Goal: Find specific page/section: Find specific page/section

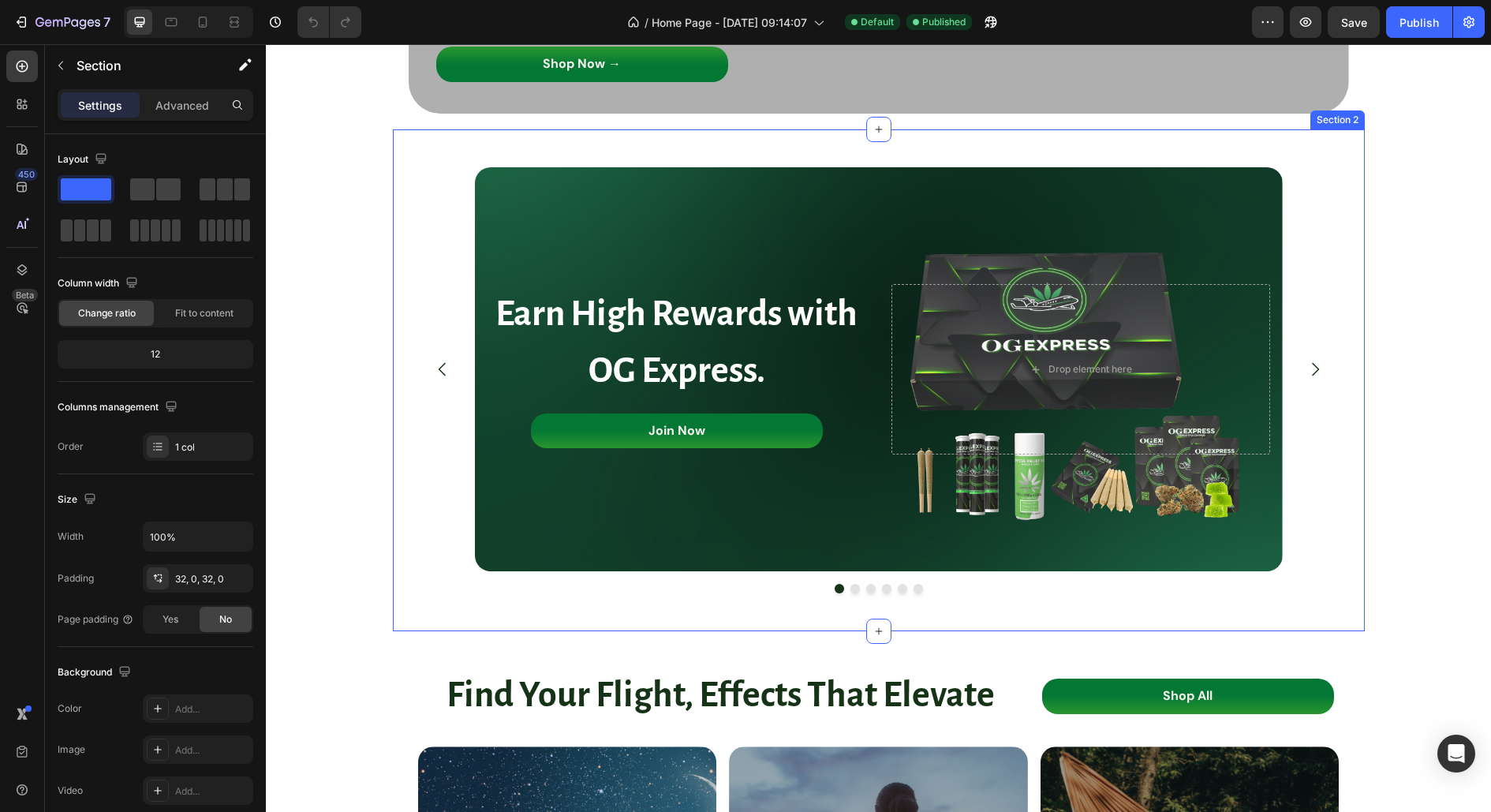
click at [1345, 232] on div "Earn High Rewards with OG Express. Heading Join Now Button Drop element here He…" at bounding box center [879, 380] width 972 height 451
click at [1346, 115] on icon at bounding box center [1351, 114] width 13 height 13
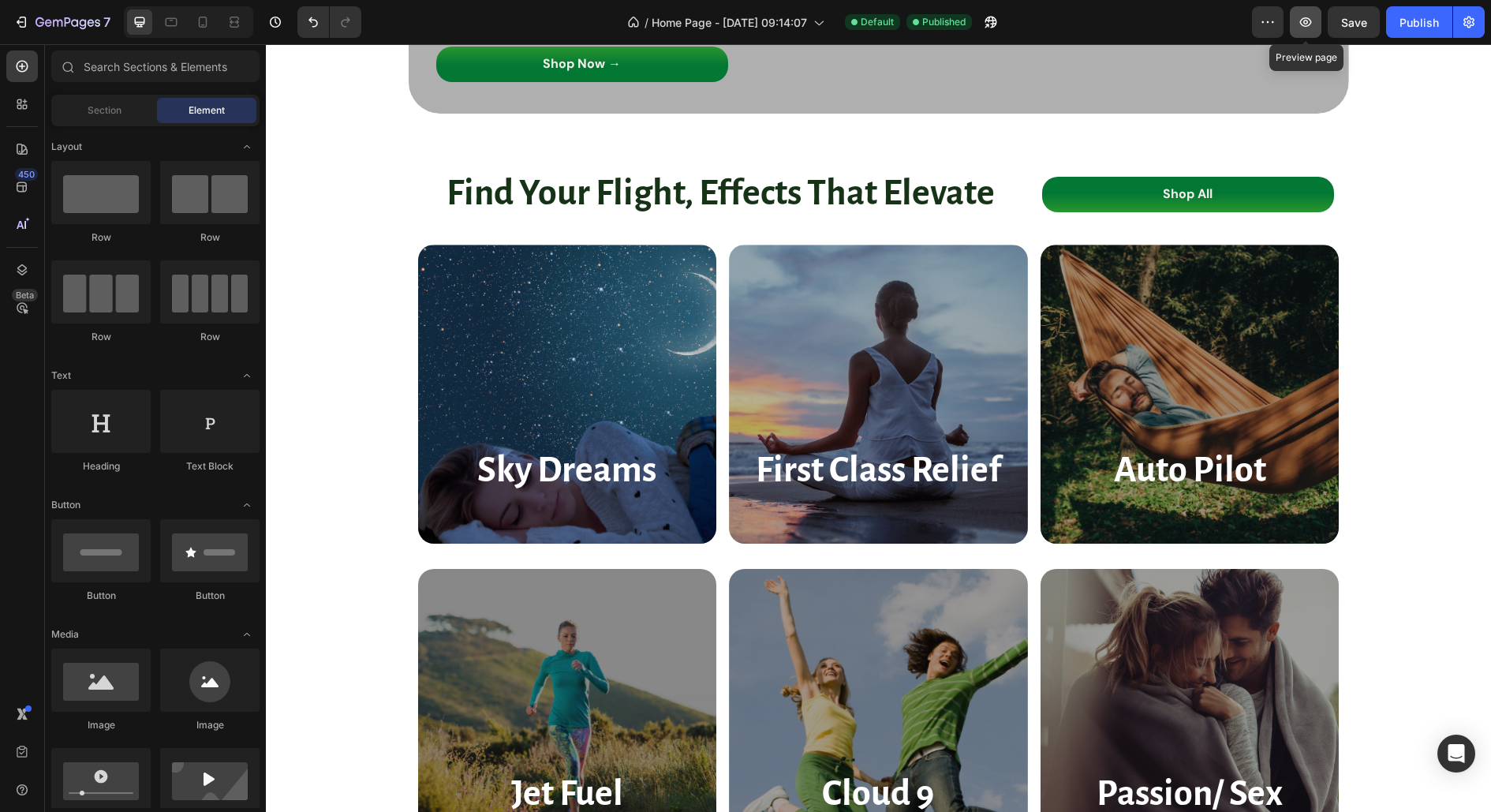
click at [1303, 27] on icon "button" at bounding box center [1306, 22] width 16 height 16
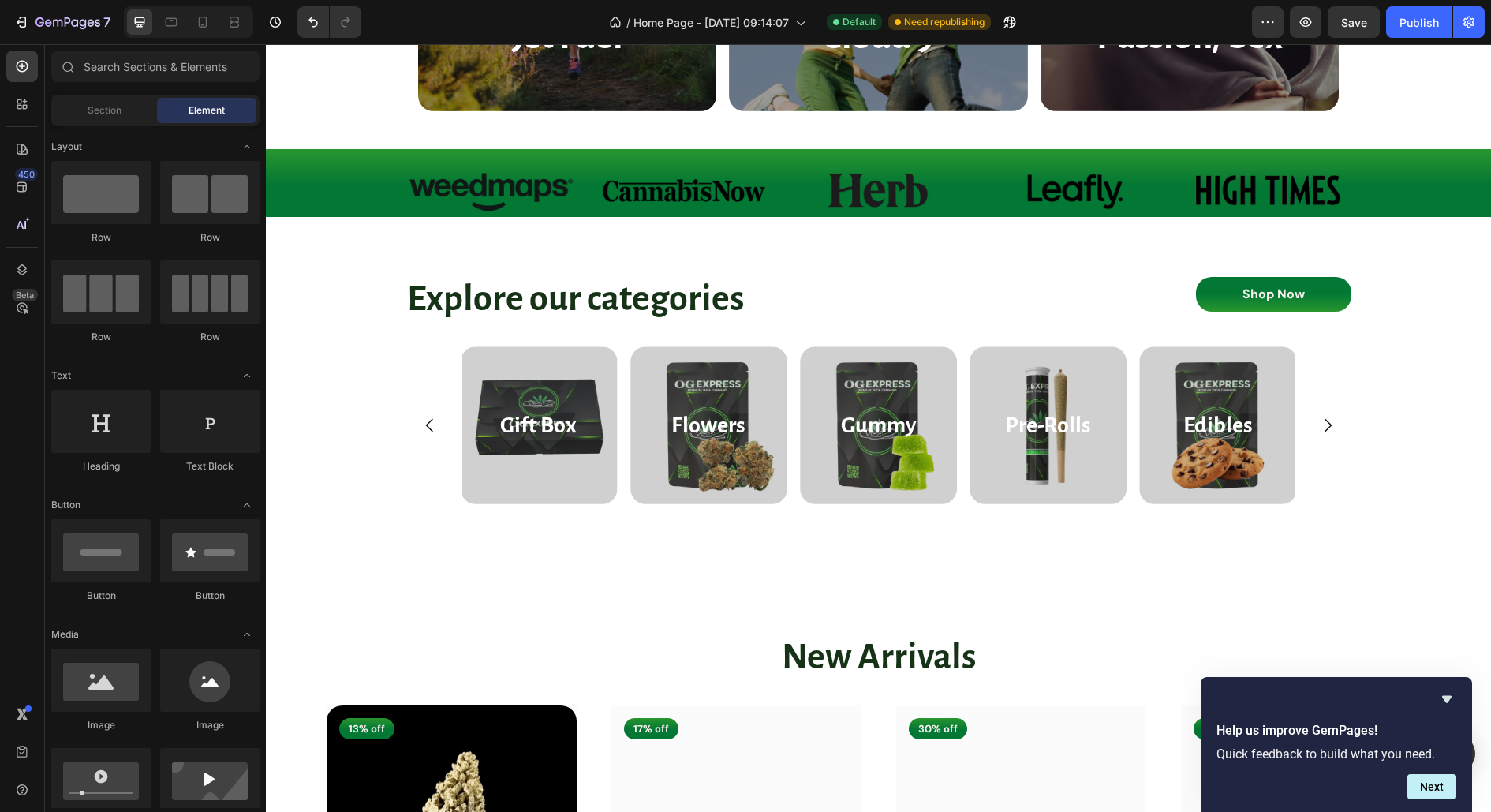
scroll to position [1062, 0]
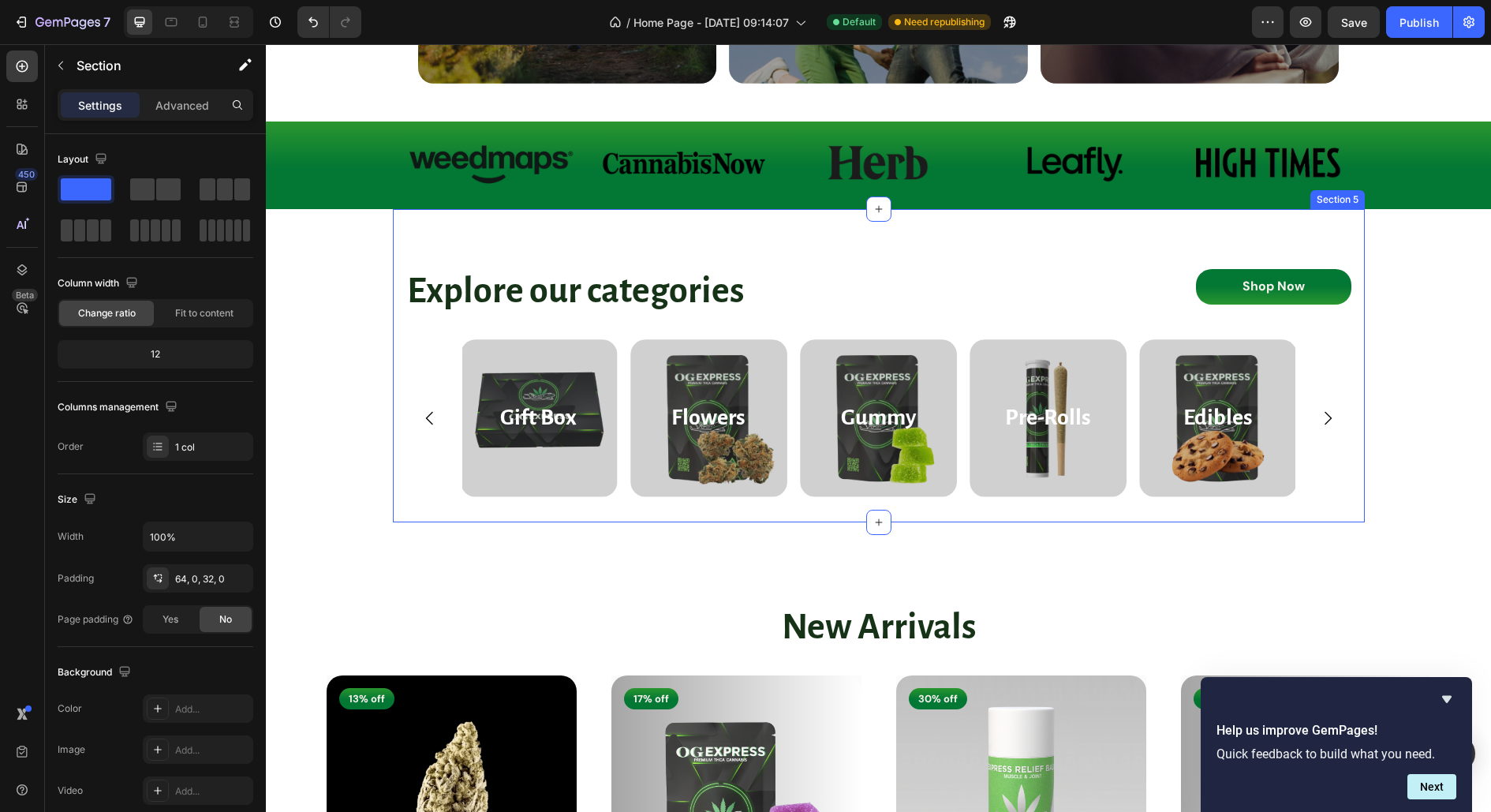
click at [771, 222] on div "Explore our categories Heading Shop Now Button Row Flowers Heading Hero Banner …" at bounding box center [879, 366] width 972 height 313
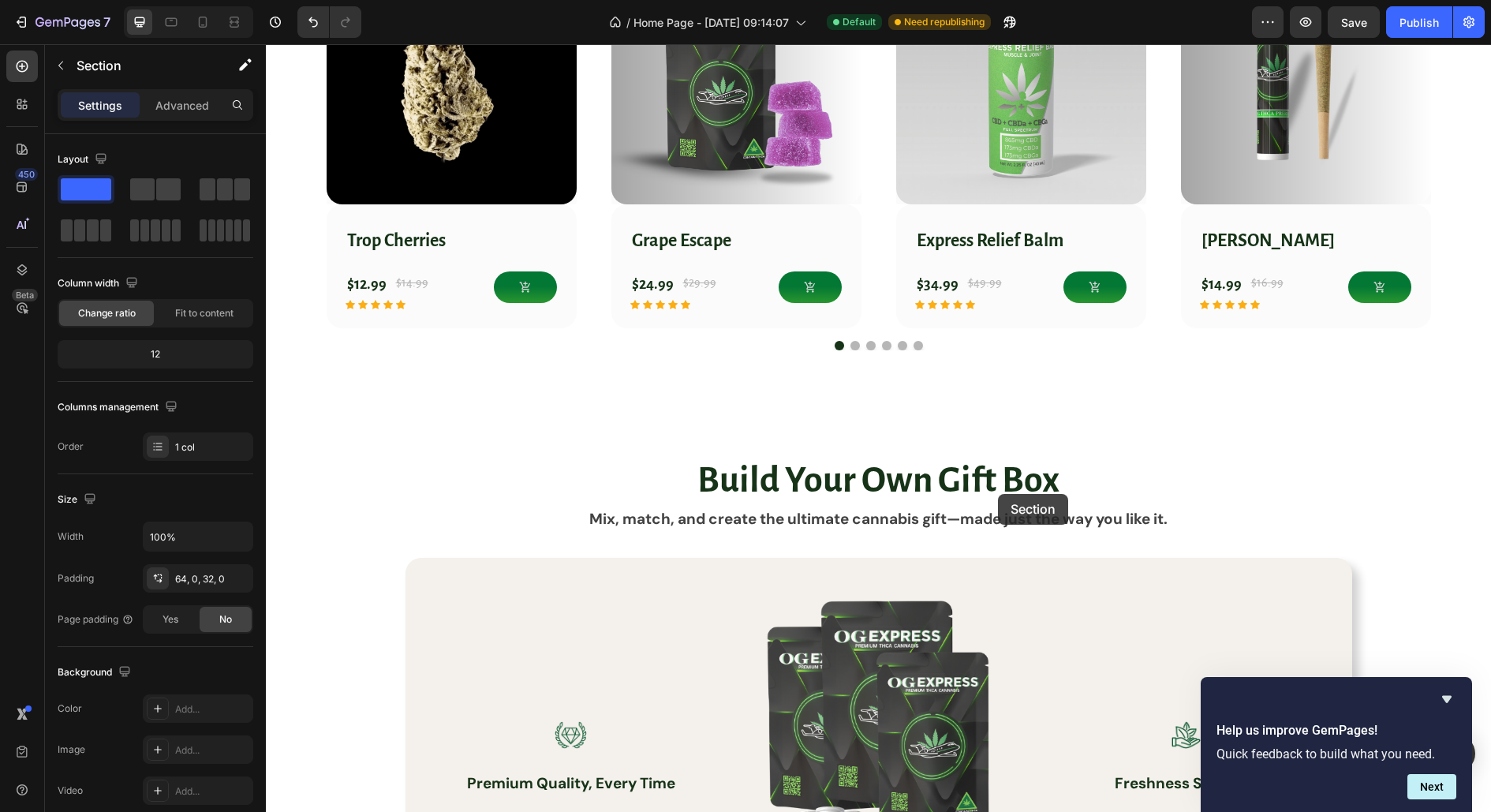
scroll to position [1819, 0]
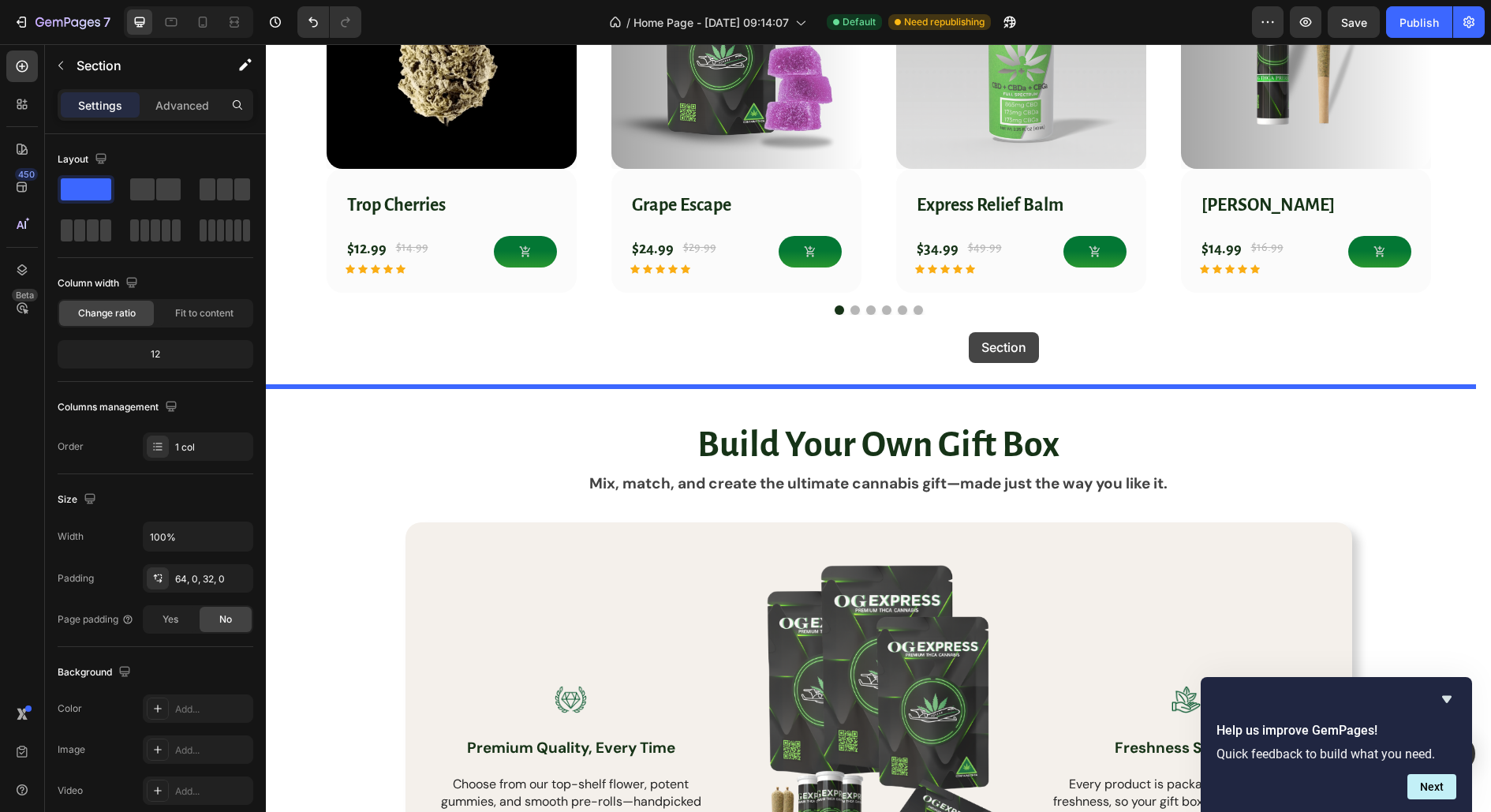
drag, startPoint x: 1056, startPoint y: 193, endPoint x: 969, endPoint y: 332, distance: 164.0
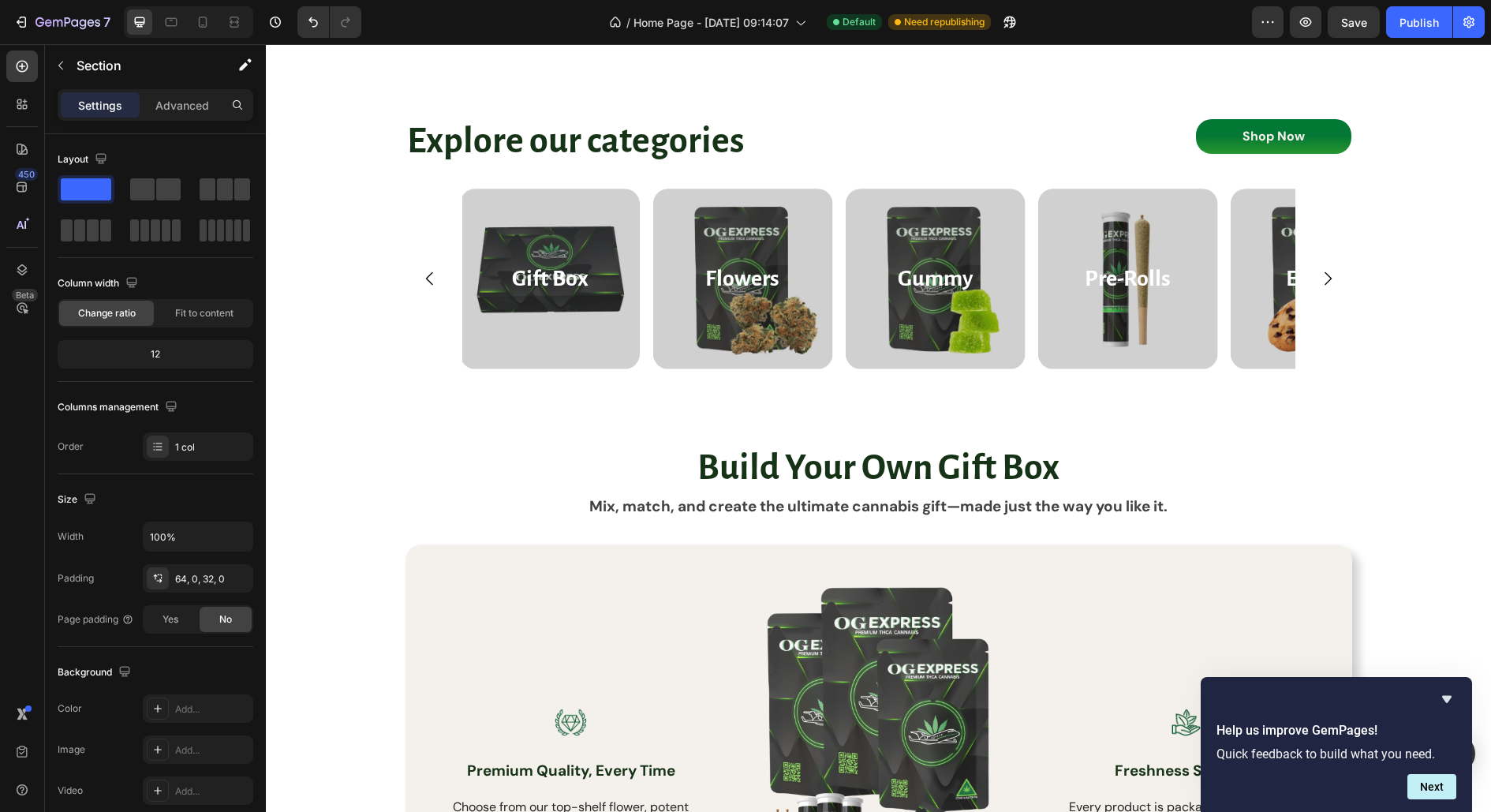
scroll to position [1490, 0]
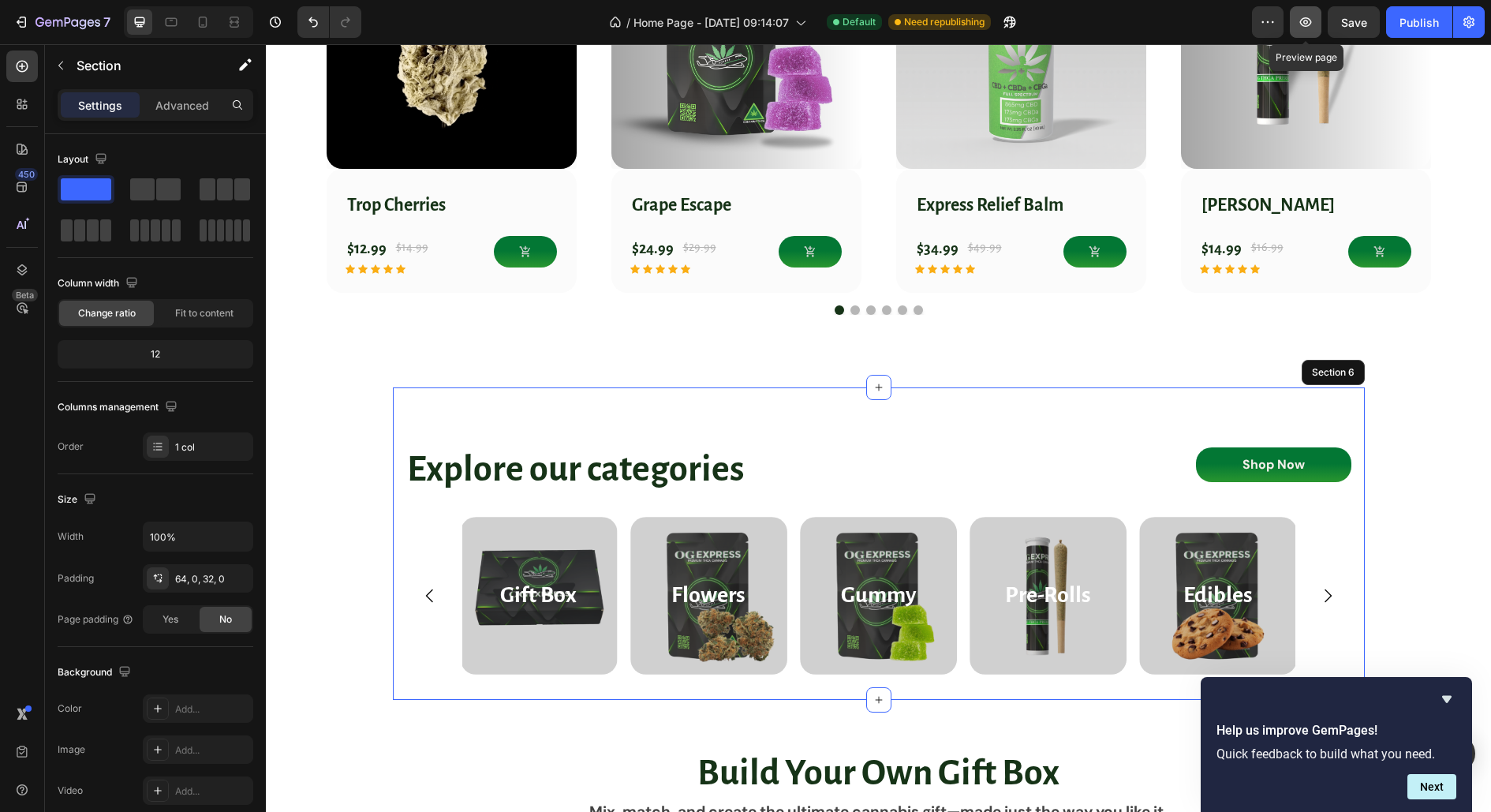
click at [1306, 25] on icon "button" at bounding box center [1306, 22] width 16 height 16
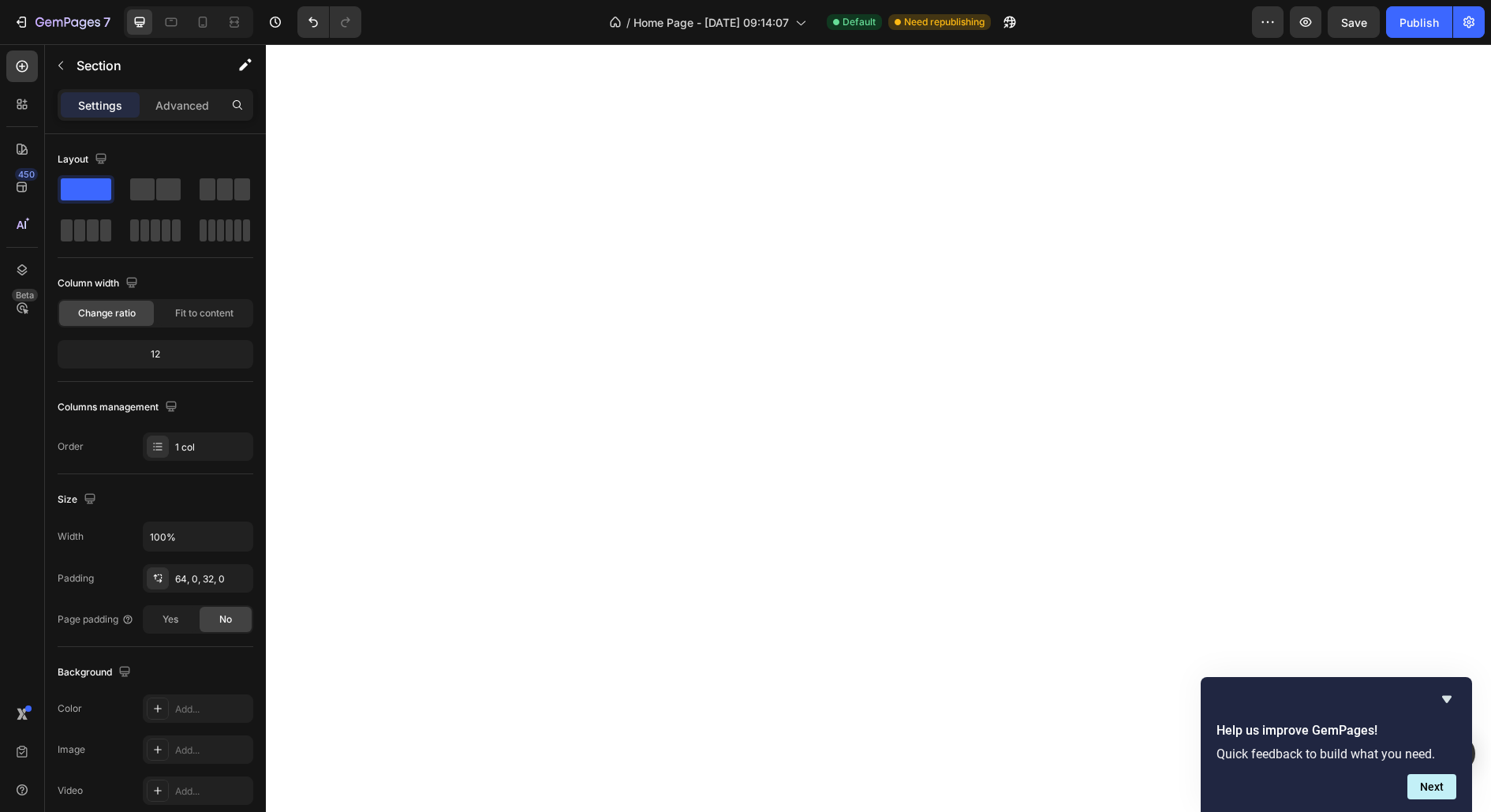
scroll to position [0, 0]
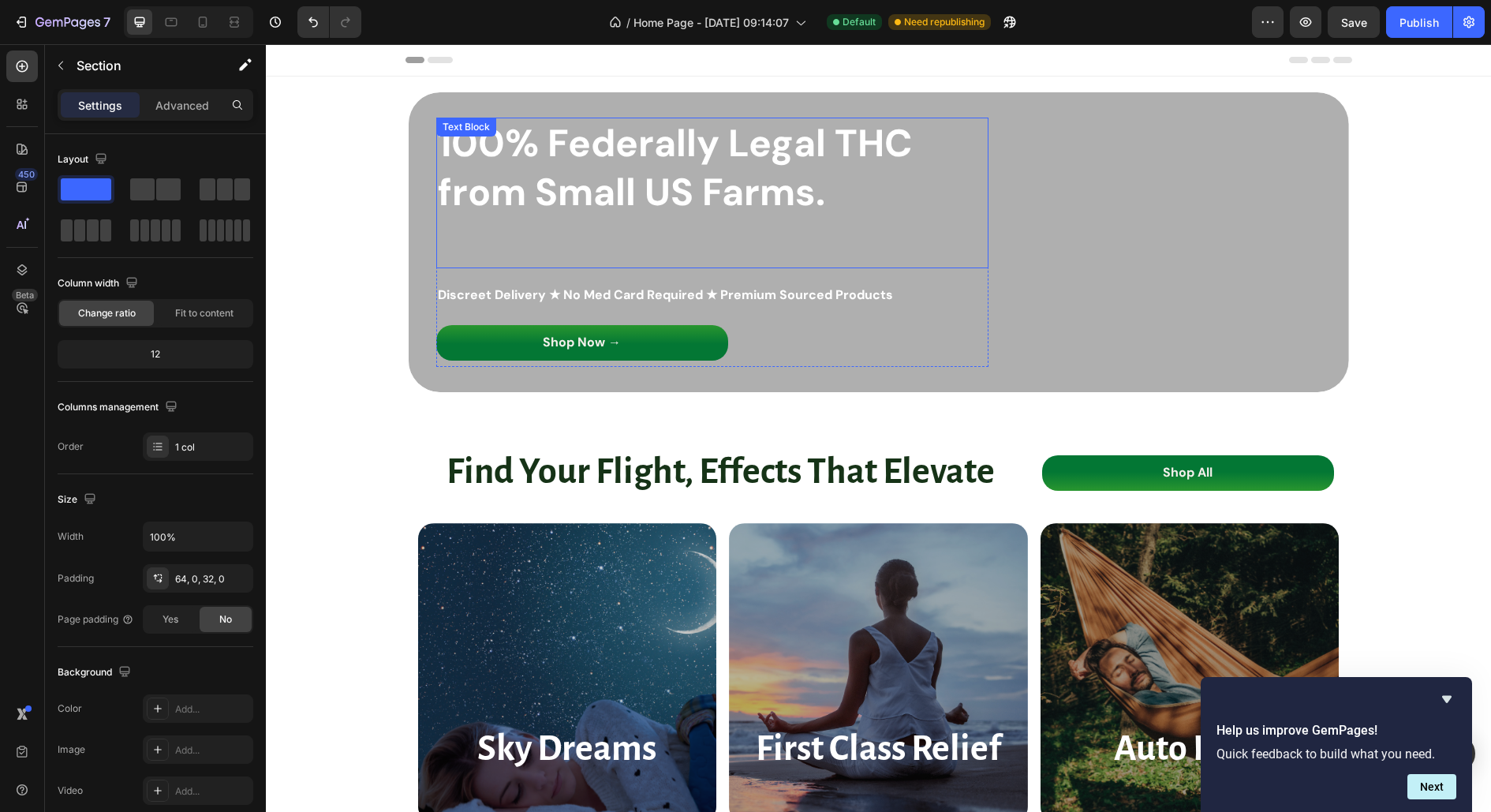
click at [612, 159] on strong "100% Federally Legal THC from Small US Farms." at bounding box center [675, 167] width 474 height 98
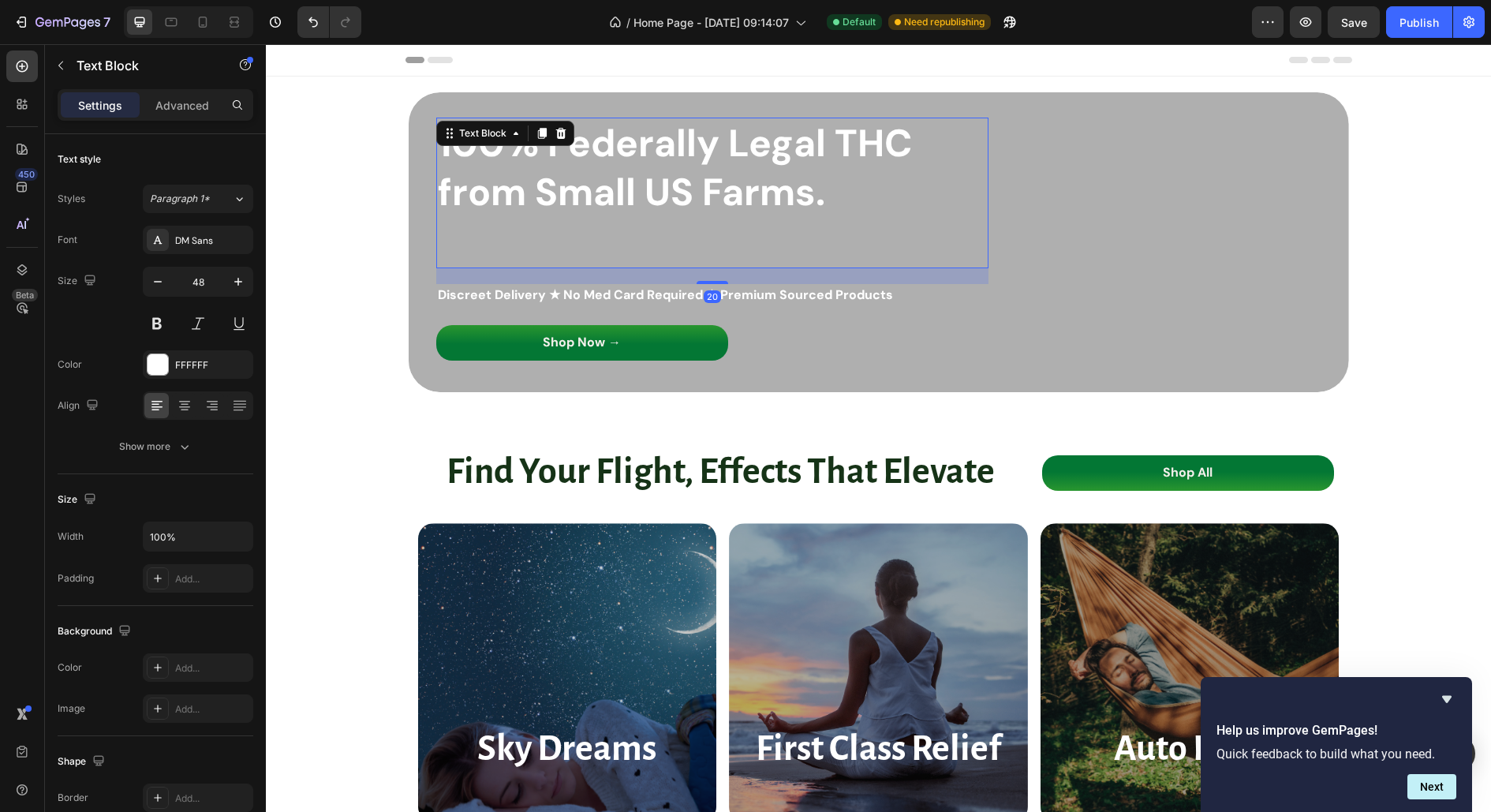
click at [621, 198] on strong "100% Federally Legal THC from Small US Farms." at bounding box center [675, 167] width 474 height 98
click at [488, 198] on strong "100% Federally Legal THC from Small US Farms." at bounding box center [675, 167] width 474 height 98
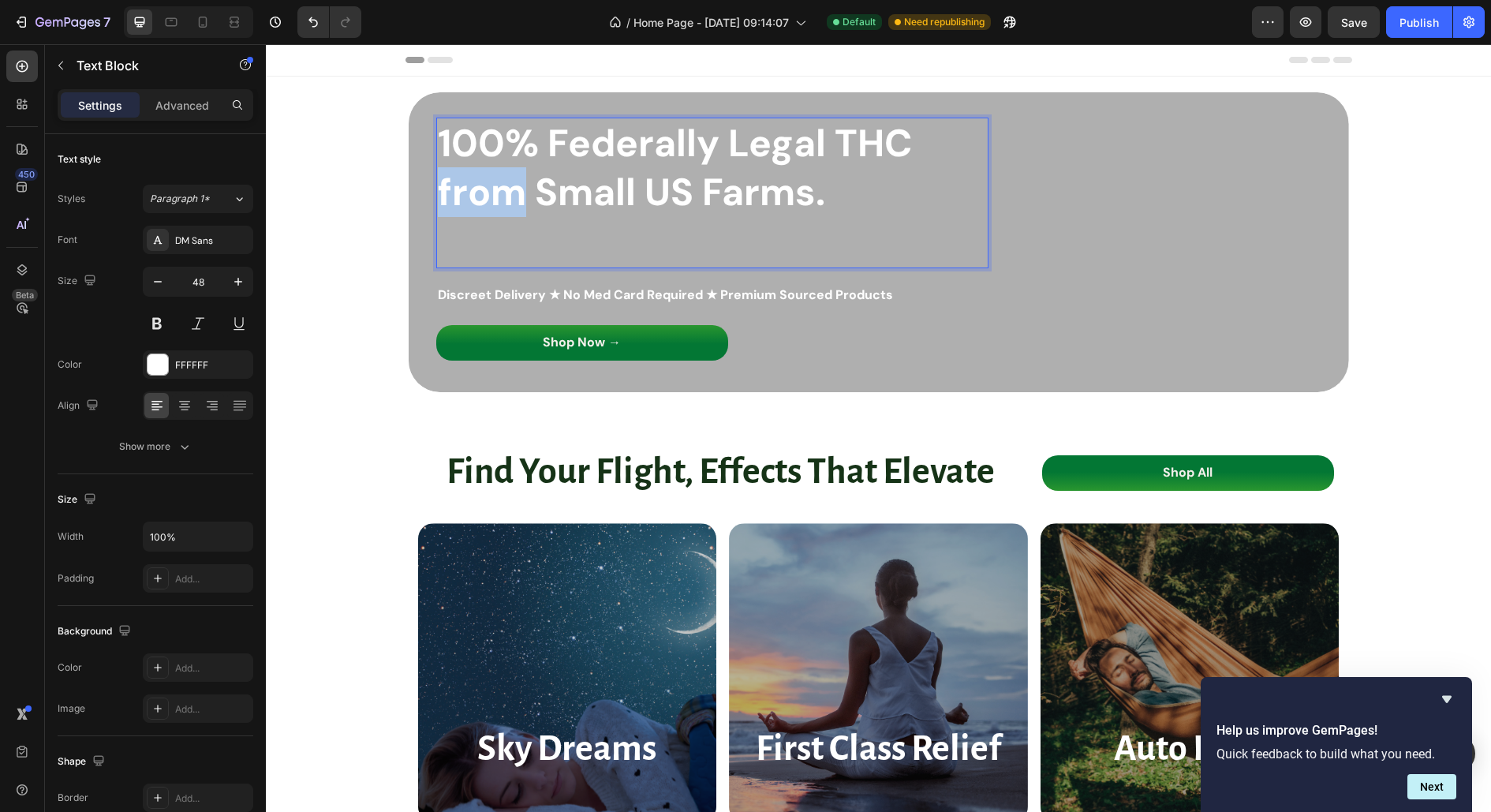
click at [488, 198] on strong "100% Federally Legal THC from Small US Farms." at bounding box center [675, 167] width 474 height 98
click at [606, 186] on strong "100% Federally Legal THC Express to your Door." at bounding box center [675, 167] width 474 height 98
click at [654, 191] on strong "100% Federally Legal THC Express To your Door." at bounding box center [675, 167] width 474 height 98
click at [851, 203] on p "100% Federally Legal THC Express To Your Door." at bounding box center [712, 192] width 549 height 147
click at [1087, 199] on div "100% Federally Legal THC Express To Your Door. Text Block 20 Discreet Delivery …" at bounding box center [879, 242] width 917 height 250
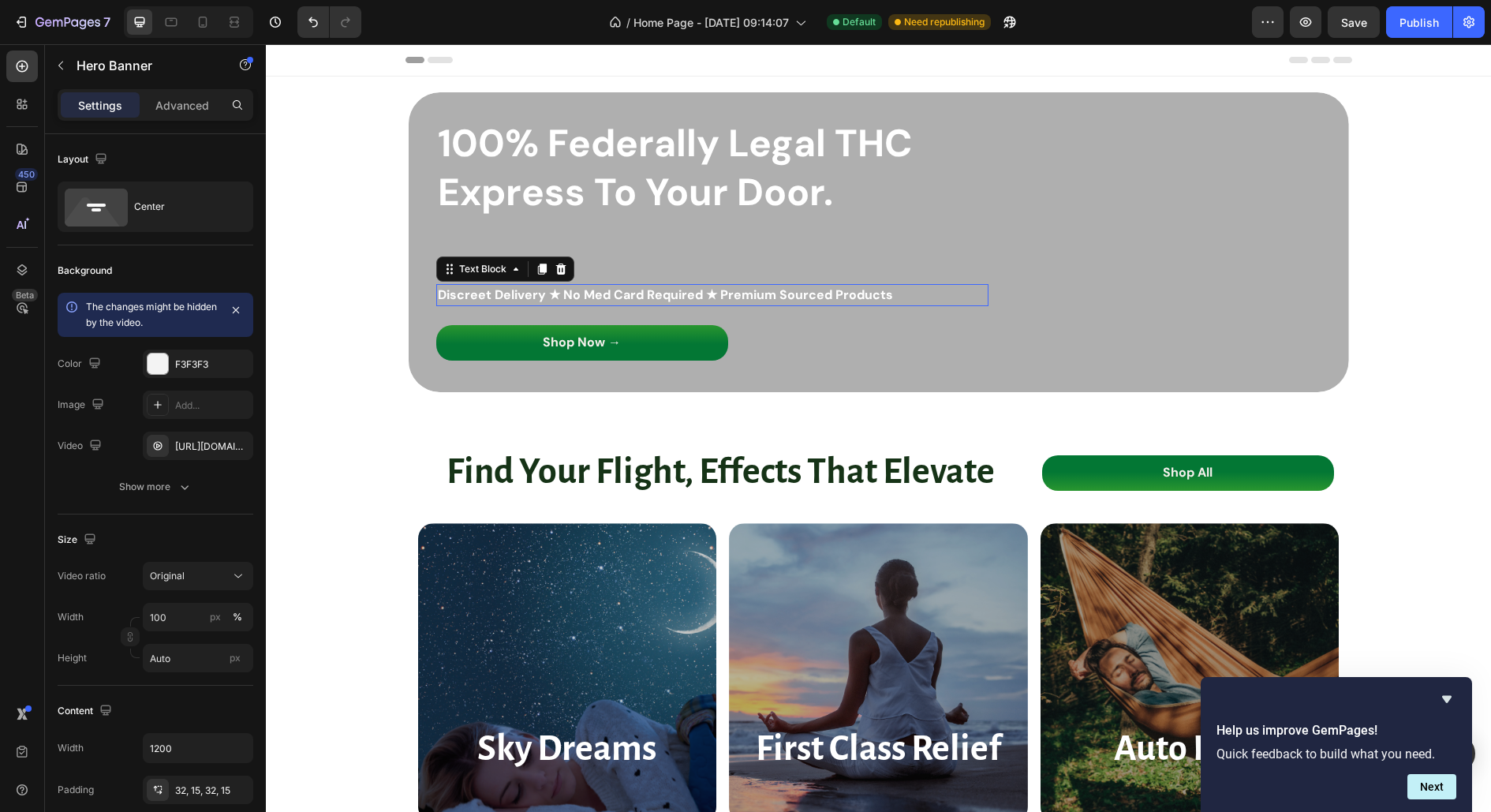
click at [797, 300] on span "Discreet Delivery ★ No Med Card Required ★ Premium Sourced Products" at bounding box center [665, 295] width 455 height 17
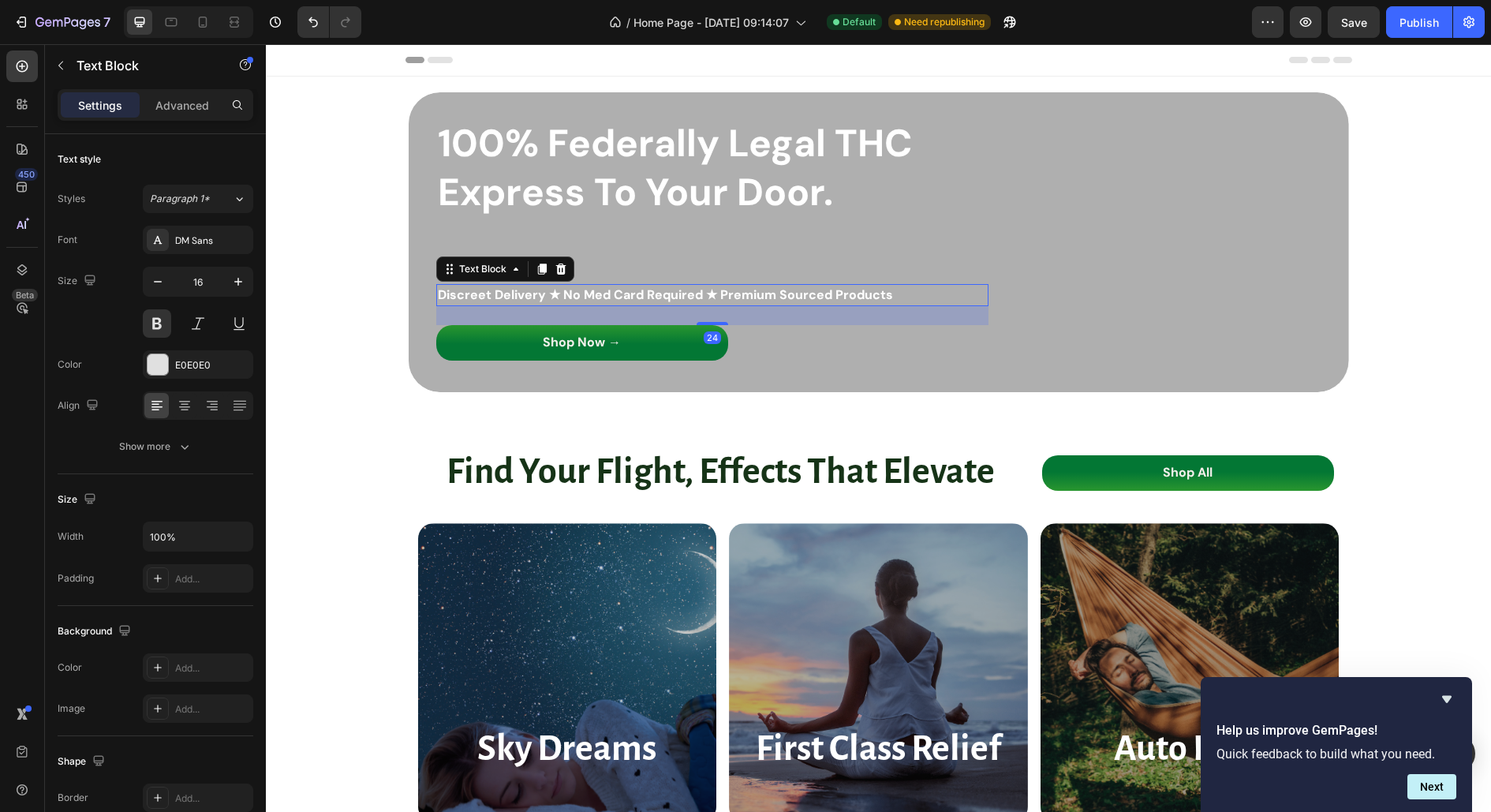
click at [685, 298] on span "Discreet Delivery ★ No Med Card Required ★ Premium Sourced Products" at bounding box center [665, 295] width 455 height 17
click at [785, 300] on span "Discreet Delivery ★ No Med Card Required ★ Premium Sourced Products" at bounding box center [665, 295] width 455 height 17
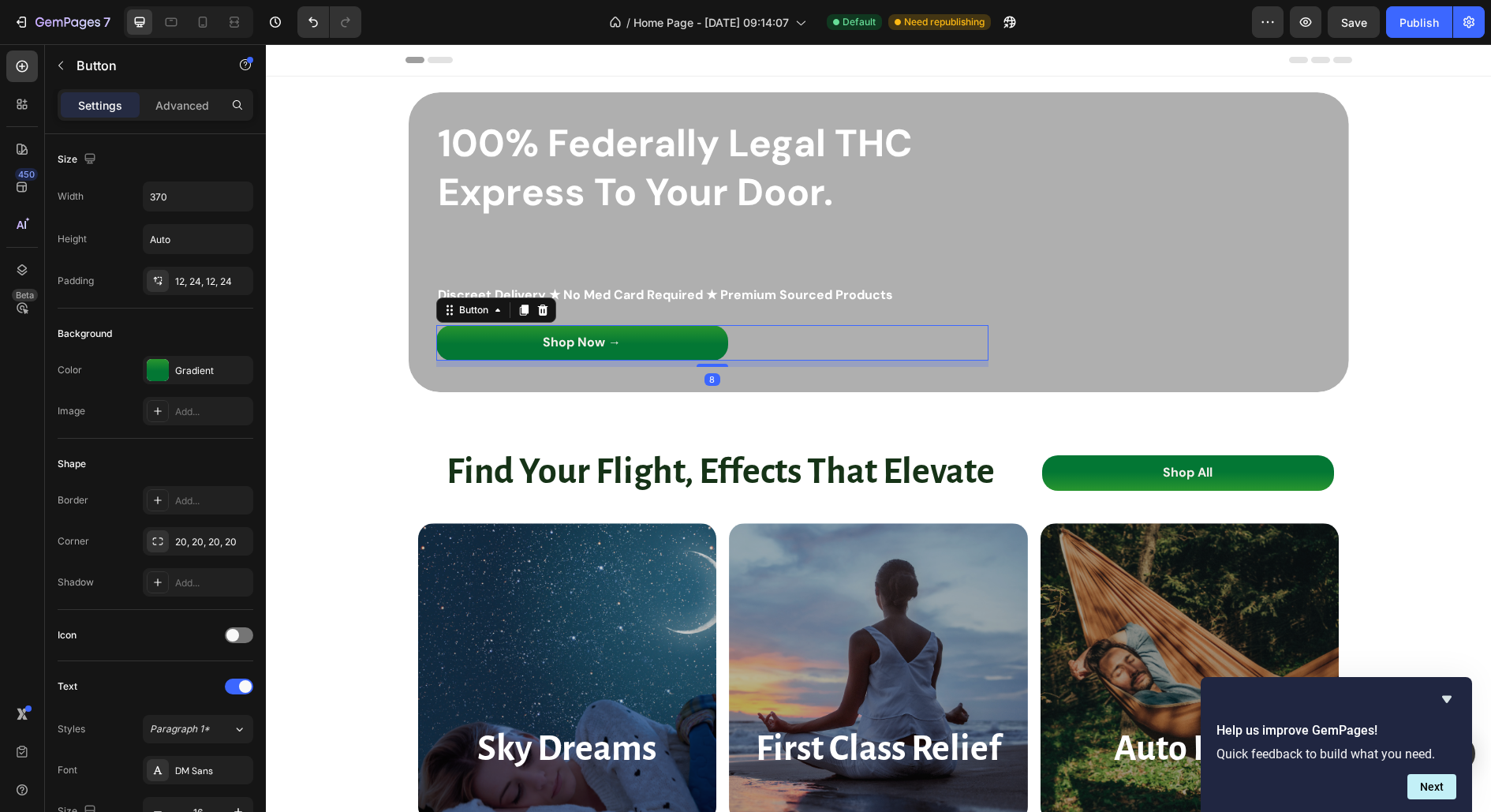
click at [743, 337] on div "Shop Now → Button 8" at bounding box center [712, 343] width 553 height 35
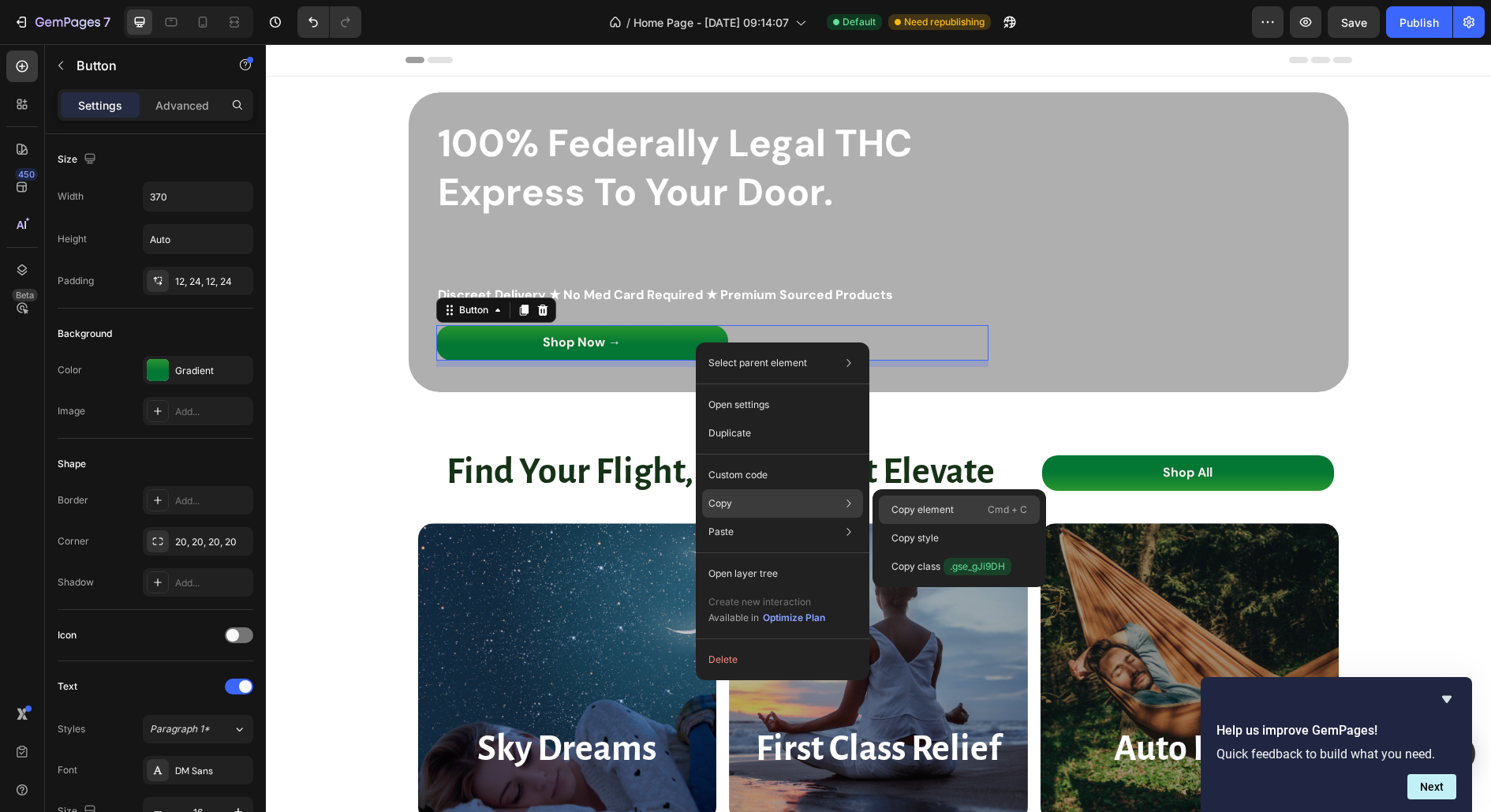
click at [904, 510] on p "Copy element" at bounding box center [923, 509] width 62 height 14
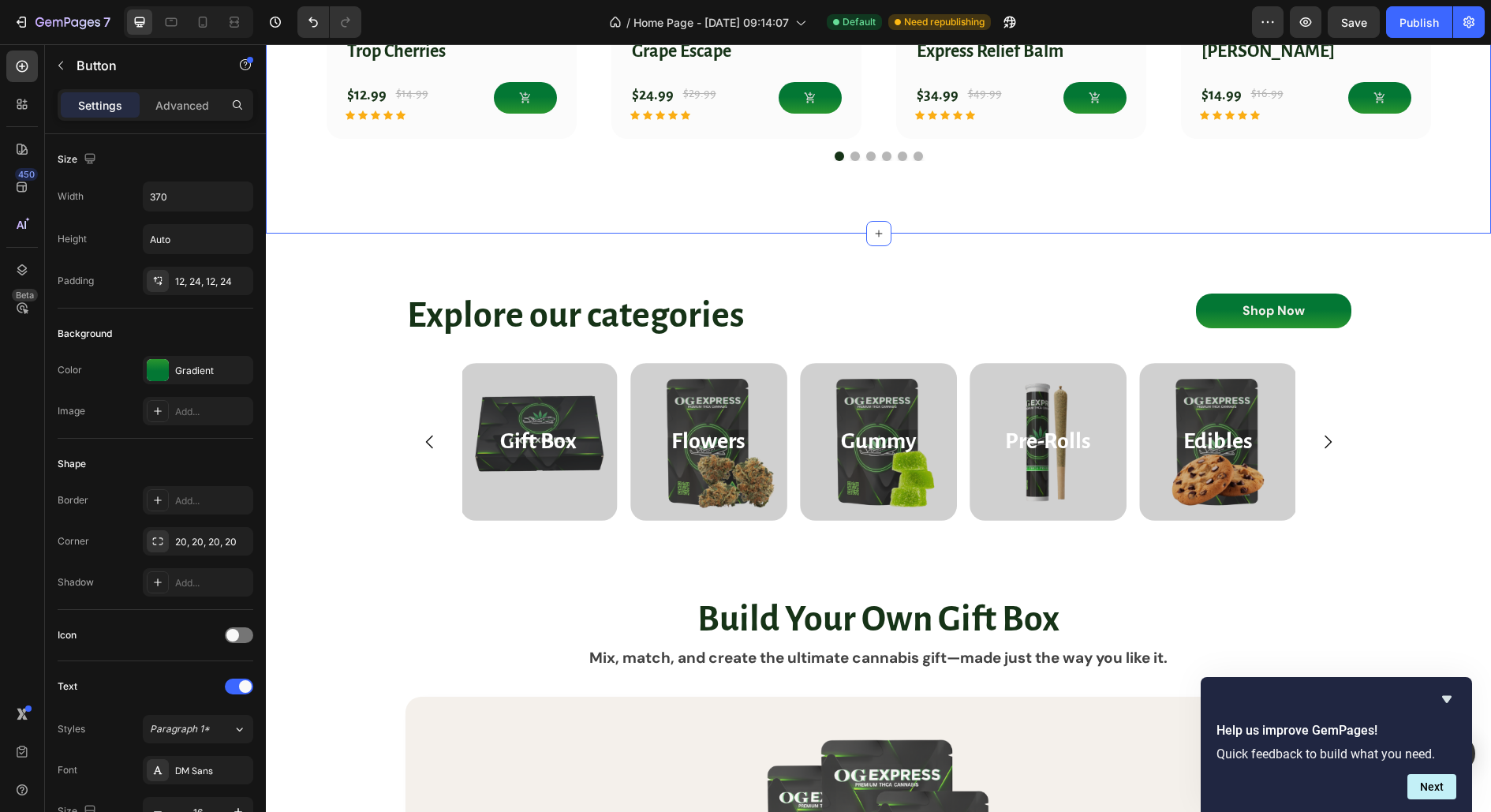
scroll to position [1594, 0]
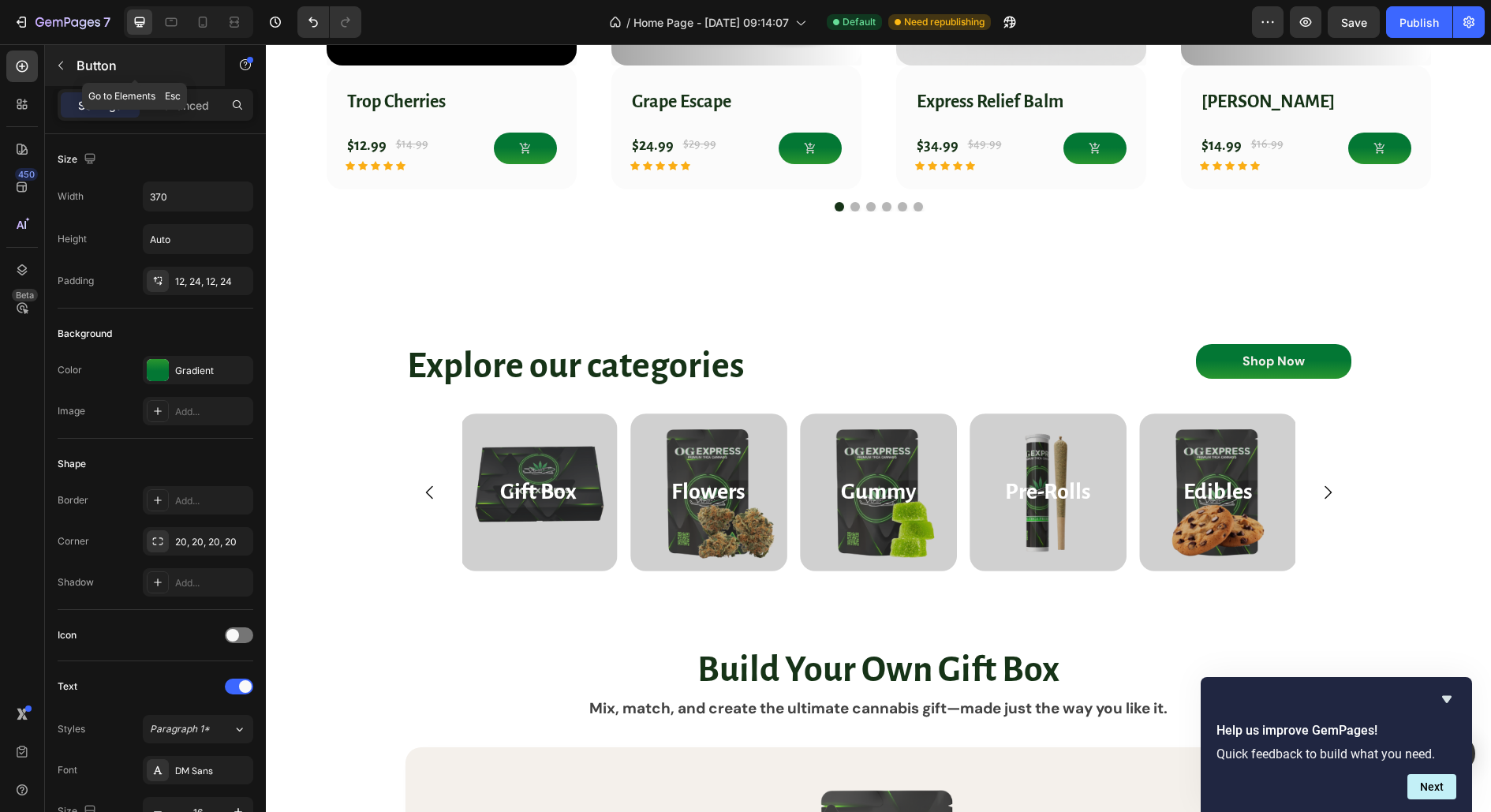
click at [58, 66] on icon "button" at bounding box center [61, 65] width 13 height 13
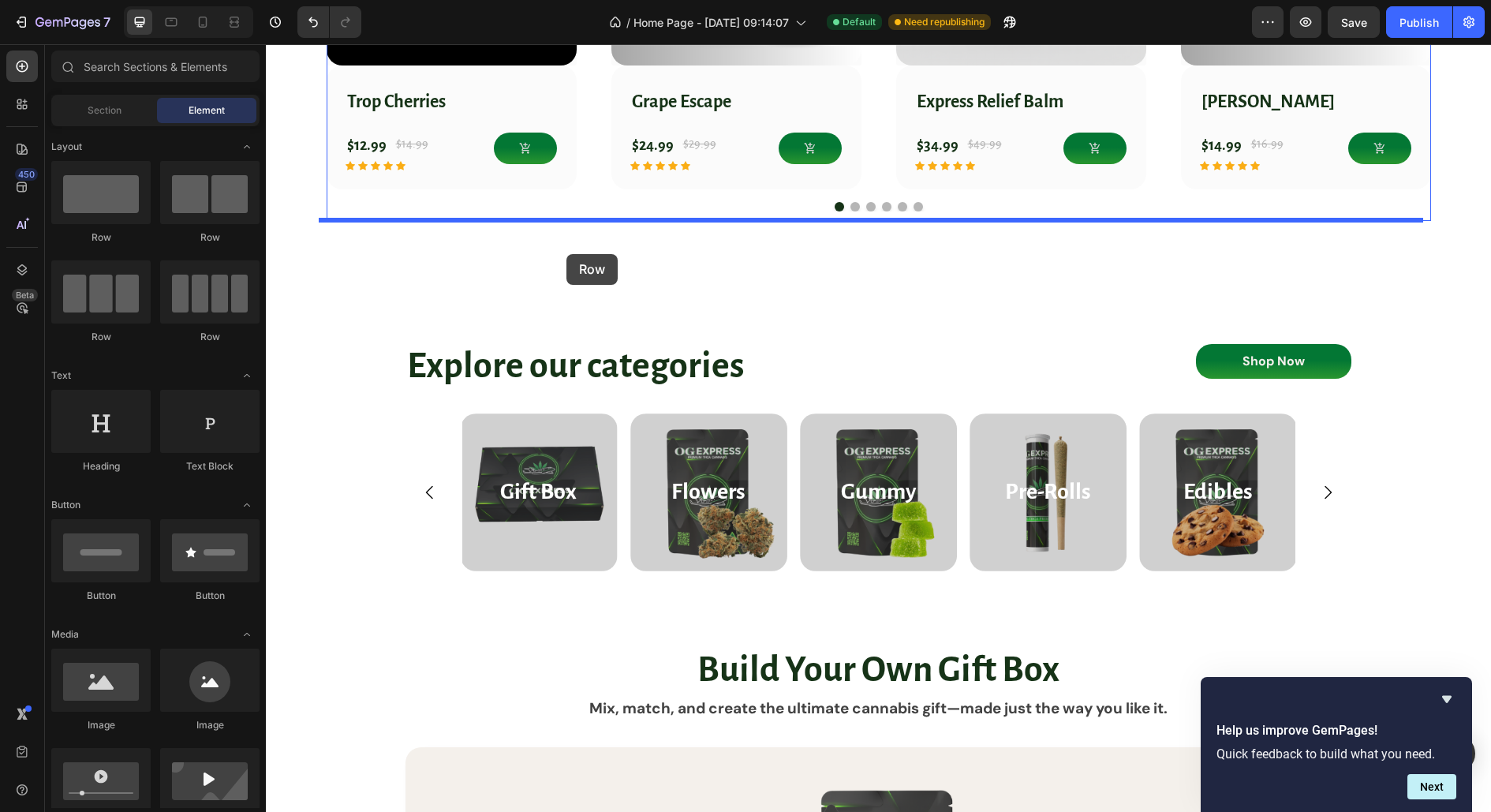
drag, startPoint x: 367, startPoint y: 254, endPoint x: 567, endPoint y: 254, distance: 200.0
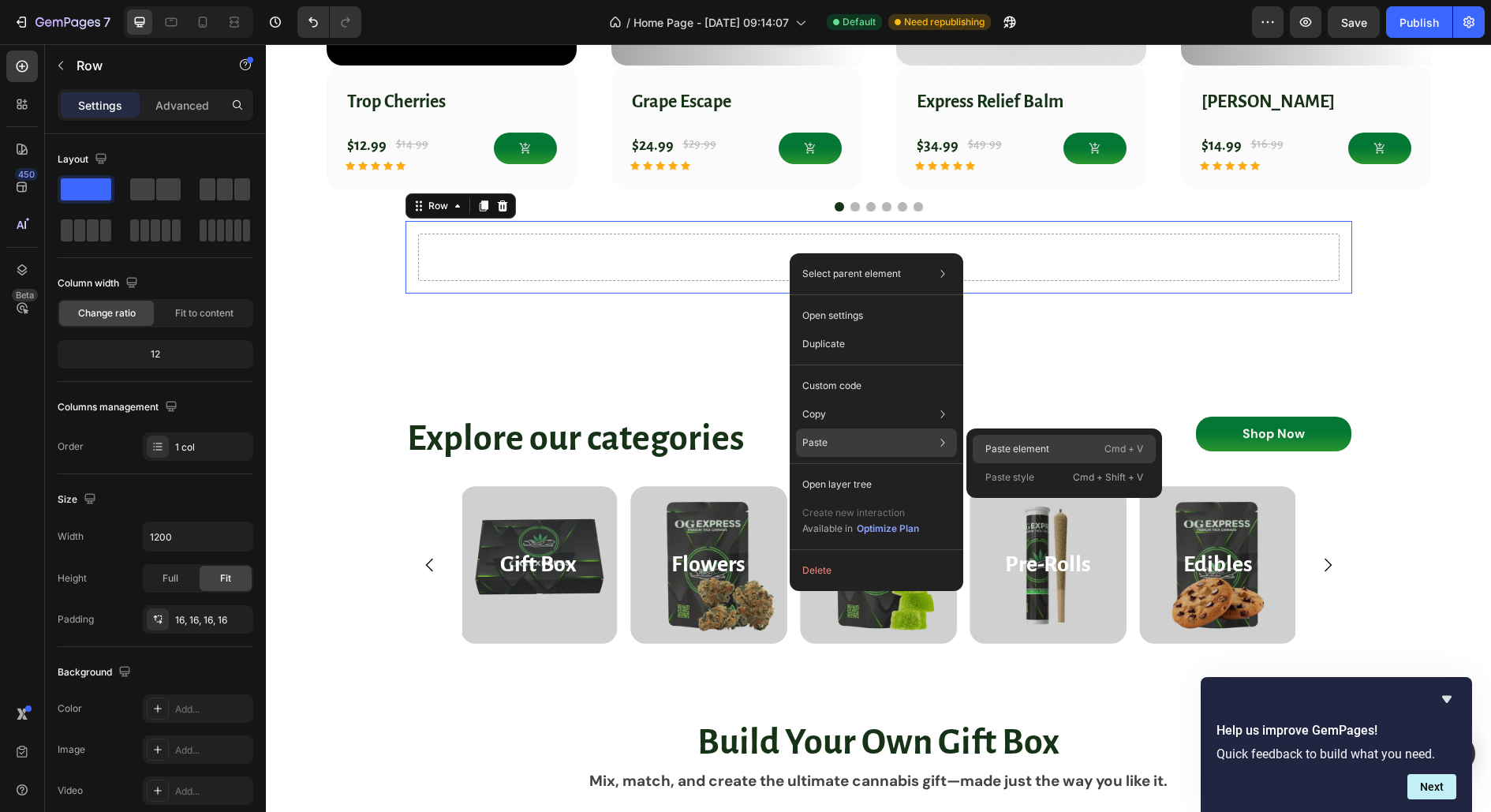
click at [1002, 440] on div "Paste element Cmd + V" at bounding box center [1065, 449] width 183 height 29
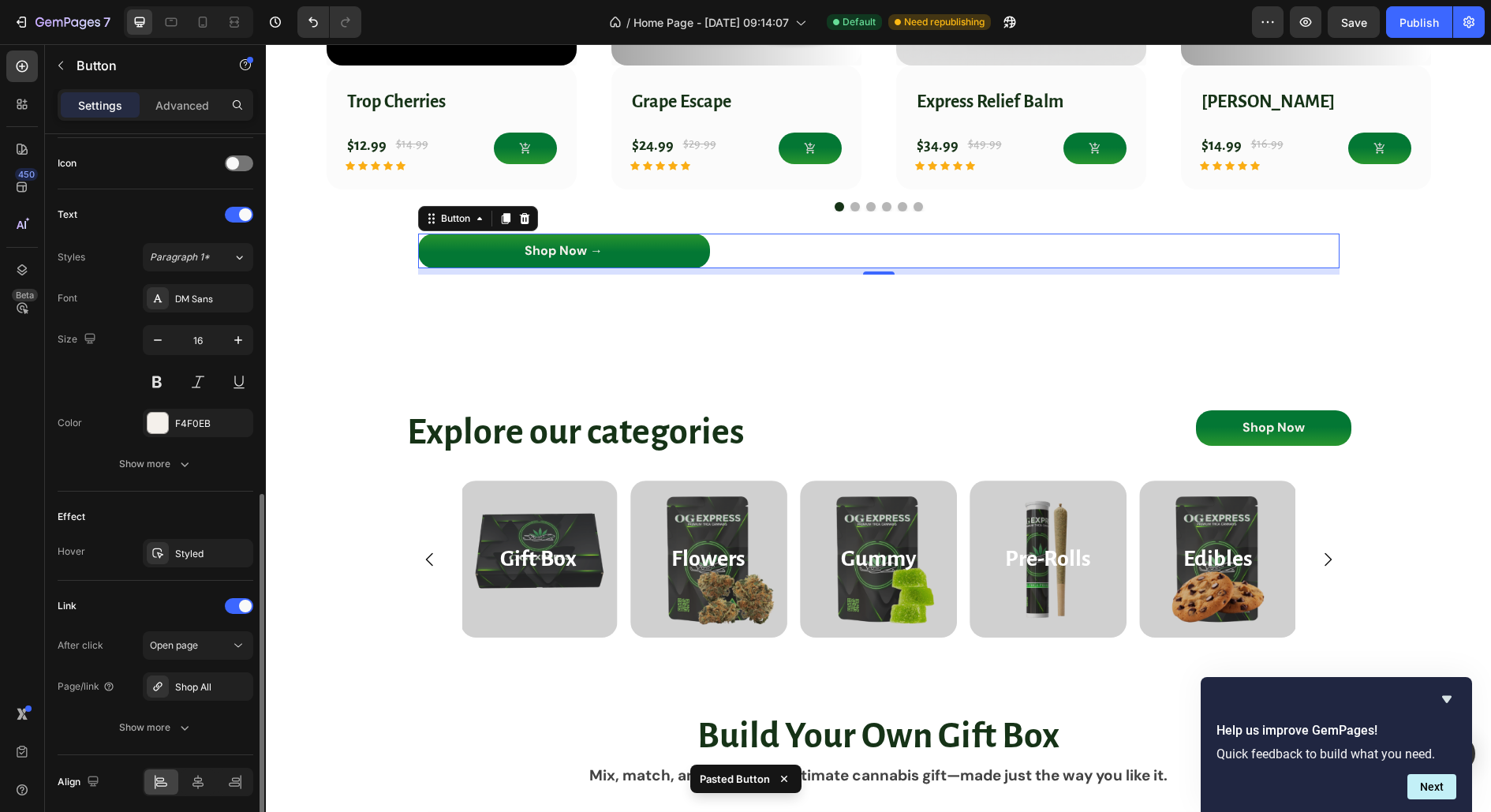
scroll to position [527, 0]
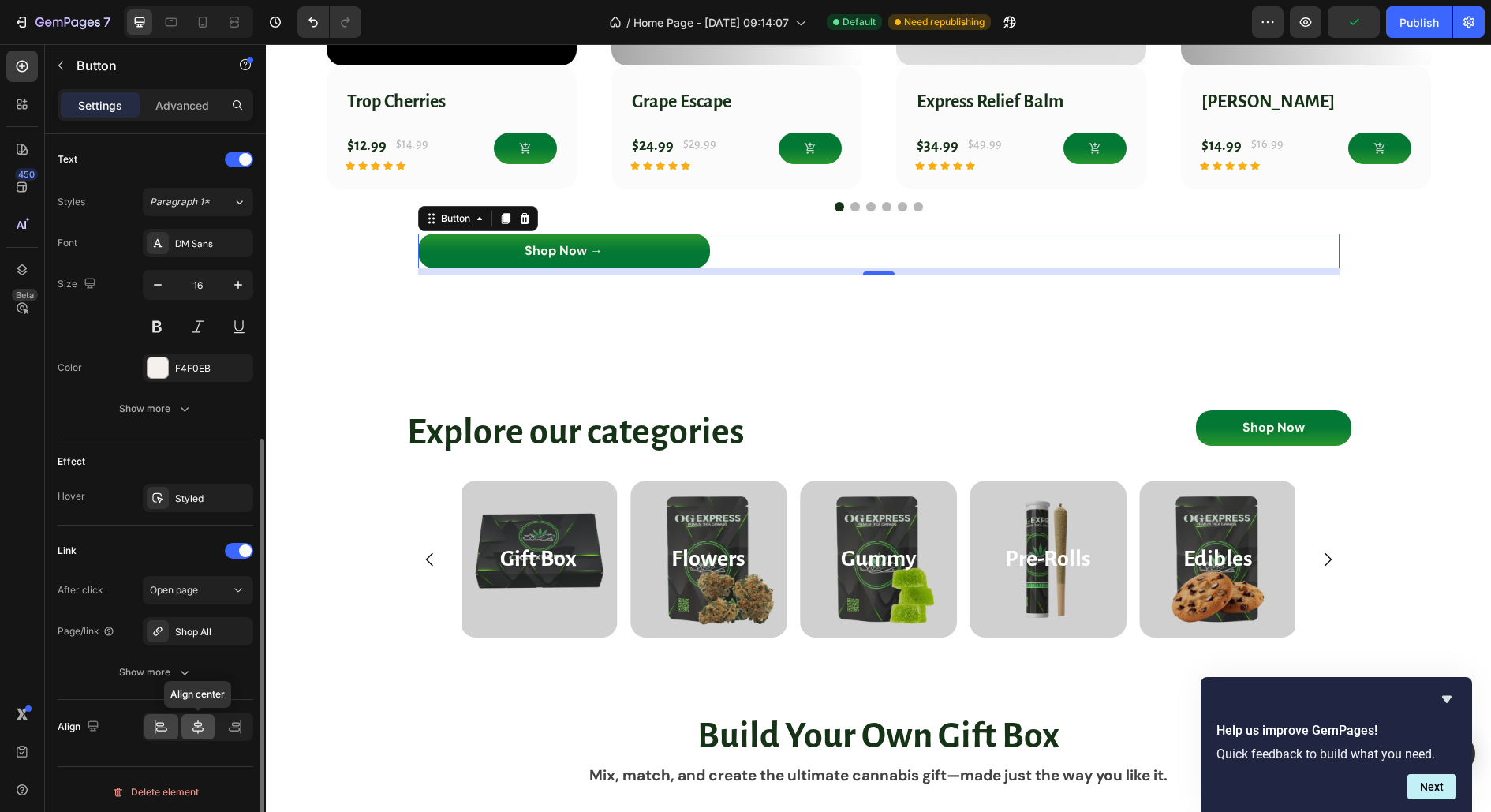
click at [198, 726] on icon at bounding box center [198, 726] width 11 height 14
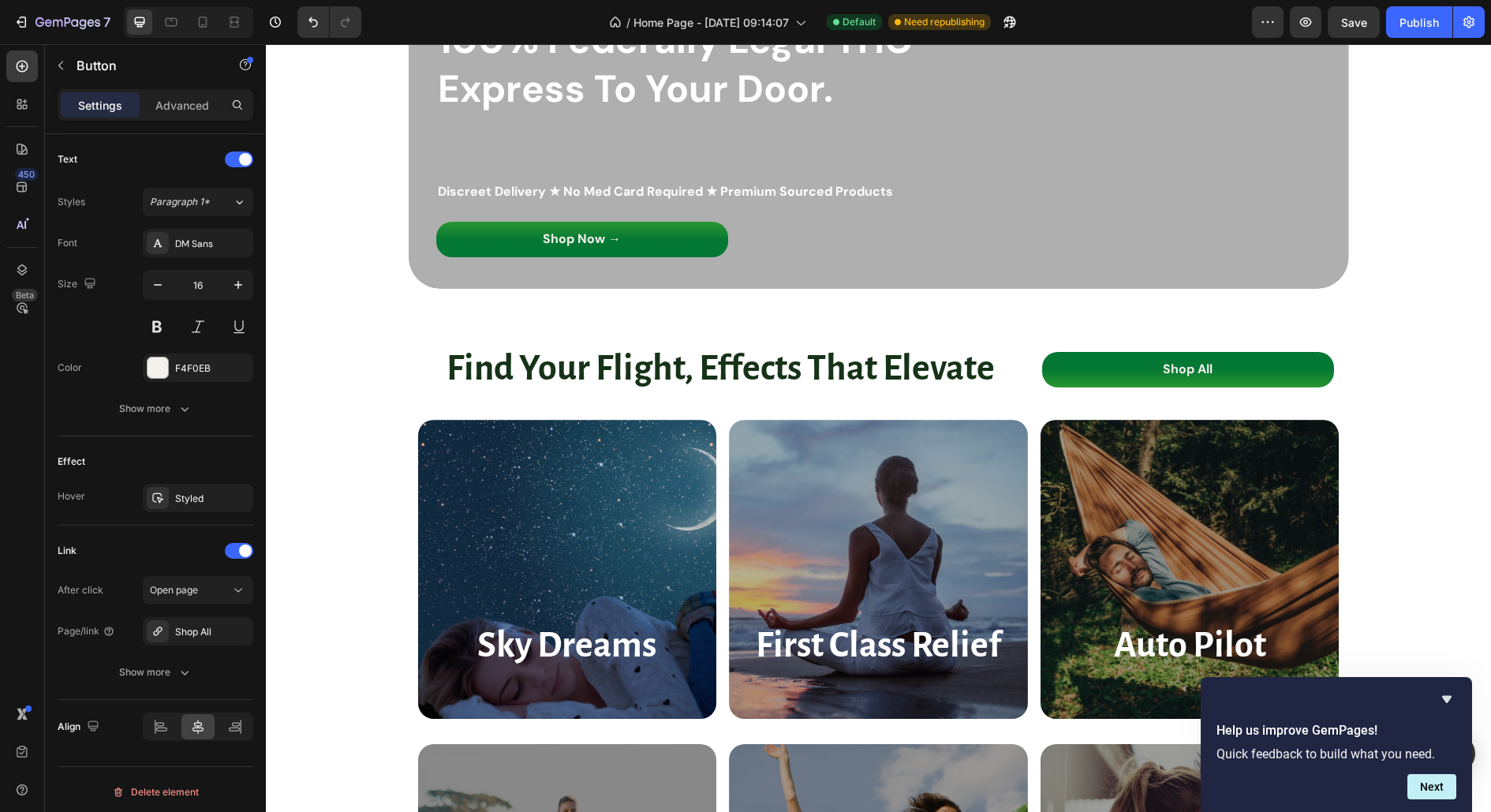
scroll to position [107, 0]
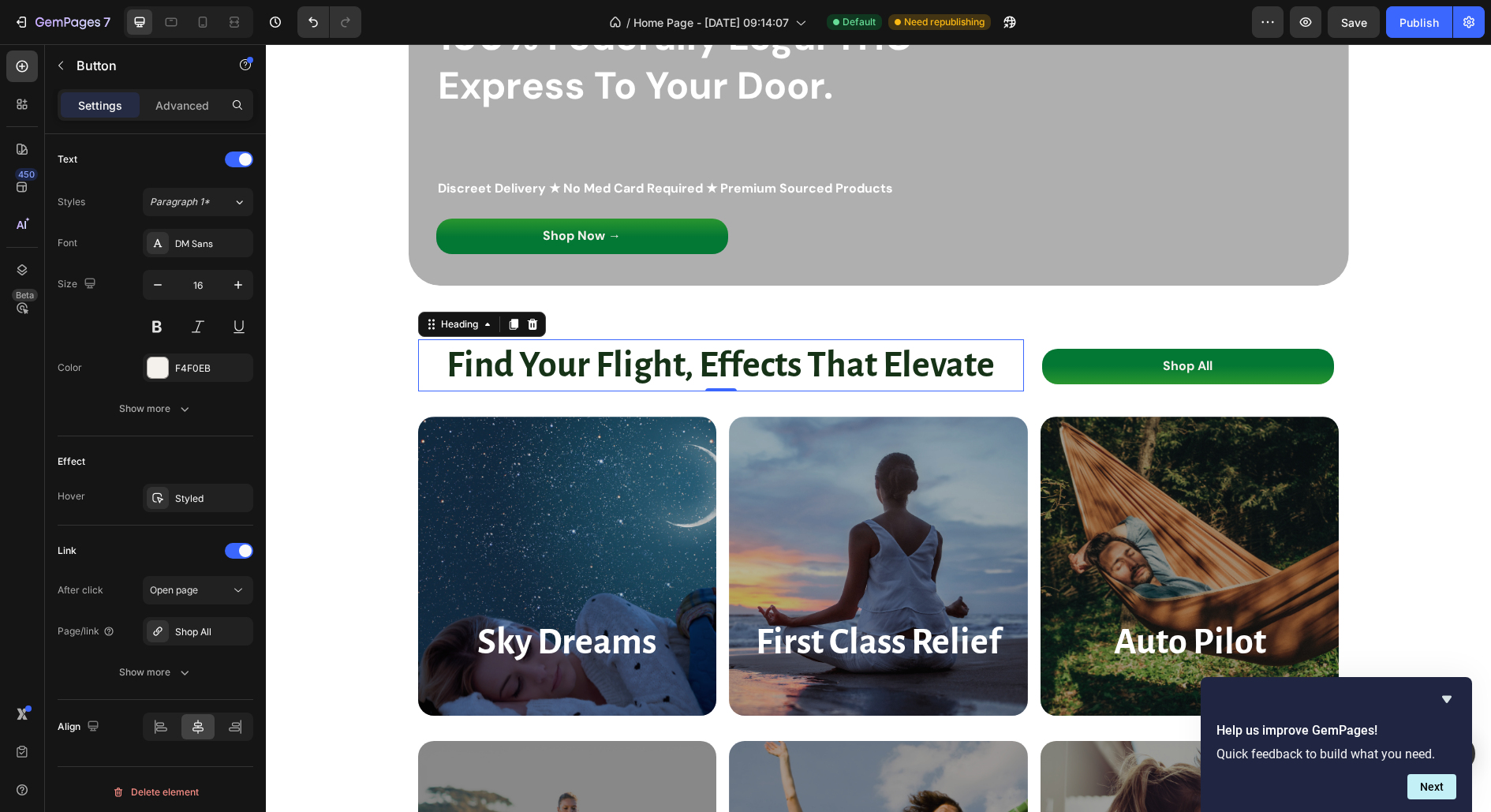
click at [845, 357] on strong "Find Your Flight, Effects That Elevate" at bounding box center [721, 365] width 548 height 38
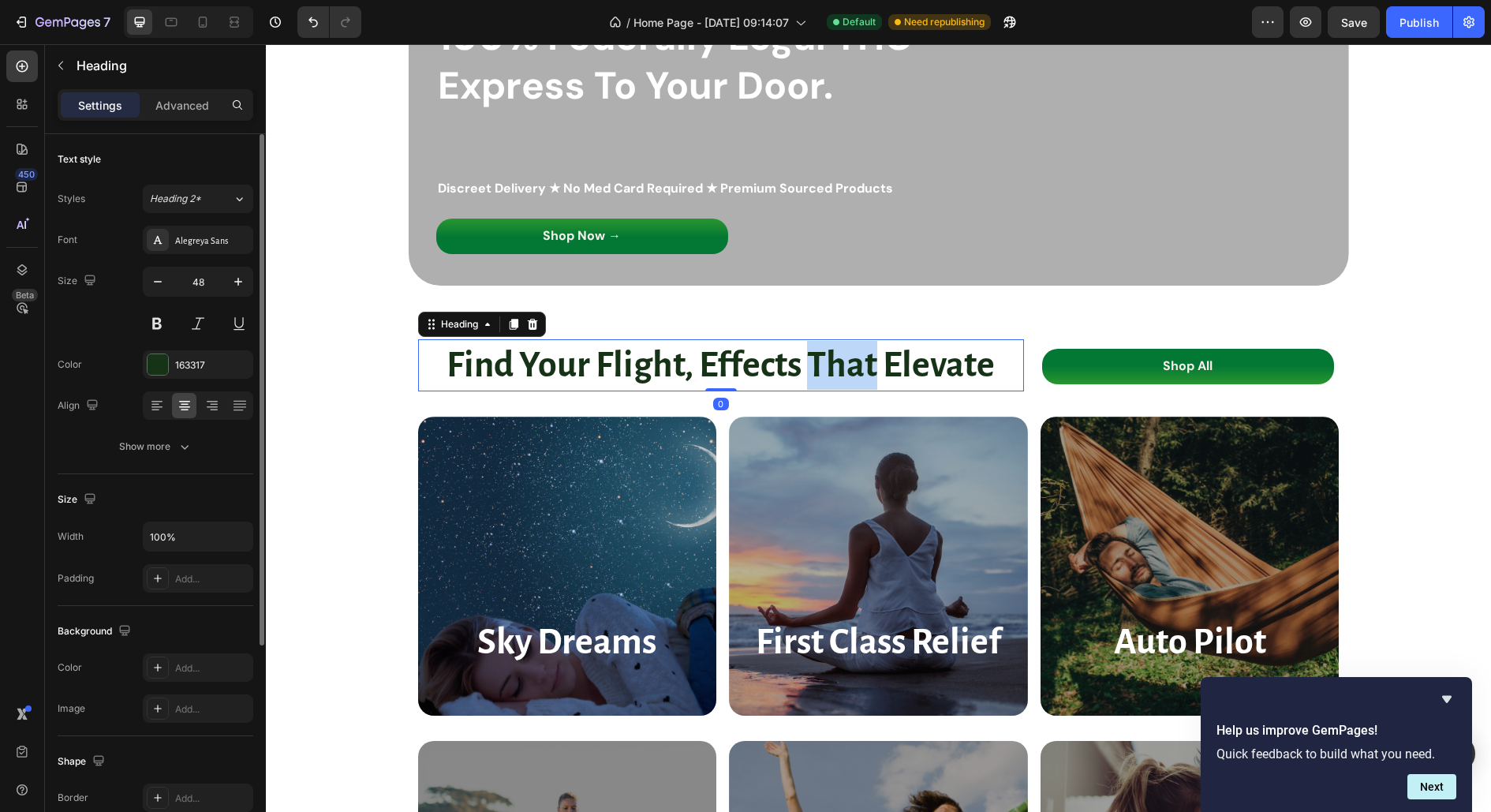
click at [822, 371] on strong "Find Your Flight, Effects That Elevate" at bounding box center [721, 365] width 548 height 38
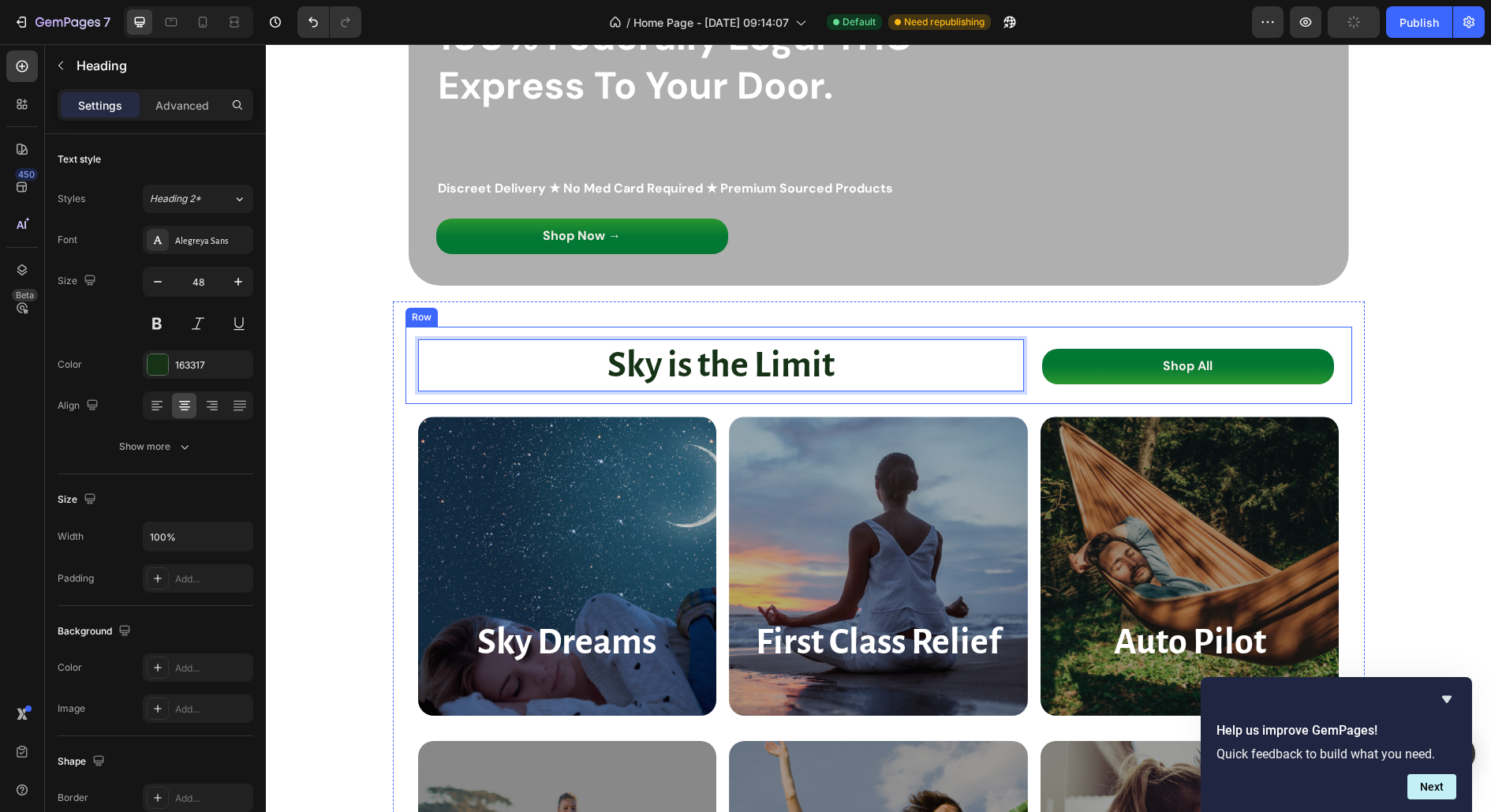
click at [845, 337] on div "Sky is the Limit Heading 0 Shop All Button Row" at bounding box center [879, 365] width 947 height 77
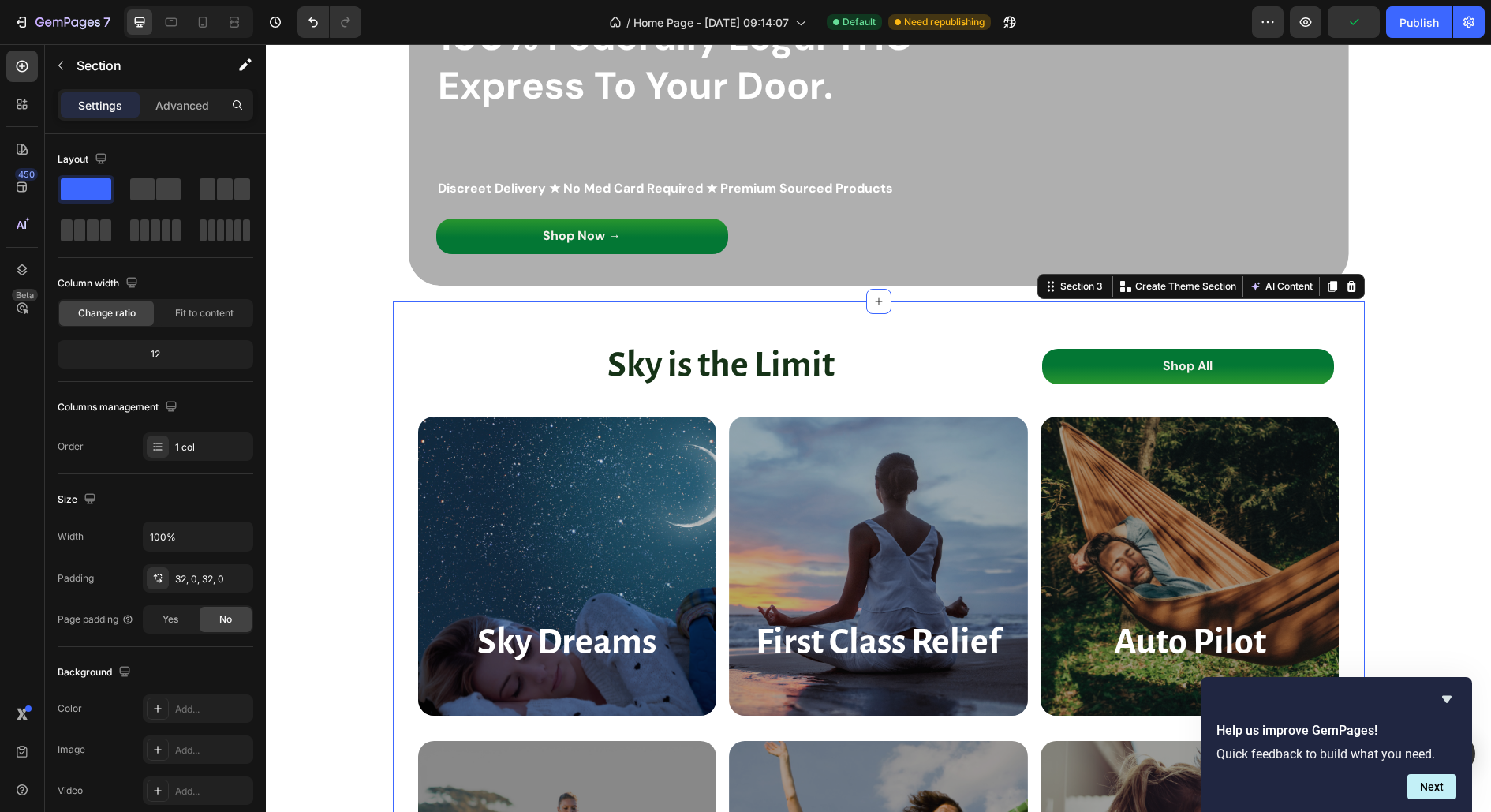
click at [864, 319] on div "⁠⁠⁠⁠⁠⁠⁠ Sky is the Limit Heading Shop All Button Row Sky Dreams Heading Hero Ba…" at bounding box center [879, 688] width 972 height 776
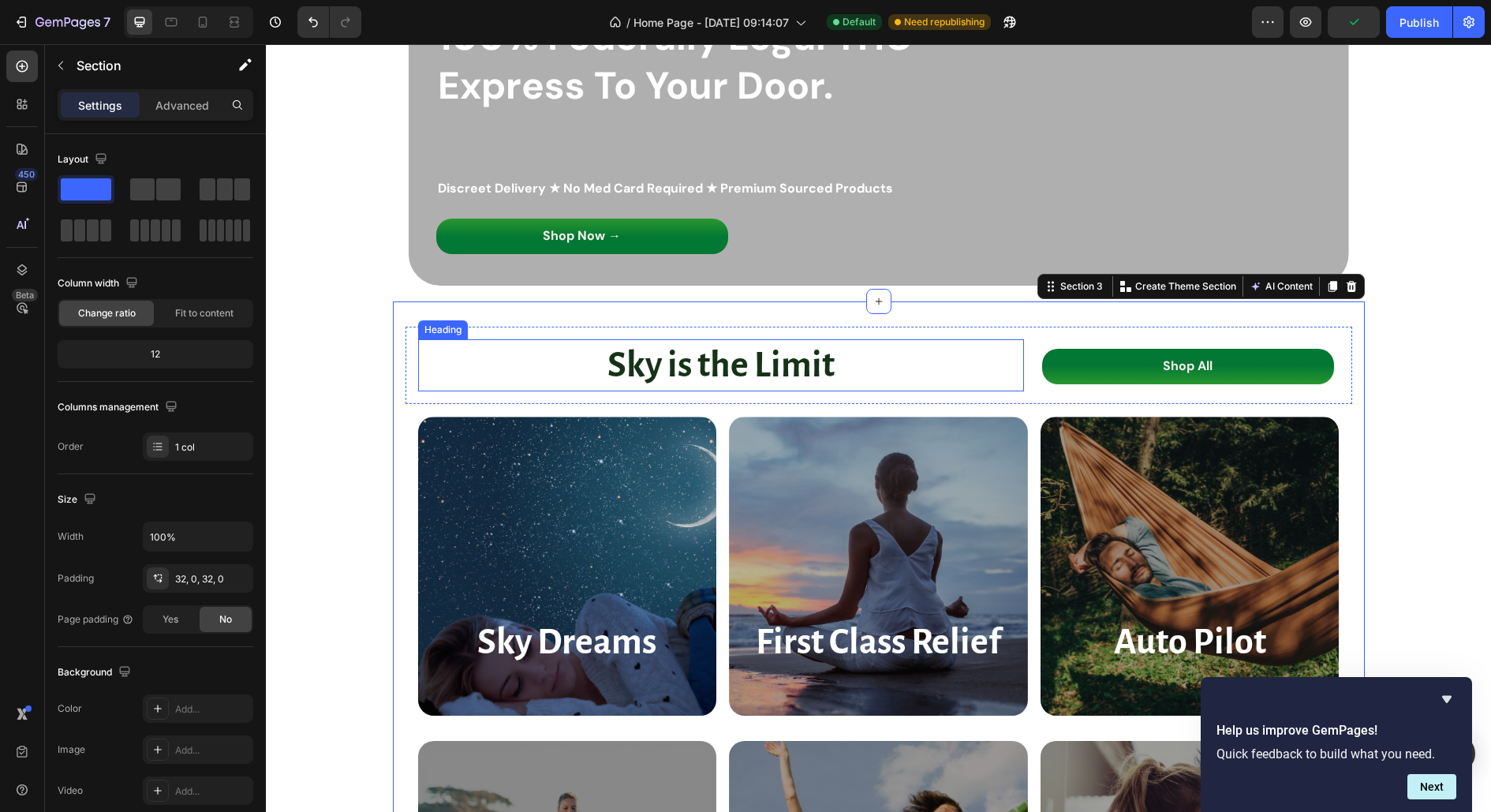
click at [817, 355] on strong "Sky is the Limit" at bounding box center [722, 365] width 227 height 38
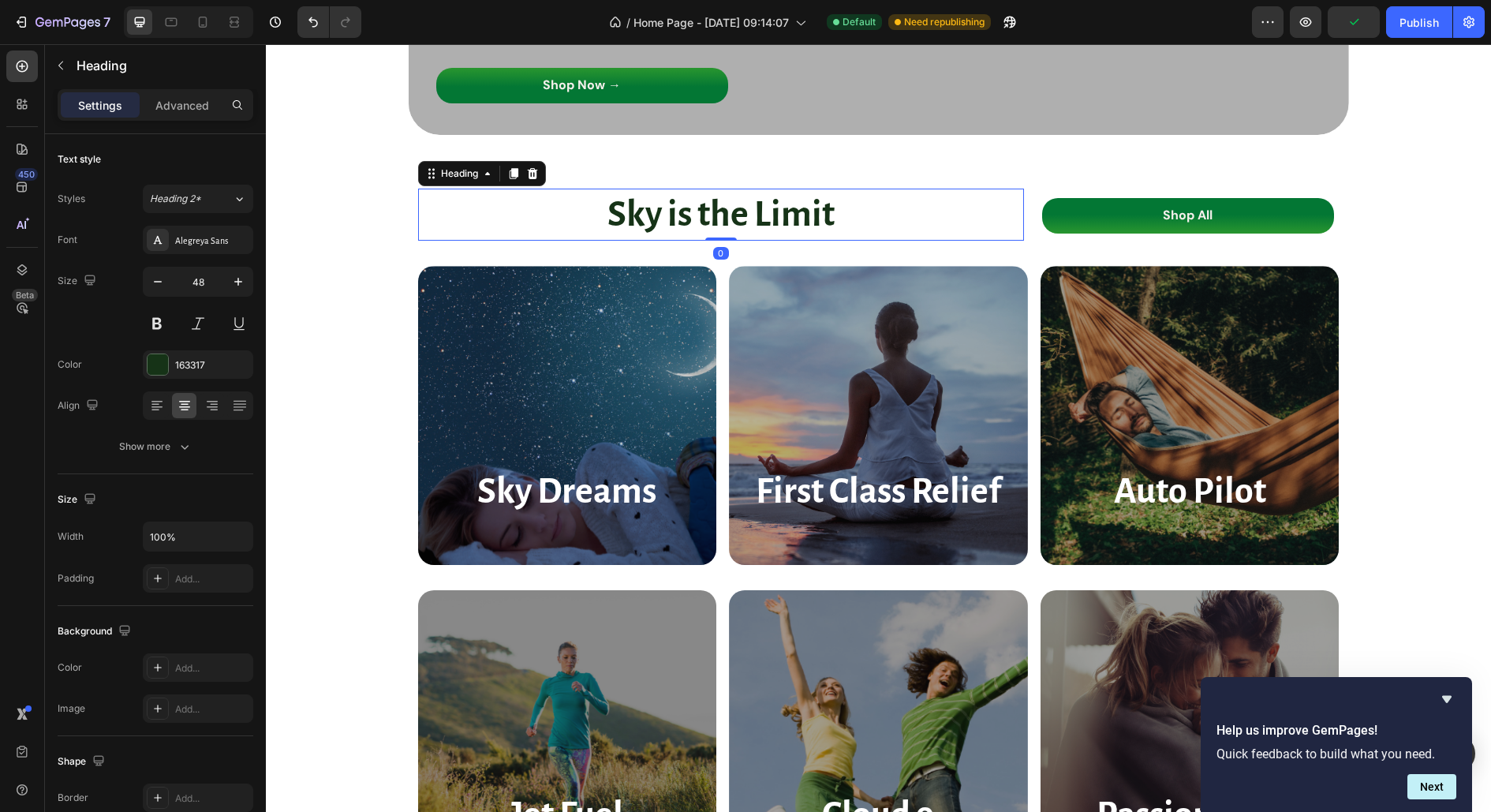
scroll to position [256, 0]
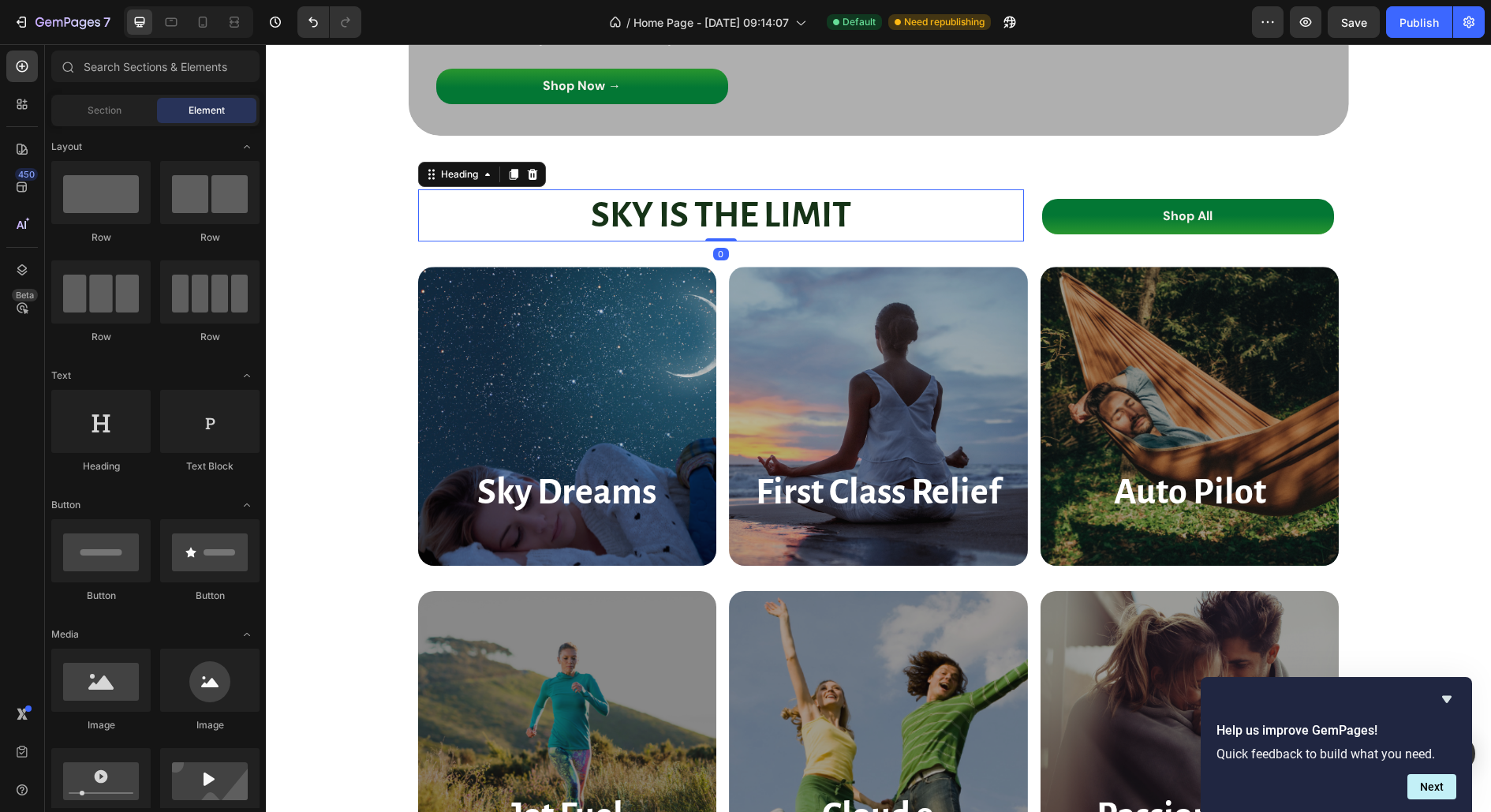
click at [548, 224] on p "⁠⁠⁠⁠⁠⁠⁠ SKY IS THE LIMIT" at bounding box center [721, 215] width 603 height 49
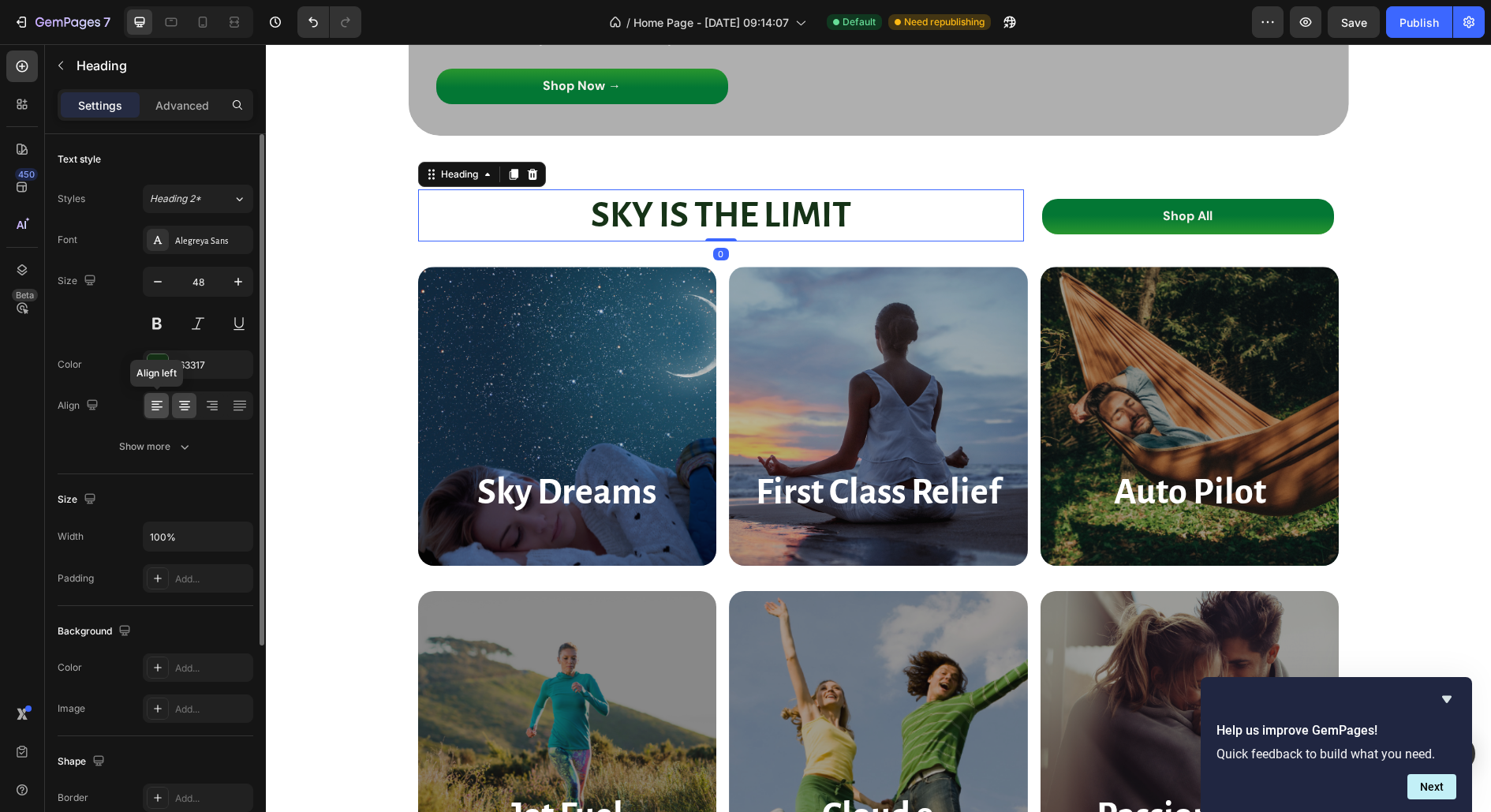
scroll to position [298, 0]
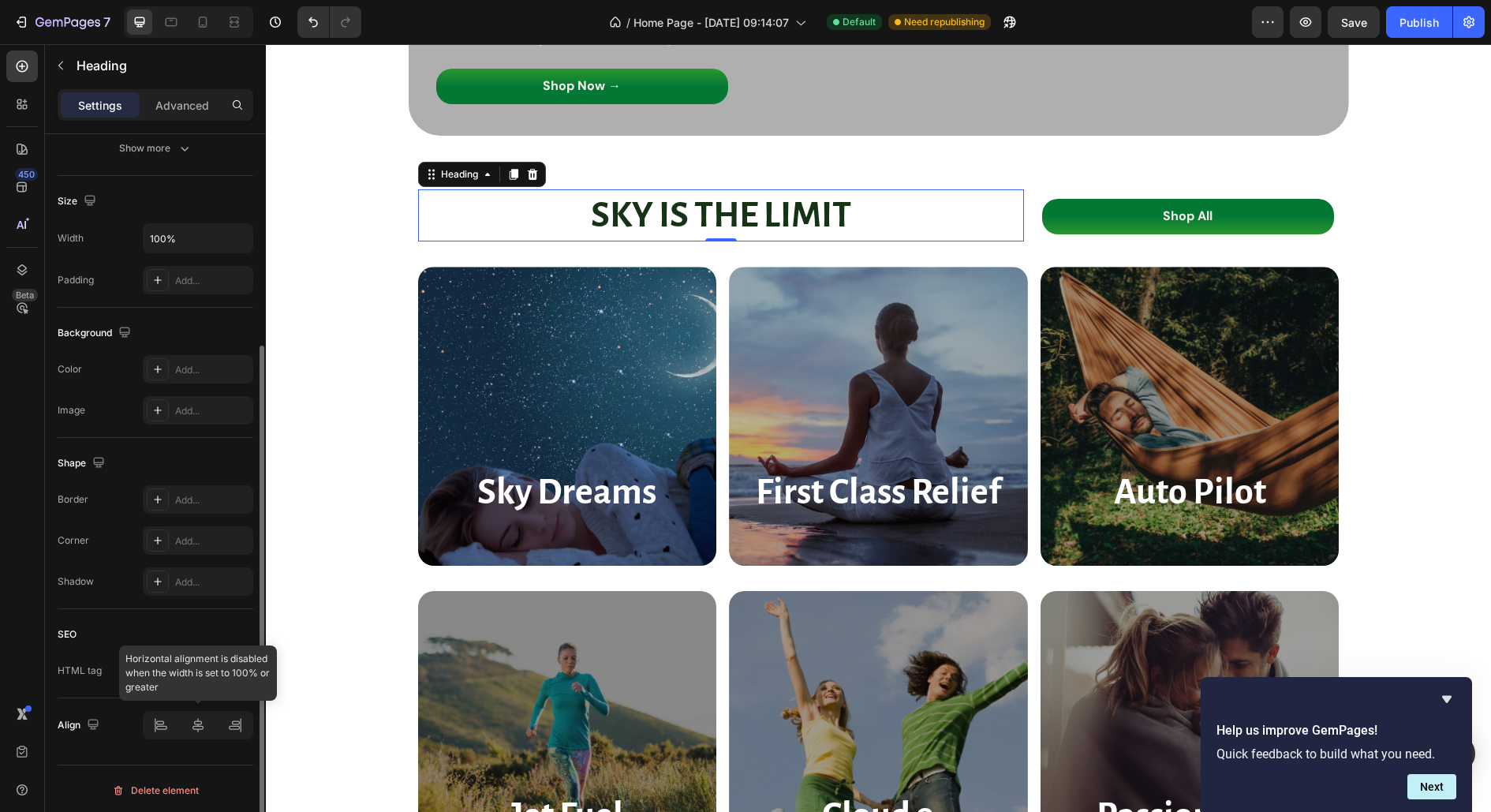
click at [159, 718] on div at bounding box center [198, 725] width 110 height 29
click at [167, 726] on div at bounding box center [198, 725] width 110 height 29
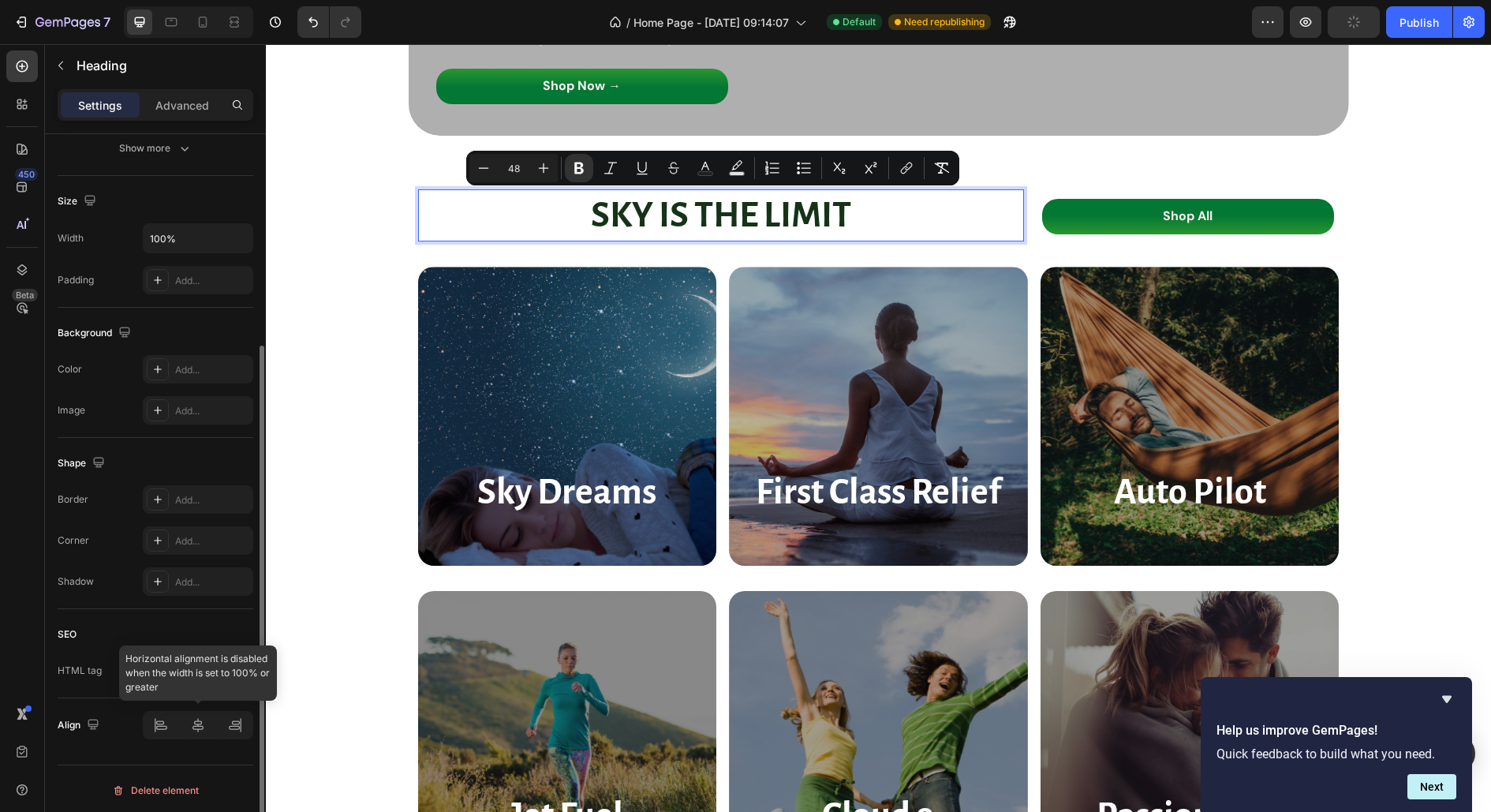
click at [162, 720] on div at bounding box center [198, 725] width 110 height 29
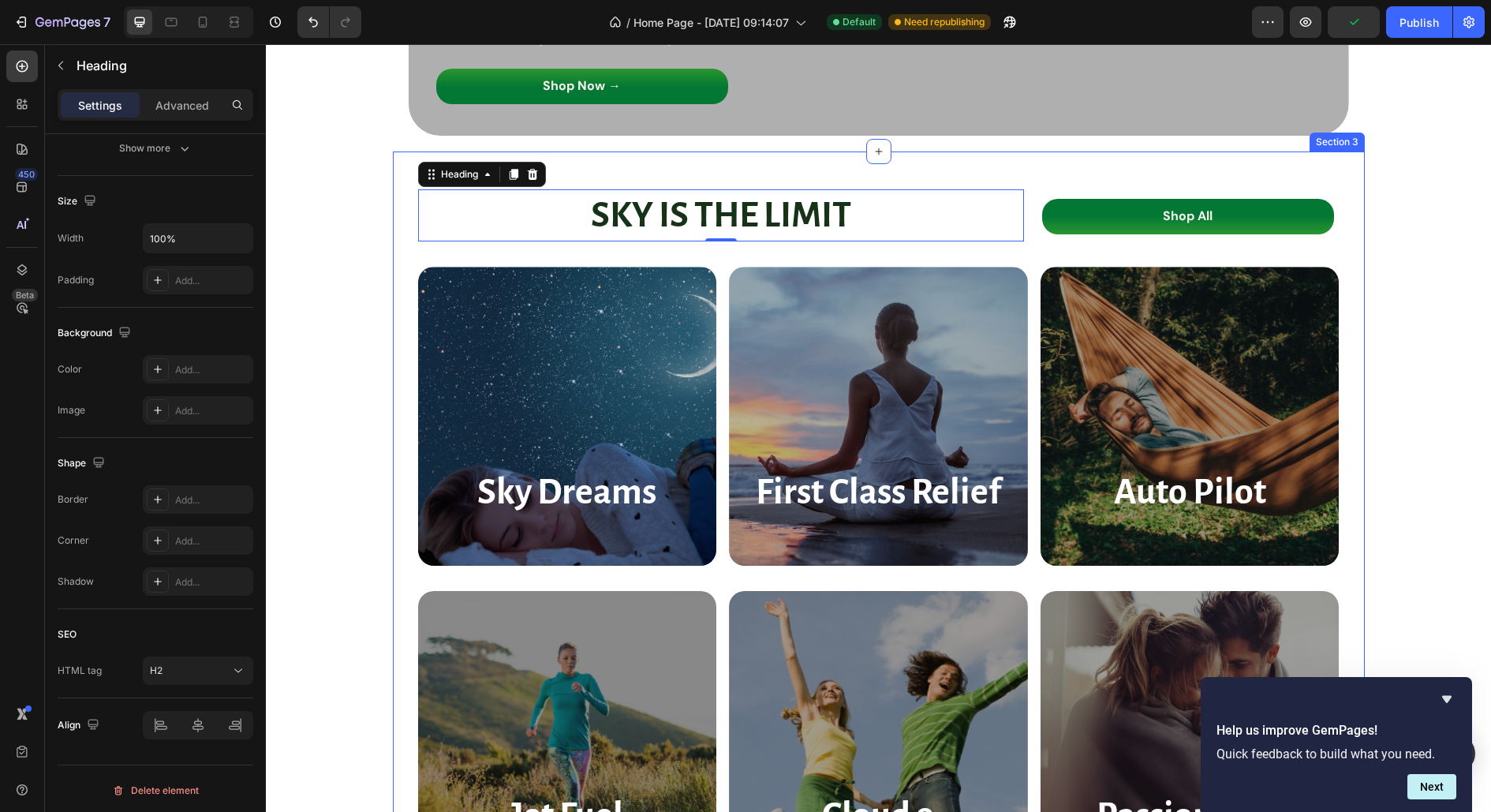
click at [668, 170] on div "⁠⁠⁠⁠⁠⁠⁠ SKY IS THE LIMIT Heading 0 Shop All Button Row Sky Dreams Heading Hero …" at bounding box center [879, 539] width 972 height 776
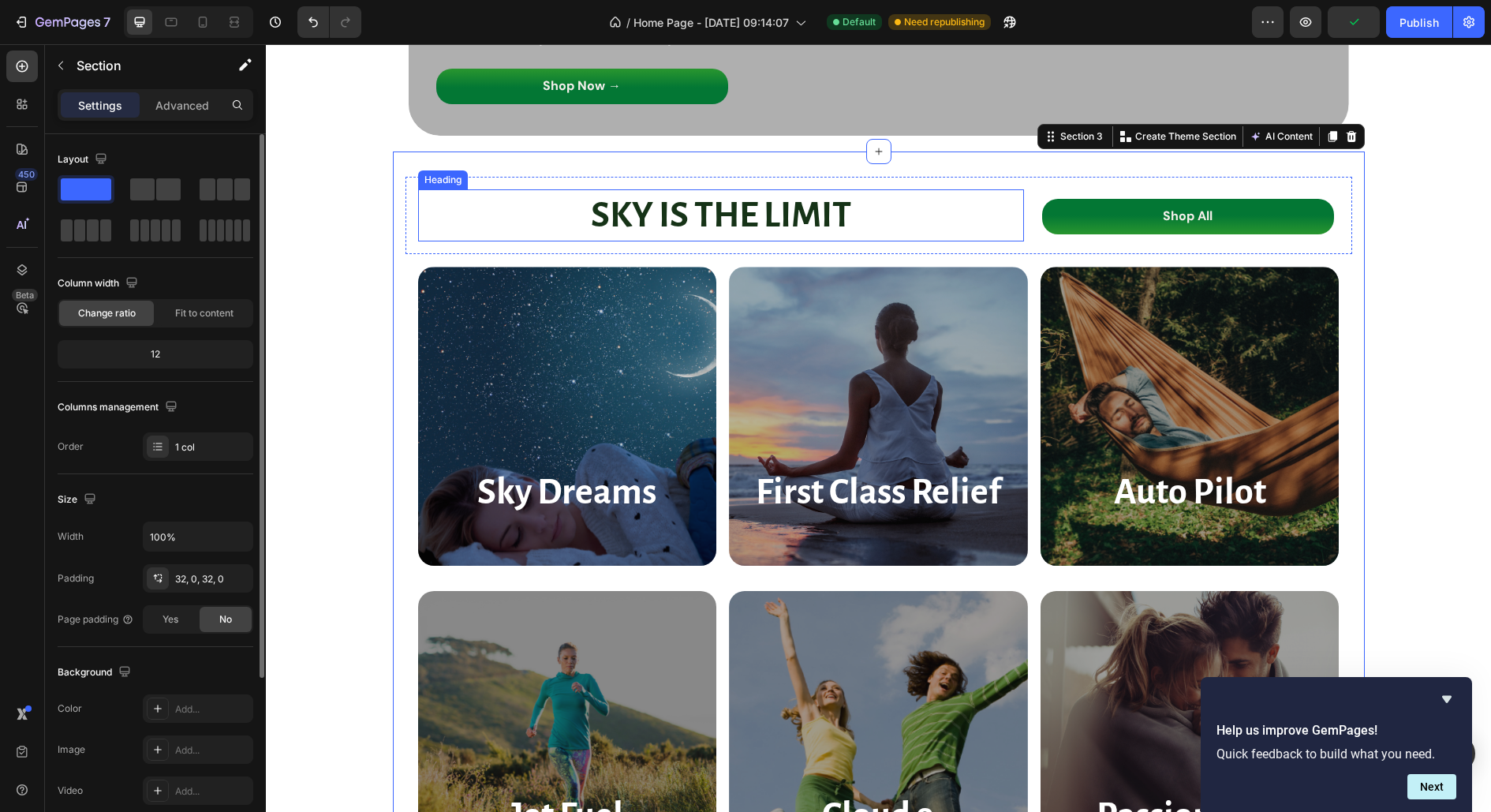
click at [678, 219] on strong "SKY IS THE LIMIT" at bounding box center [722, 215] width 261 height 38
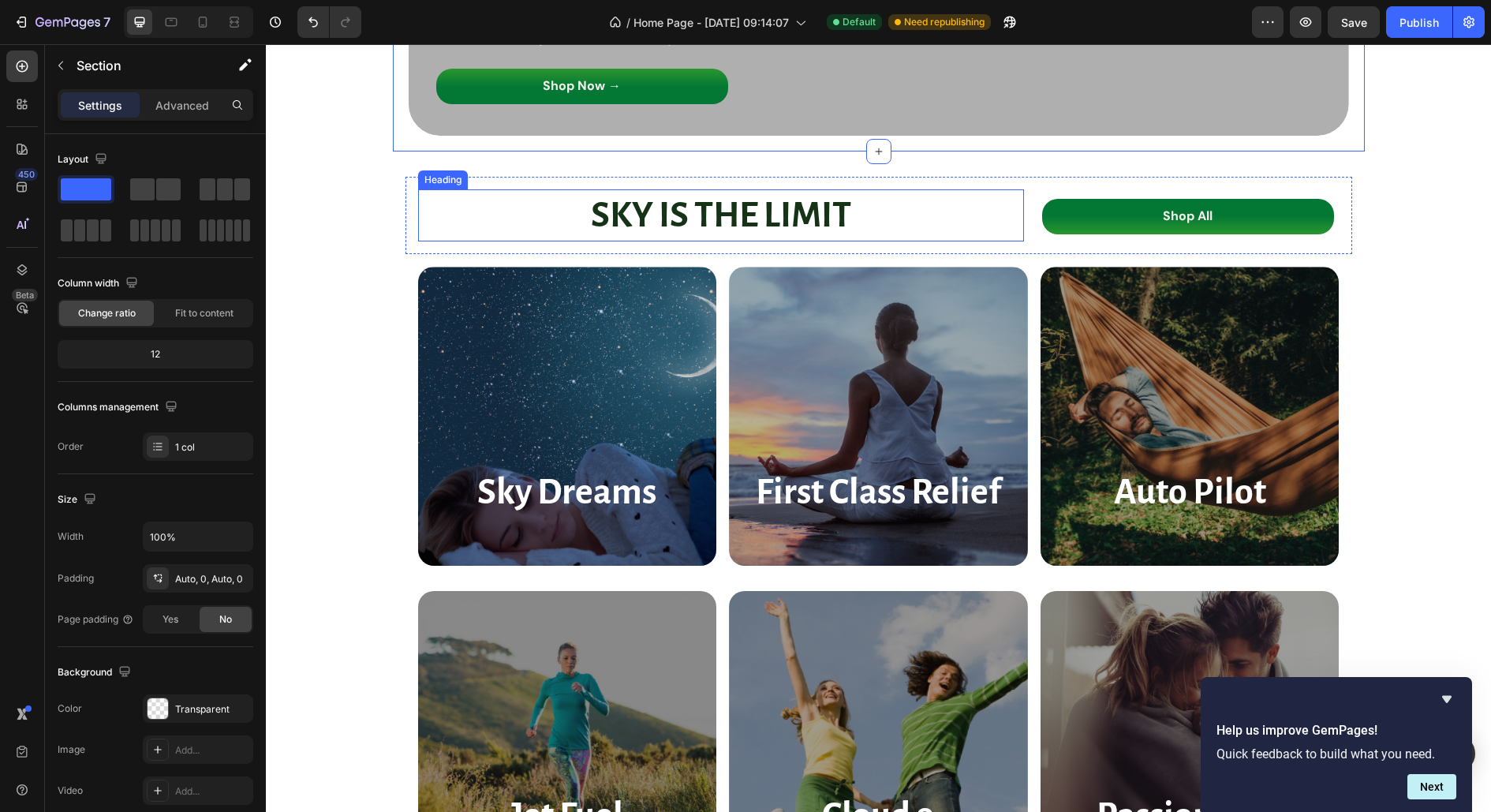
click at [880, 229] on p "⁠⁠⁠⁠⁠⁠⁠ SKY IS THE LIMIT" at bounding box center [721, 215] width 603 height 49
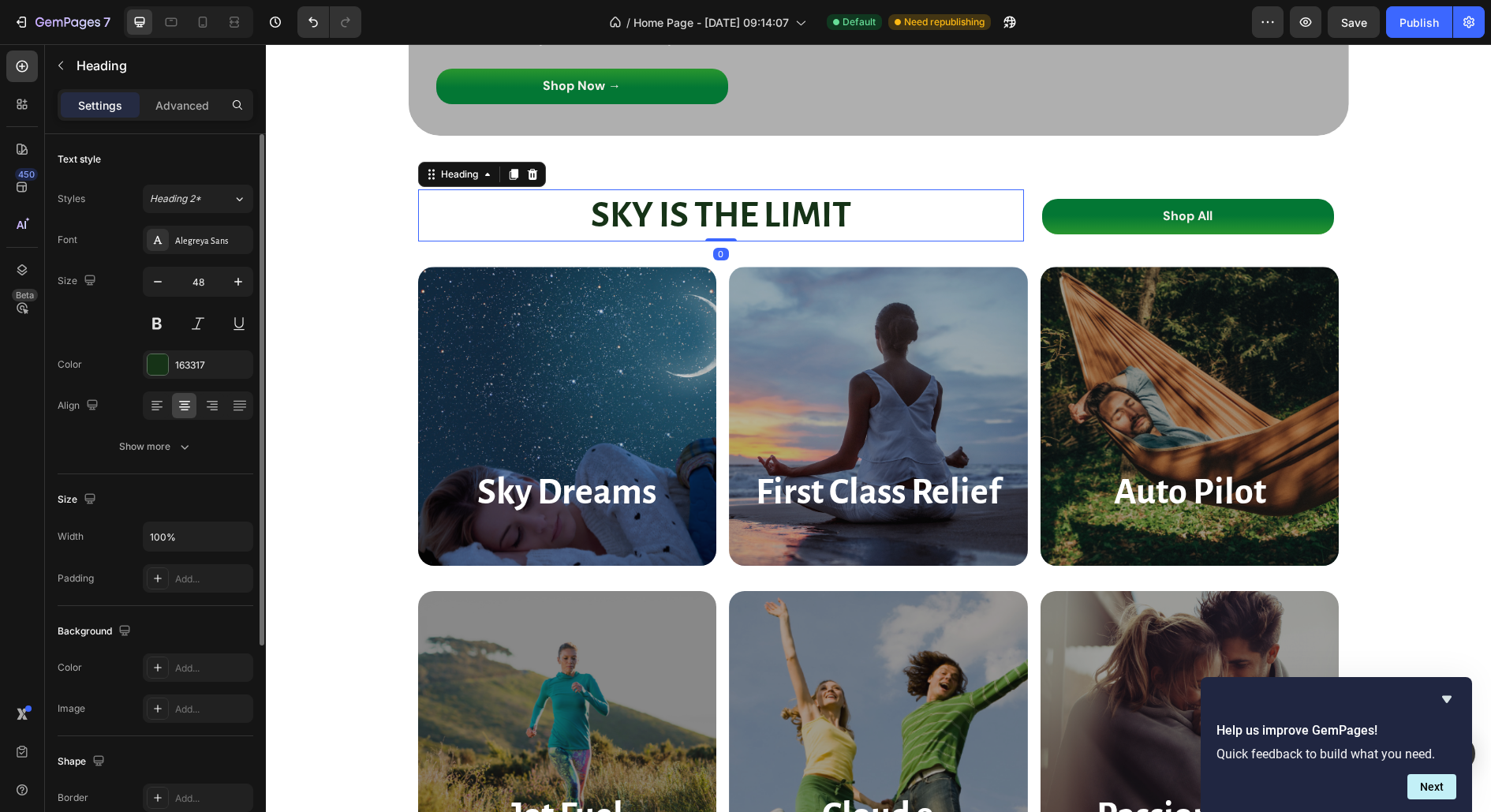
scroll to position [298, 0]
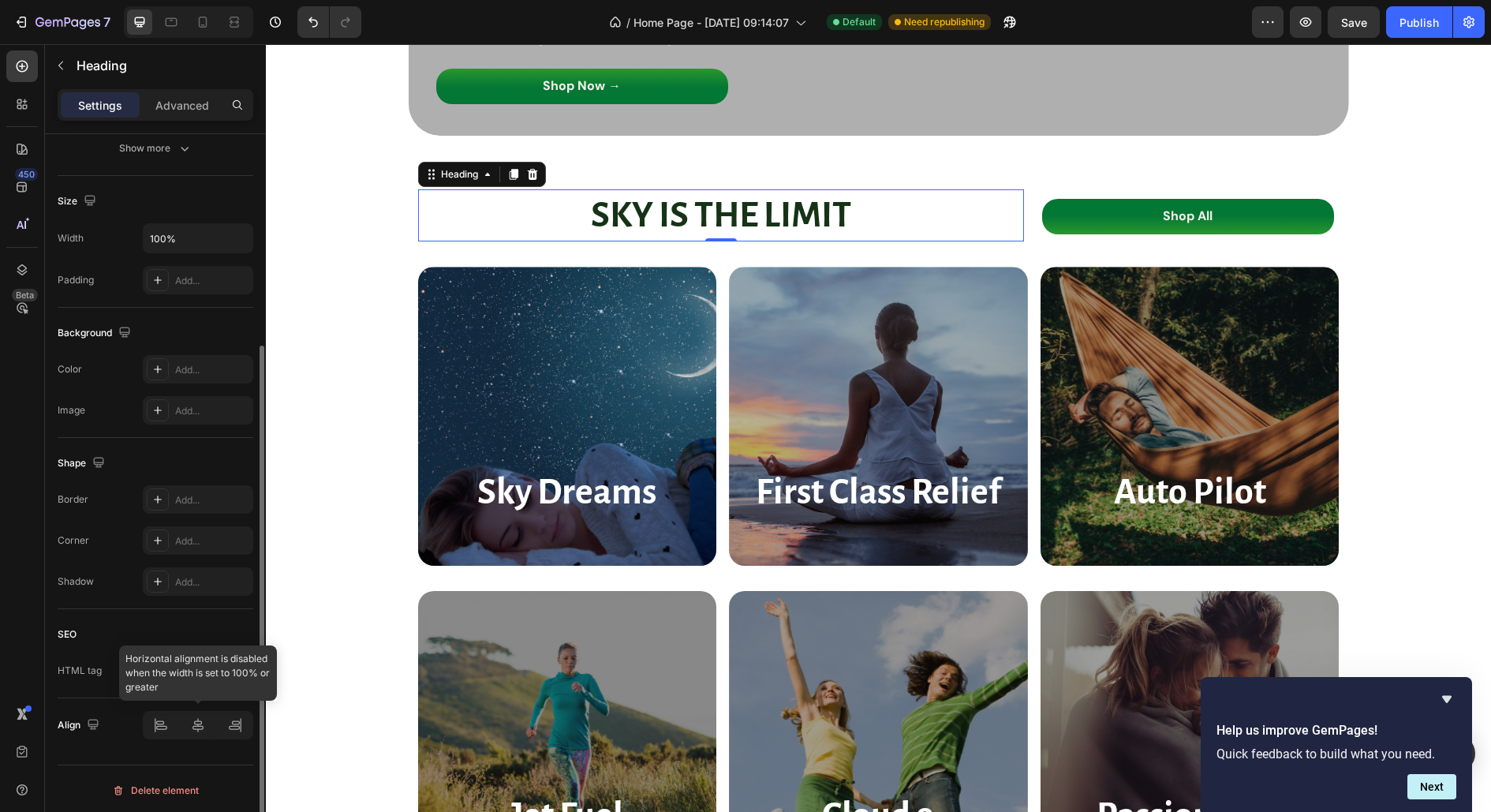
click at [171, 725] on div at bounding box center [198, 725] width 110 height 29
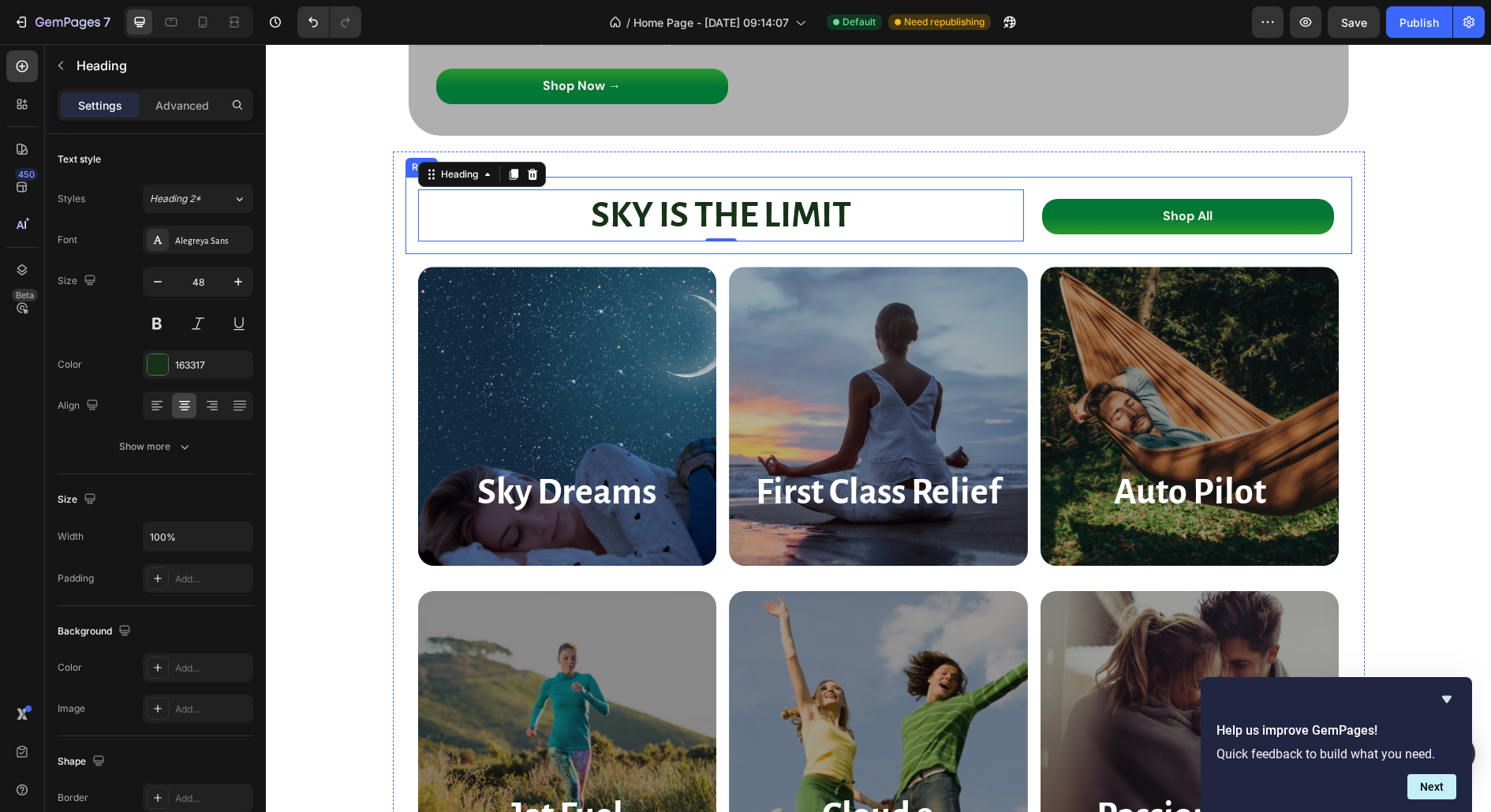
click at [1024, 203] on div "⁠⁠⁠⁠⁠⁠⁠ SKY IS THE LIMIT Heading 0 Shop All Button Row" at bounding box center [879, 215] width 947 height 77
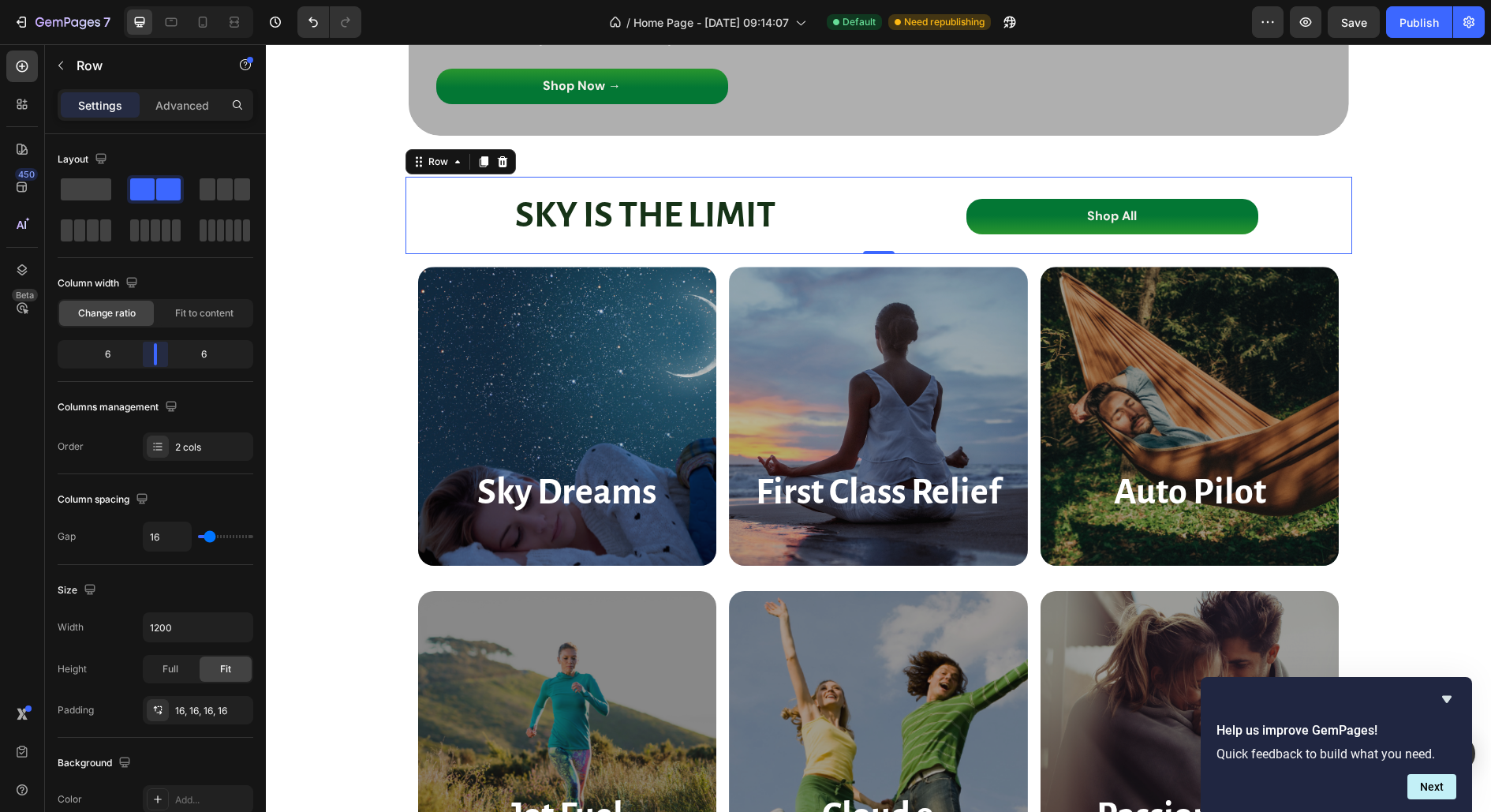
drag, startPoint x: 186, startPoint y: 353, endPoint x: 163, endPoint y: 355, distance: 23.1
click at [163, 0] on body "7 Version history / Home Page - [DATE] 09:14:07 Default Need republishing Previ…" at bounding box center [745, 0] width 1491 height 0
click at [537, 213] on strong "SKY IS THE LIMIT" at bounding box center [646, 215] width 261 height 38
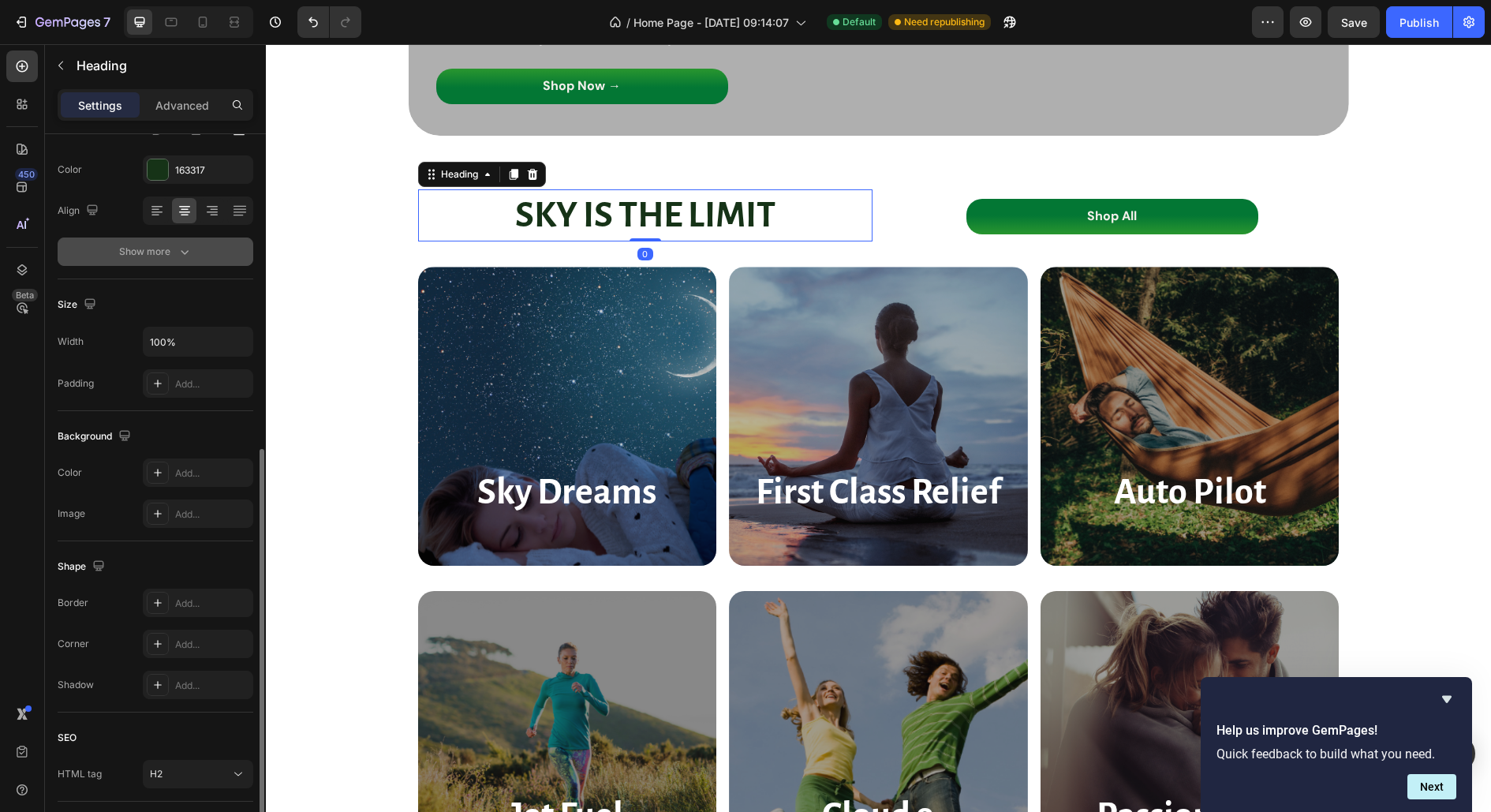
scroll to position [298, 0]
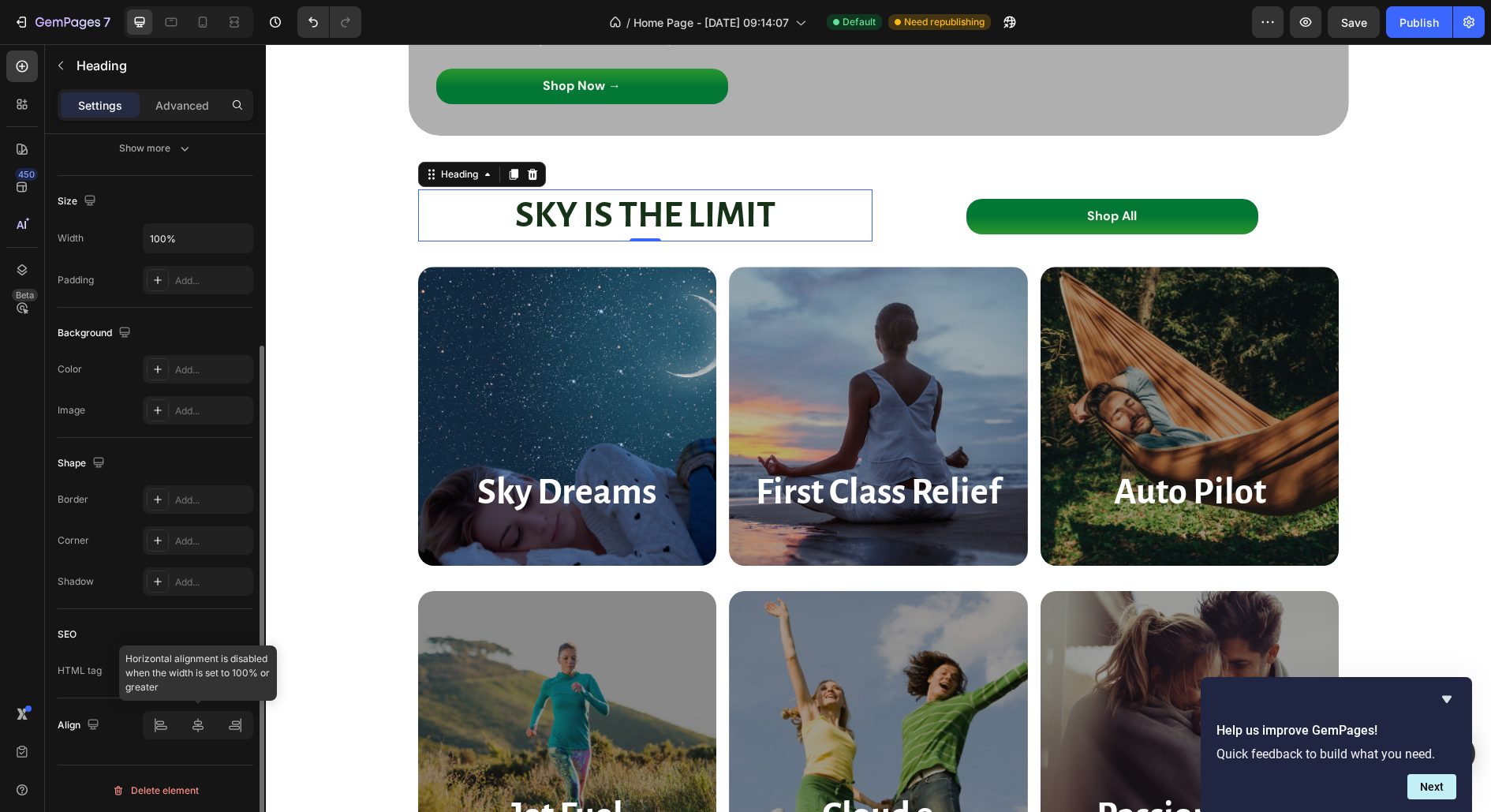
click at [164, 726] on div at bounding box center [198, 725] width 110 height 29
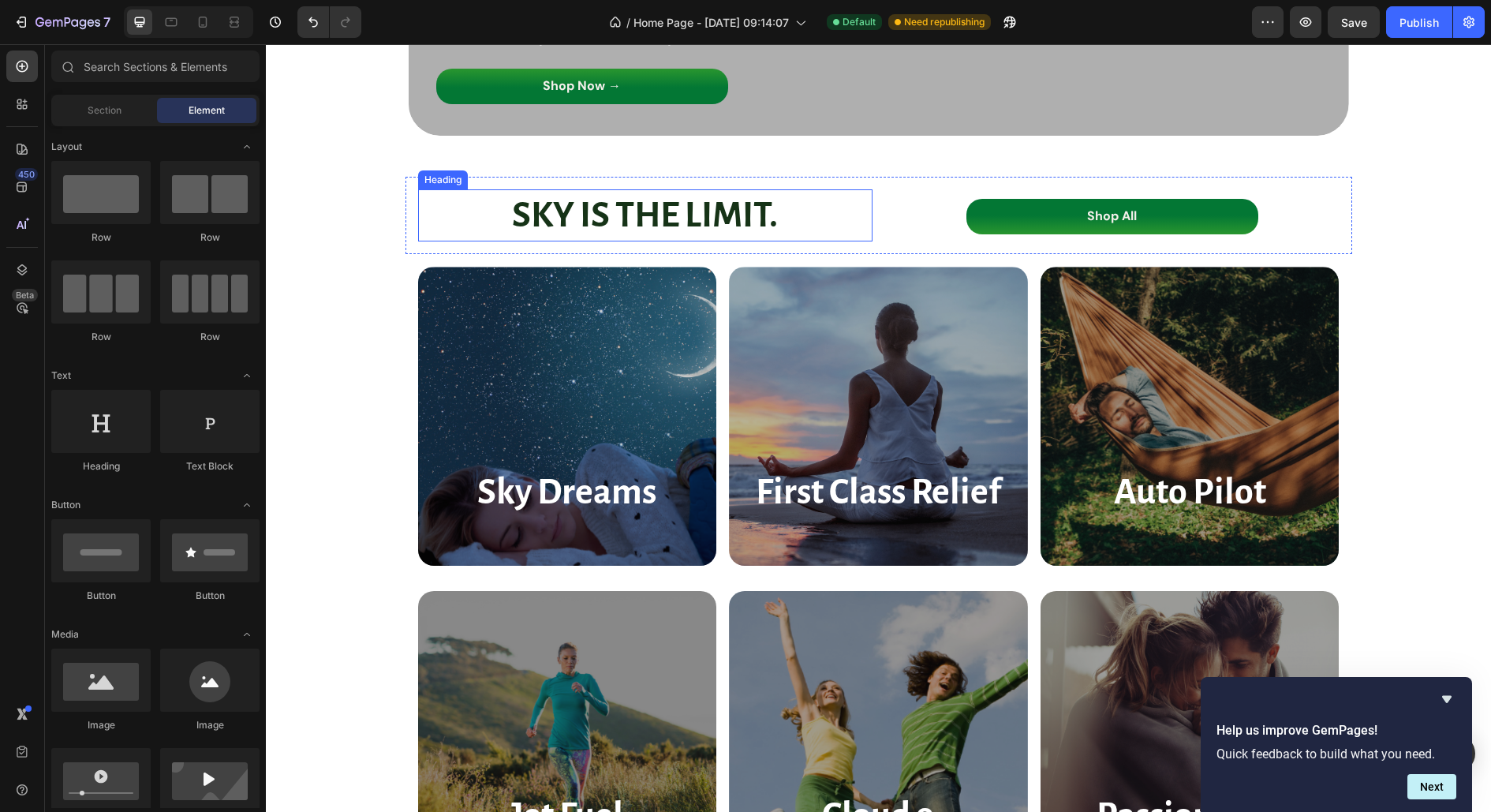
click at [681, 220] on strong "SKY IS THE LIMIT." at bounding box center [645, 215] width 266 height 38
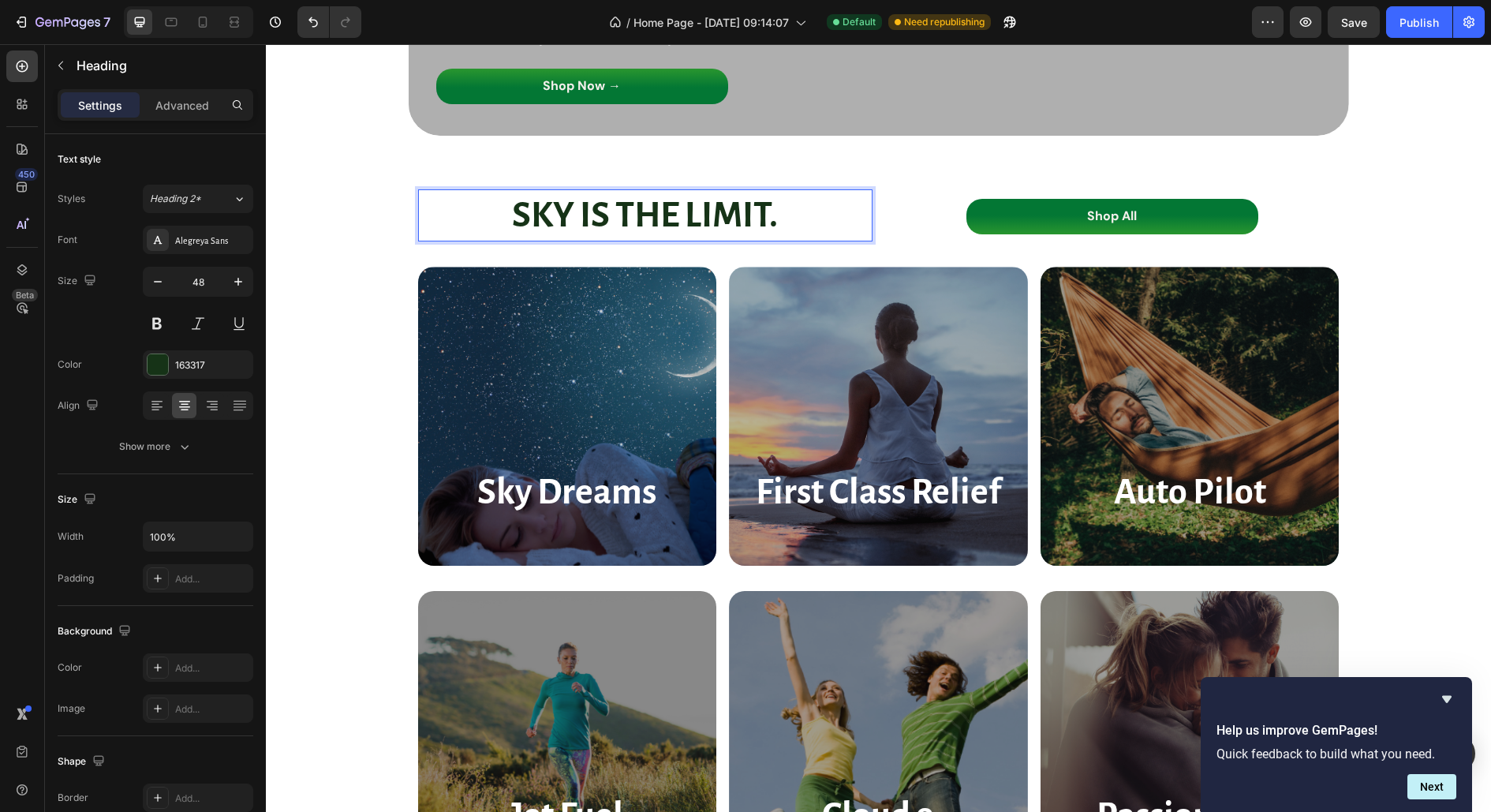
click at [690, 219] on strong "SKY IS THE LIMIT." at bounding box center [645, 215] width 266 height 38
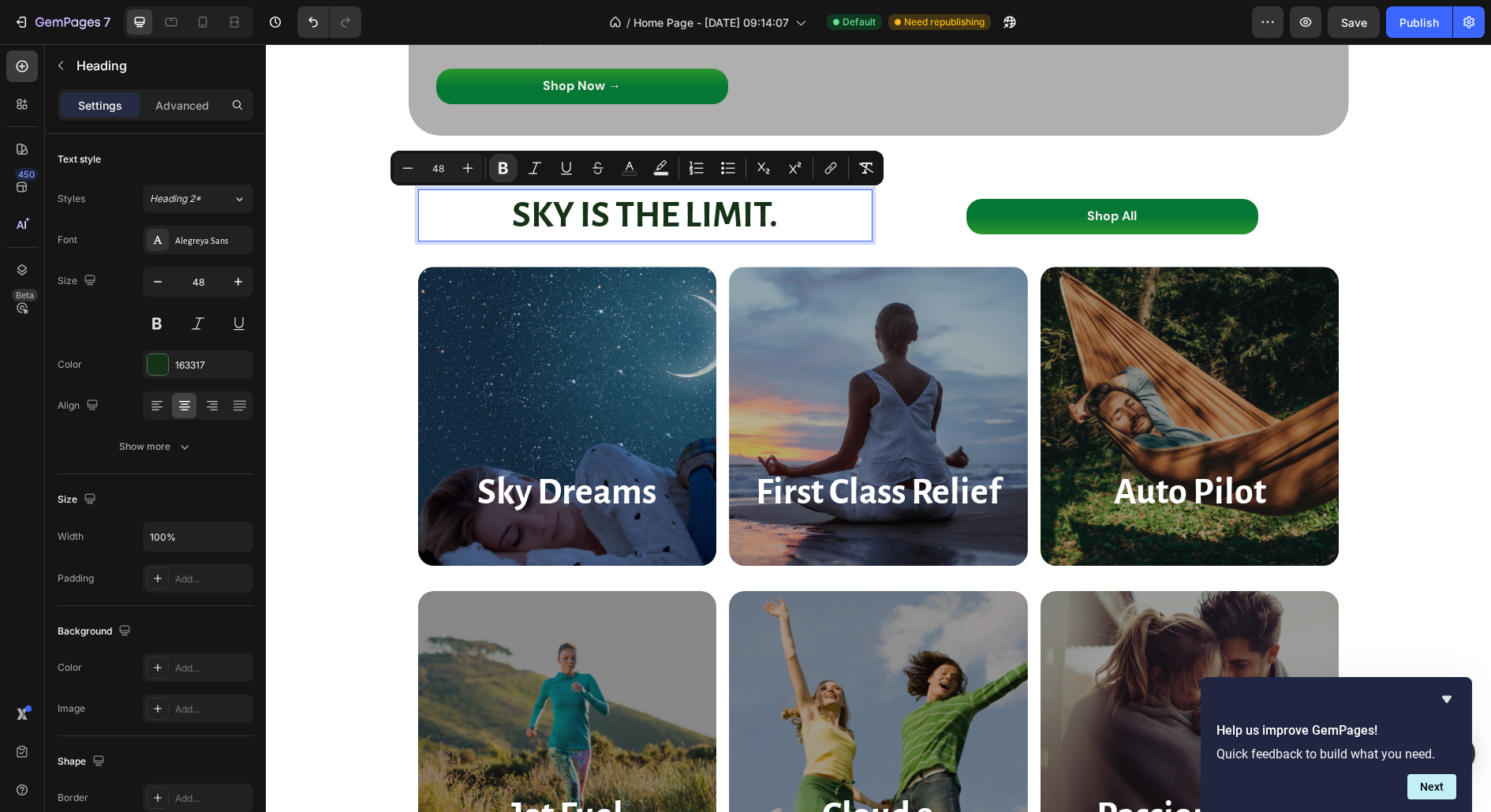
click at [690, 219] on strong "SKY IS THE LIMIT." at bounding box center [645, 215] width 266 height 38
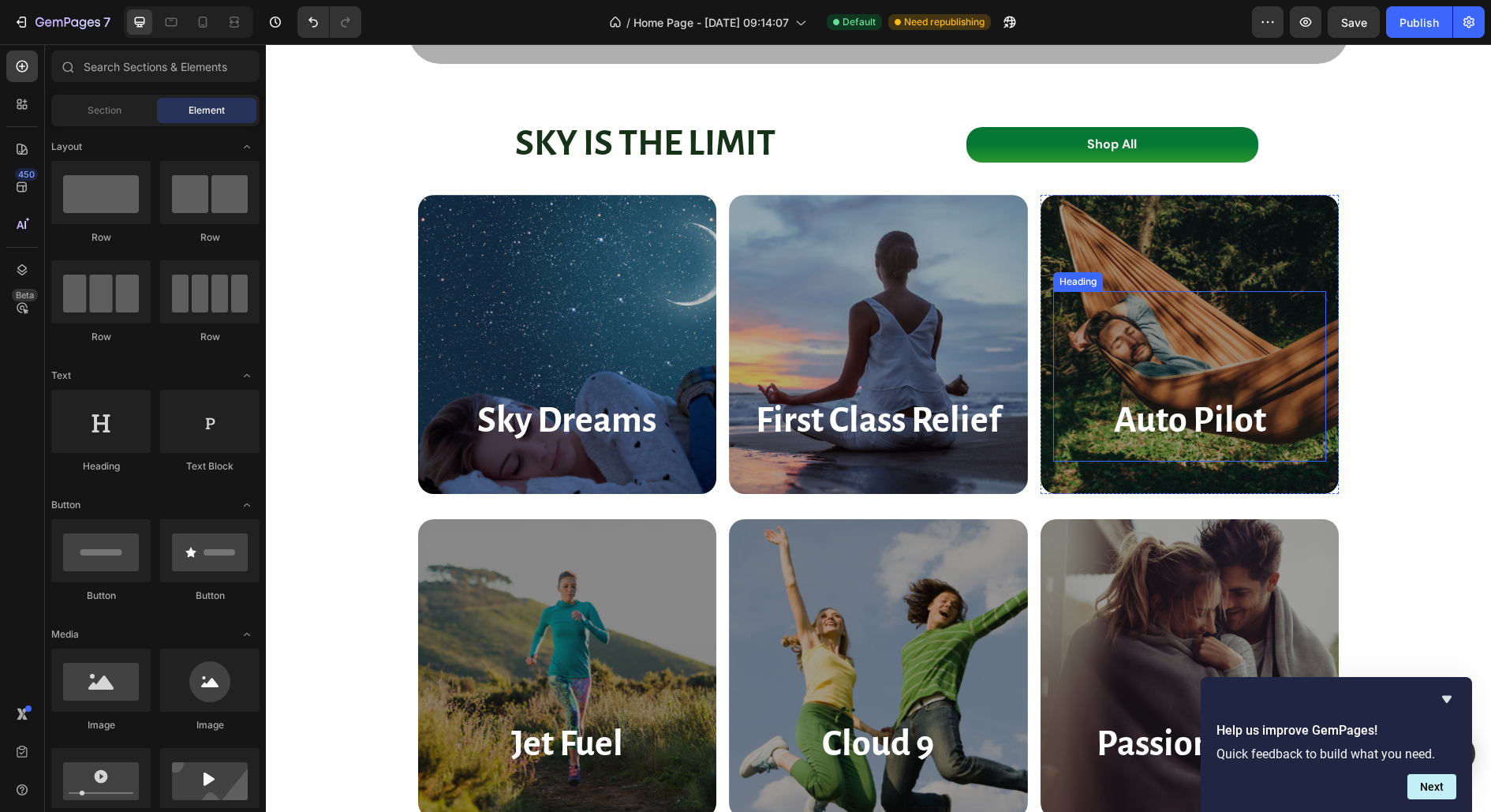
scroll to position [250, 0]
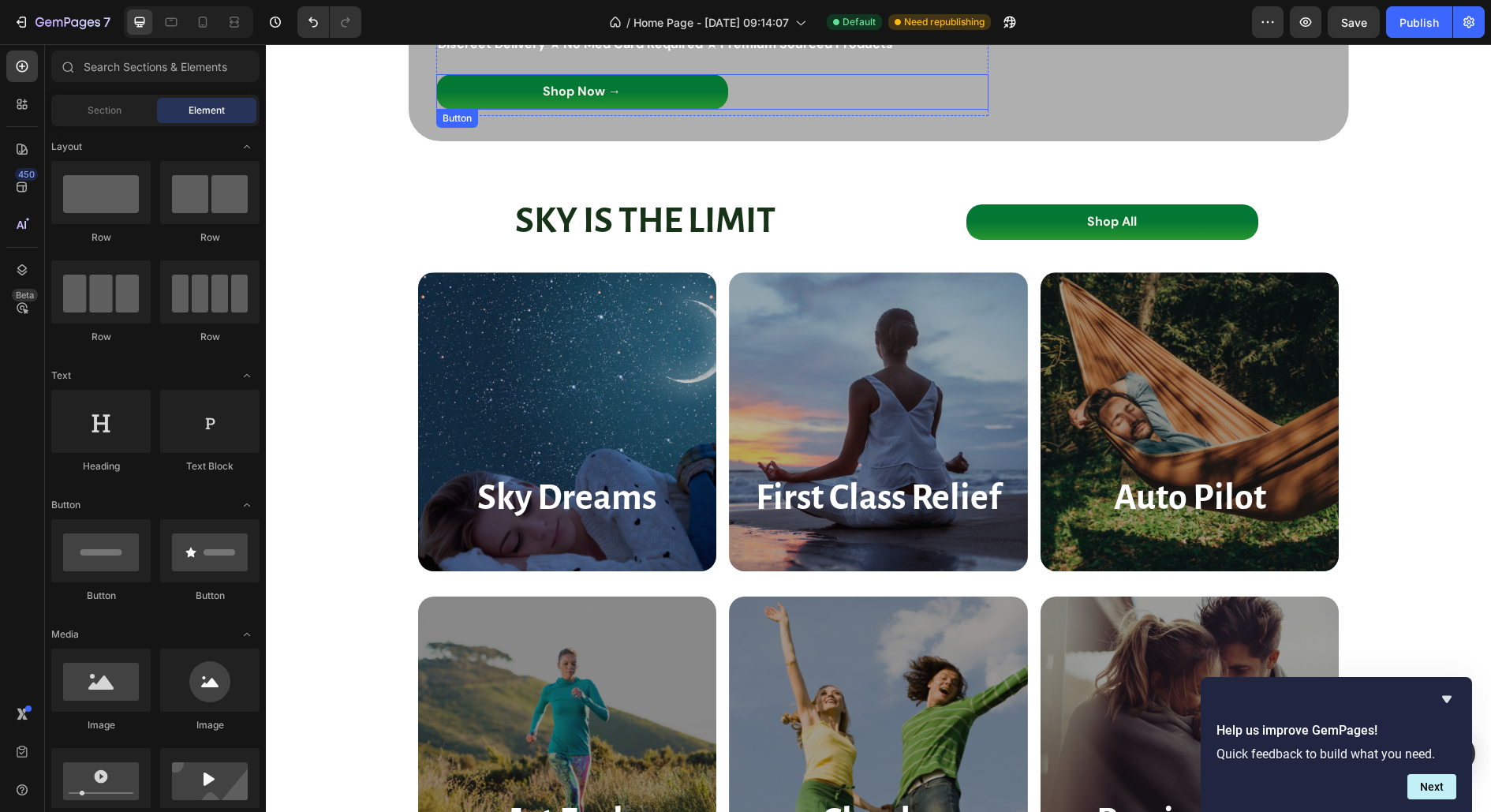
click at [638, 98] on link "Shop Now →" at bounding box center [582, 92] width 292 height 35
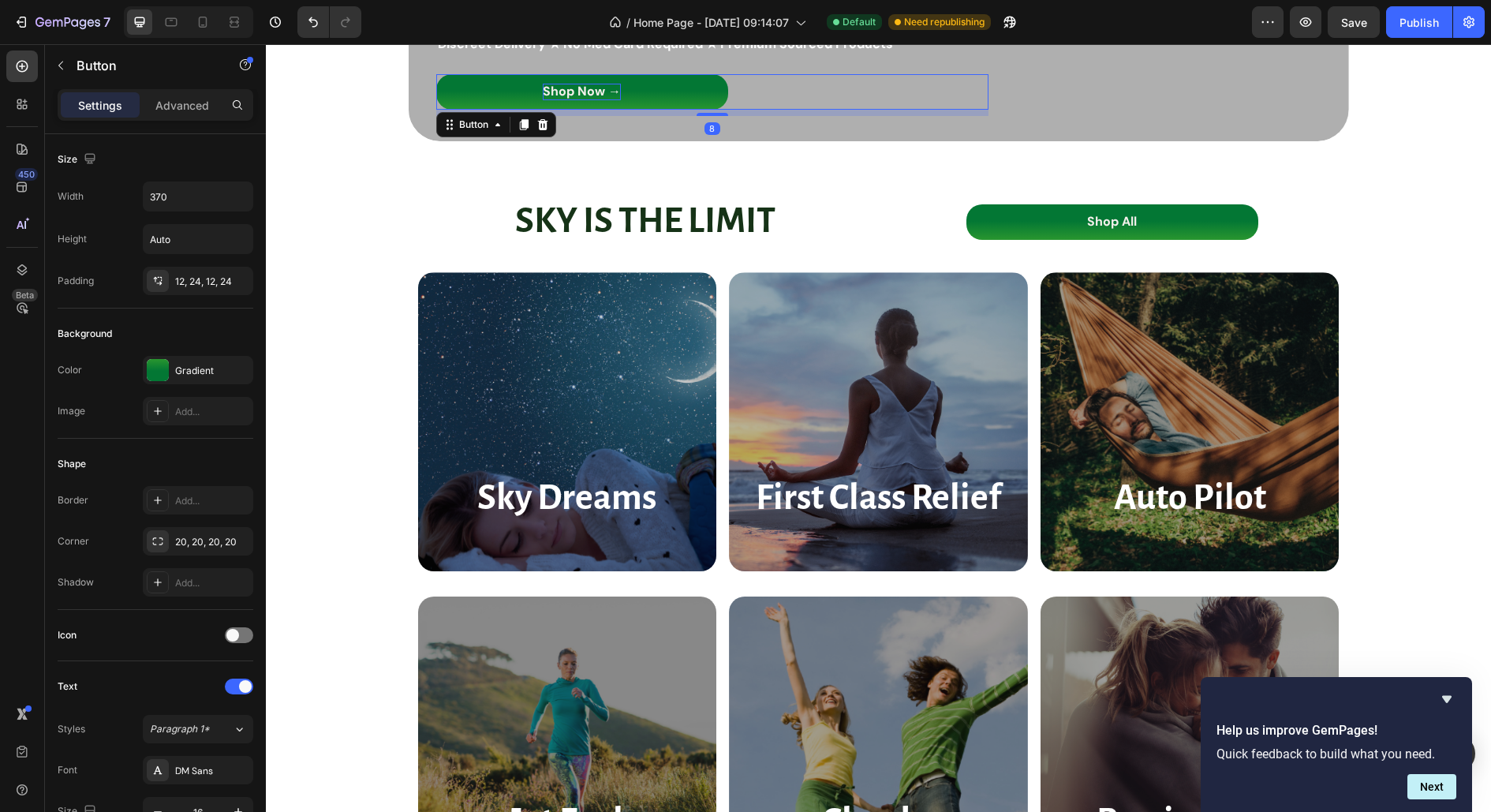
click at [599, 92] on p "Shop Now →" at bounding box center [582, 92] width 78 height 17
click at [600, 92] on p "Shop Now →" at bounding box center [582, 92] width 78 height 17
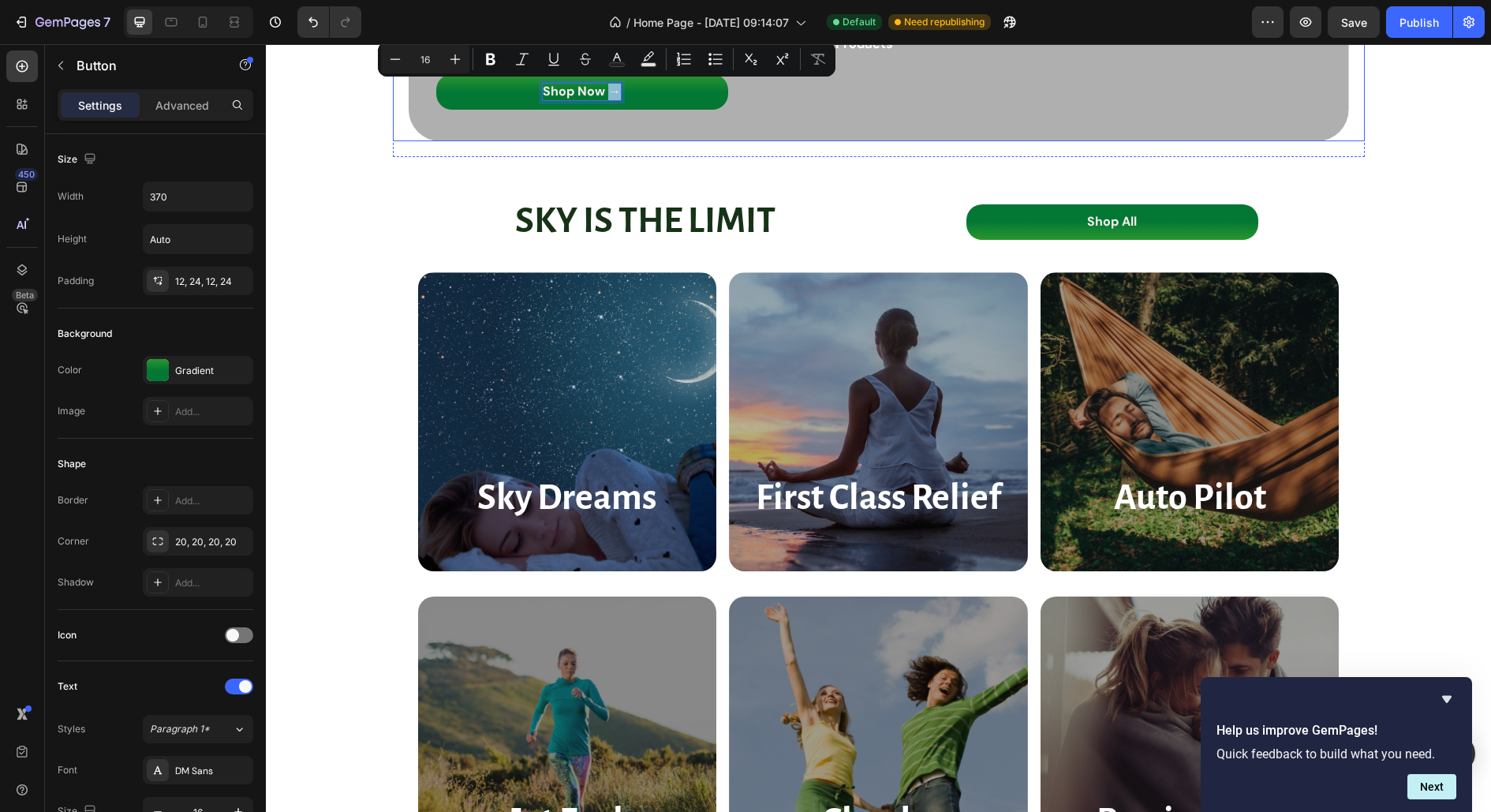
copy p "→"
click at [1108, 226] on p "Shop All" at bounding box center [1112, 222] width 50 height 17
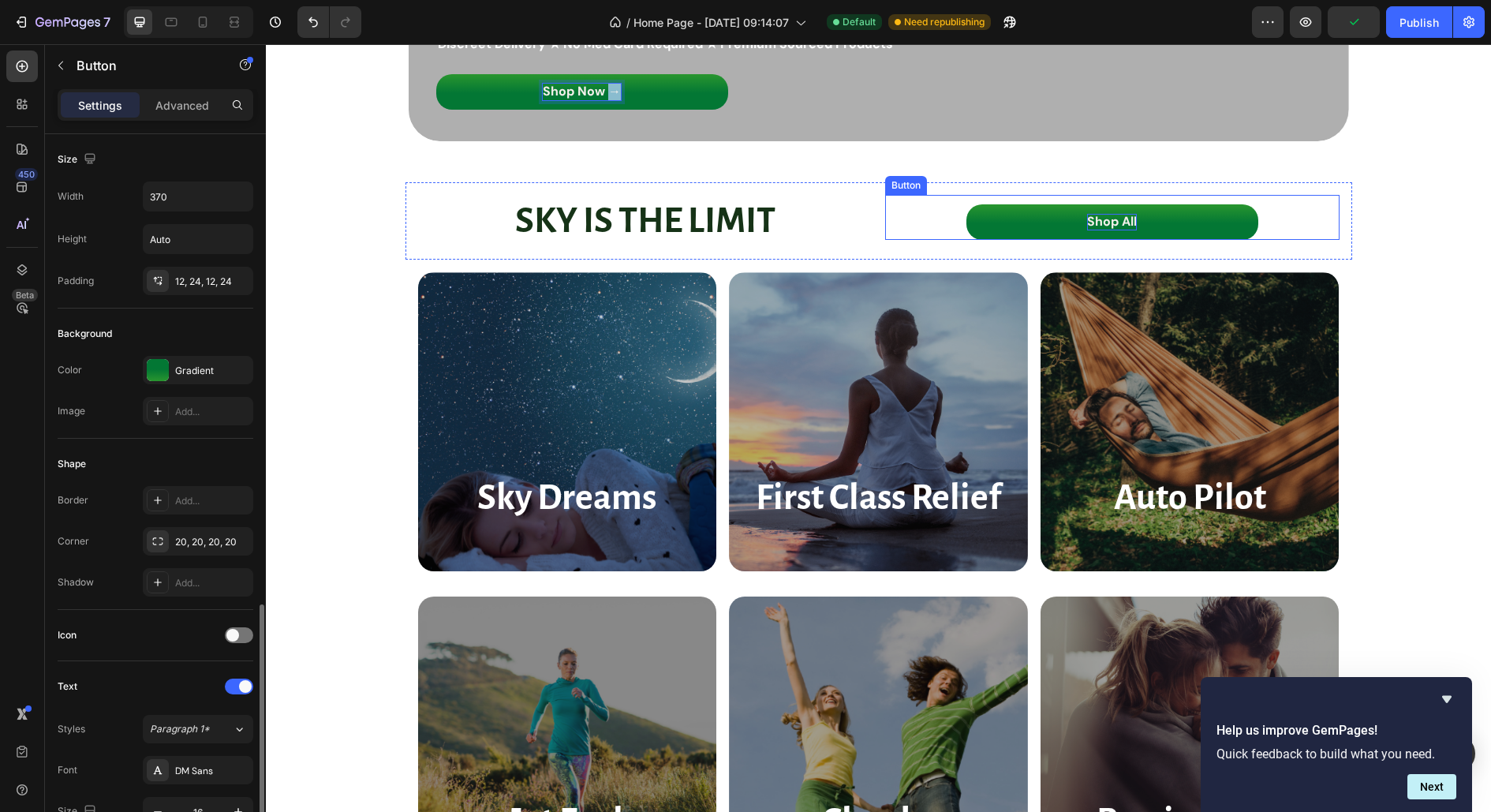
scroll to position [298, 0]
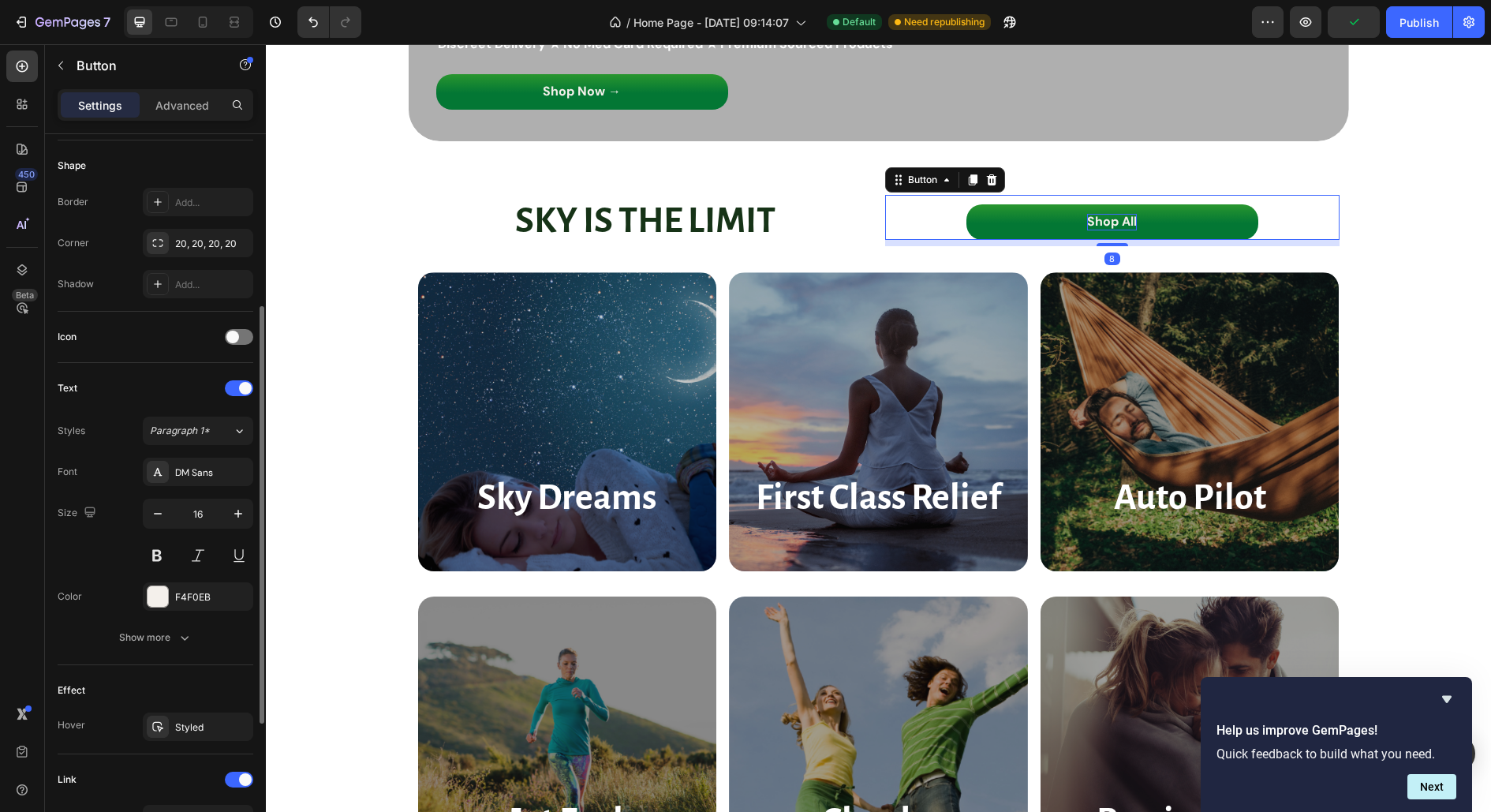
click at [1113, 222] on p "Shop All" at bounding box center [1112, 222] width 50 height 17
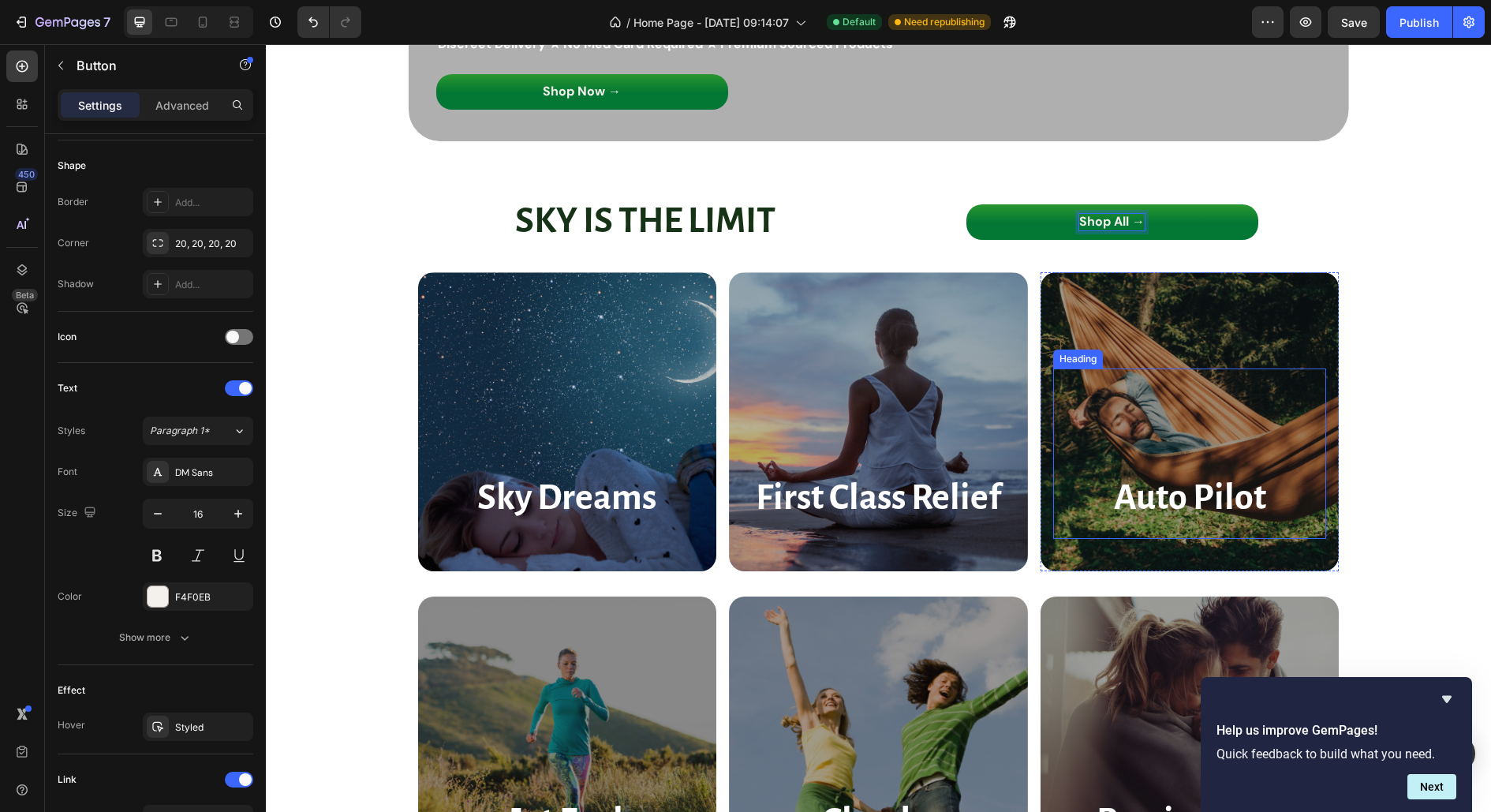
scroll to position [297, 0]
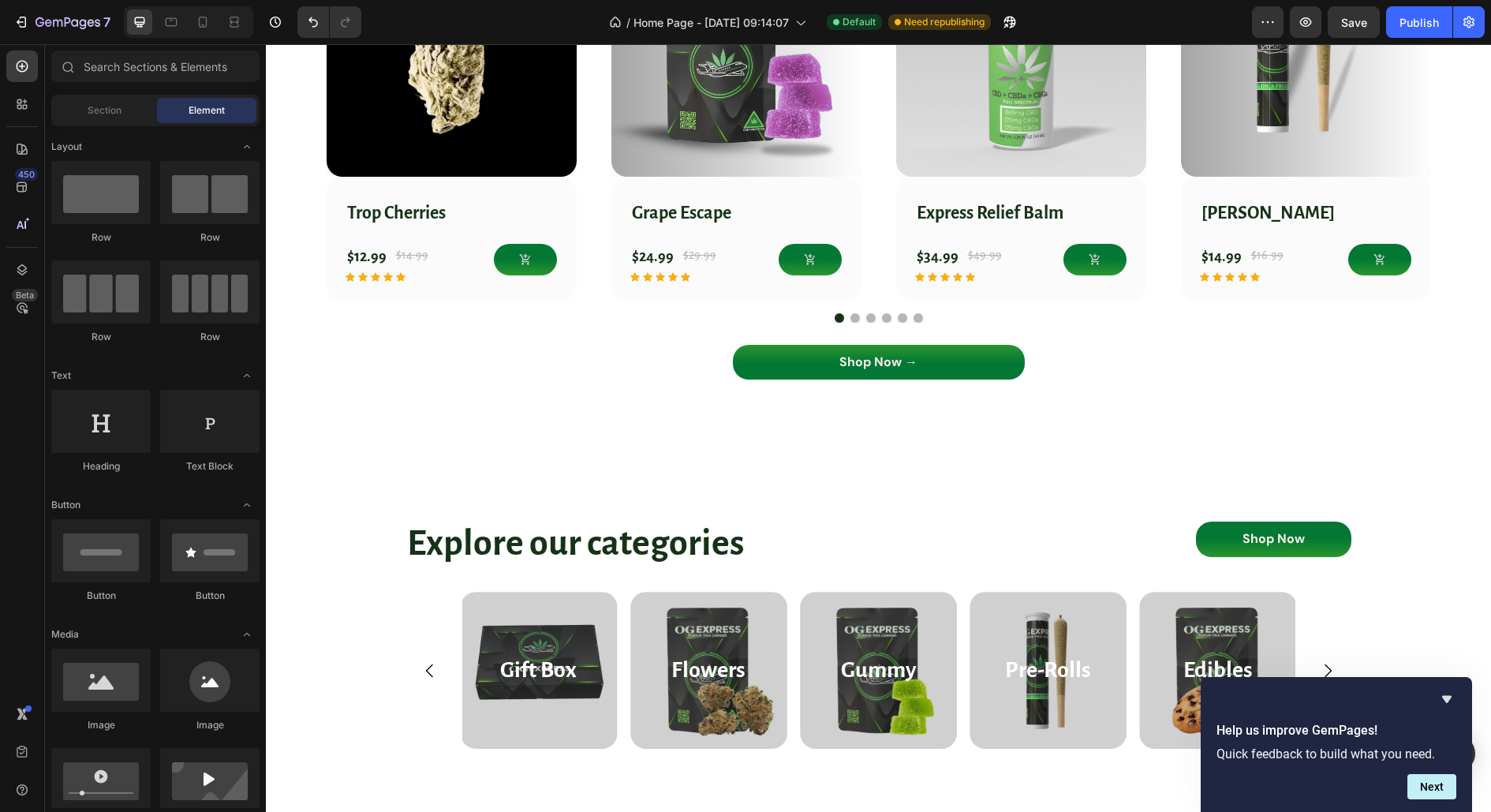
scroll to position [1496, 0]
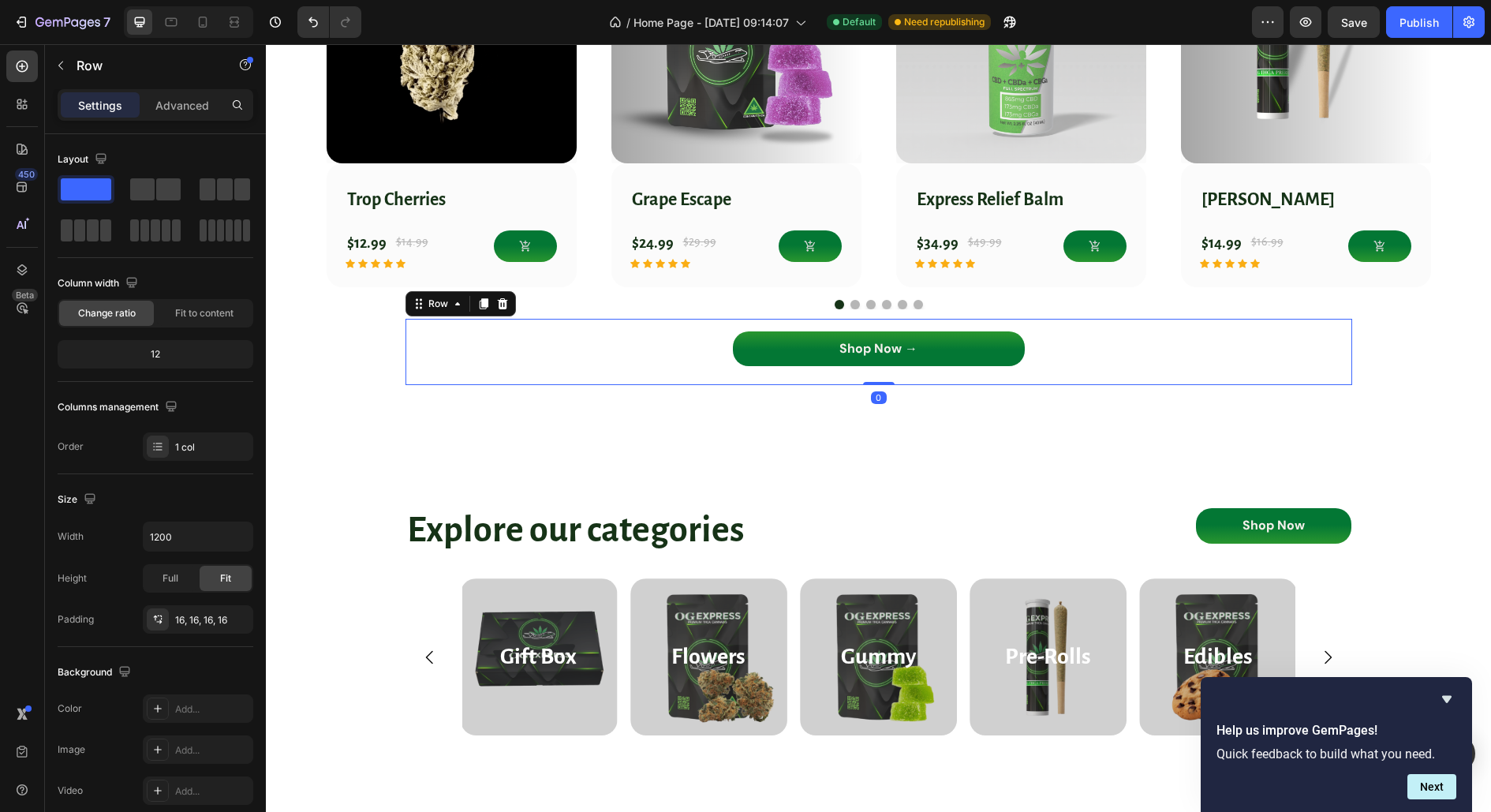
click at [1082, 324] on div "Shop Now → Button Row 0" at bounding box center [879, 352] width 947 height 67
click at [851, 319] on div "Shop Now → Button Row 0" at bounding box center [879, 352] width 947 height 67
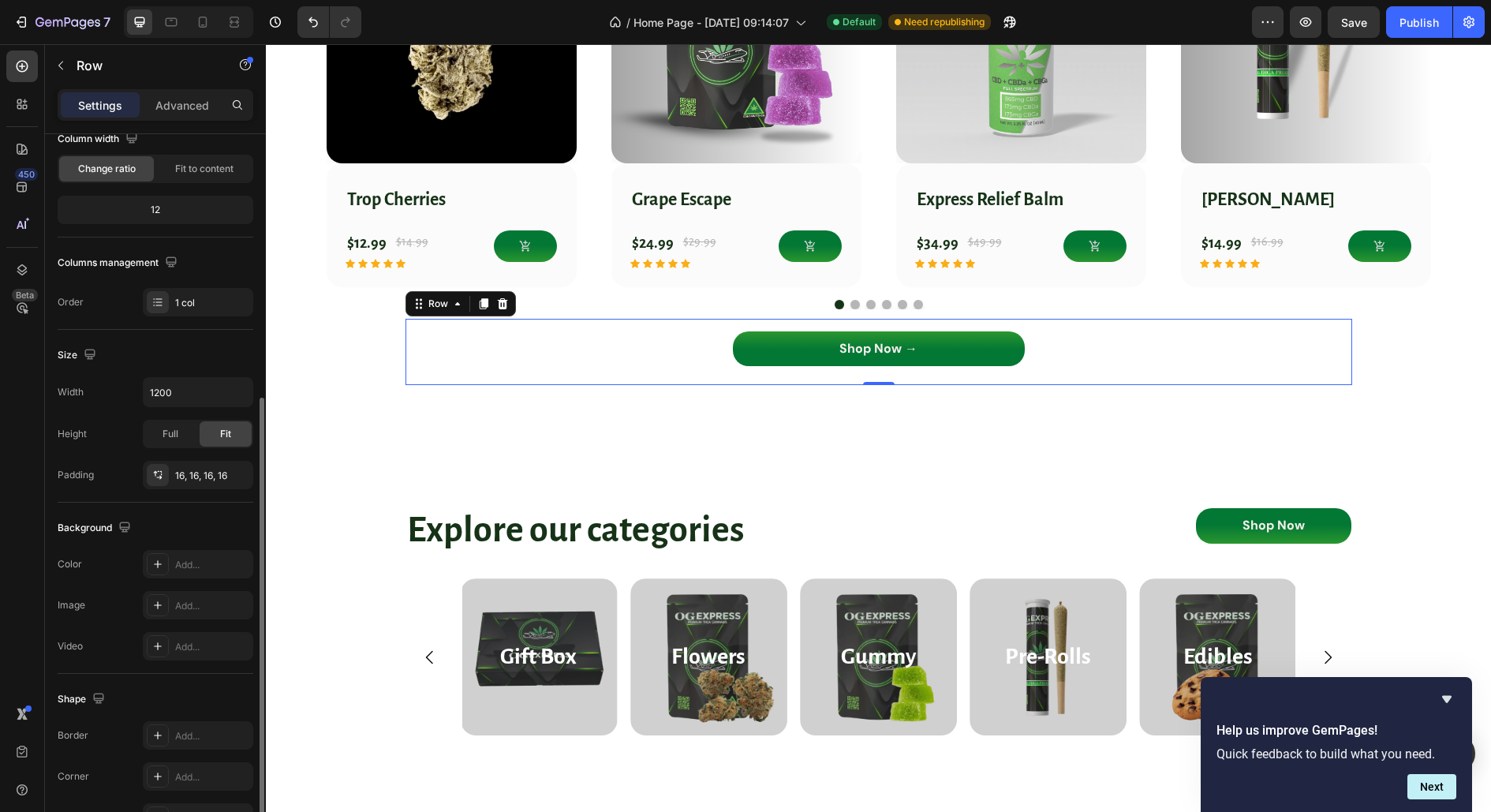
scroll to position [236, 0]
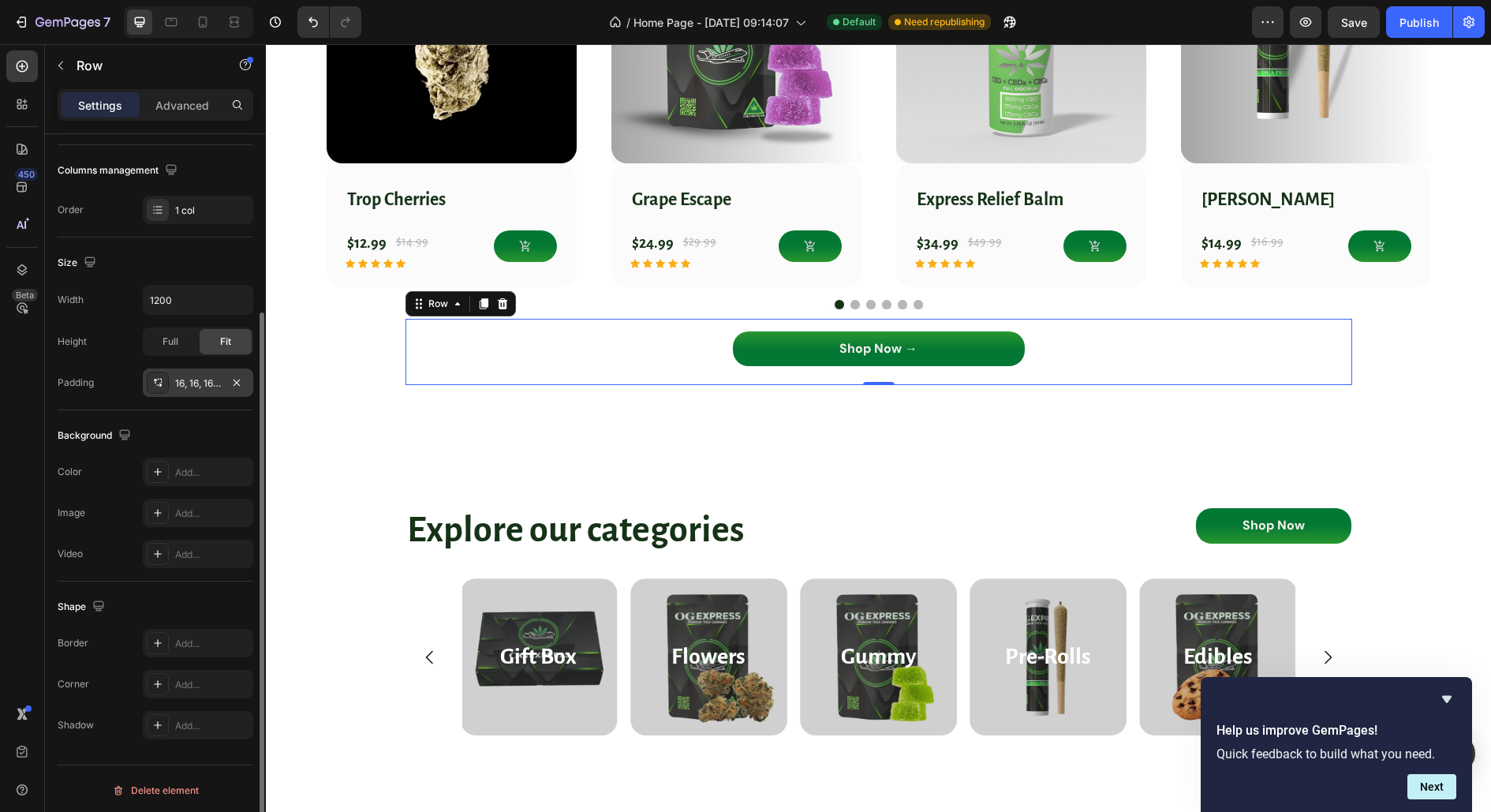
click at [211, 379] on div "16, 16, 16, 16" at bounding box center [198, 383] width 45 height 14
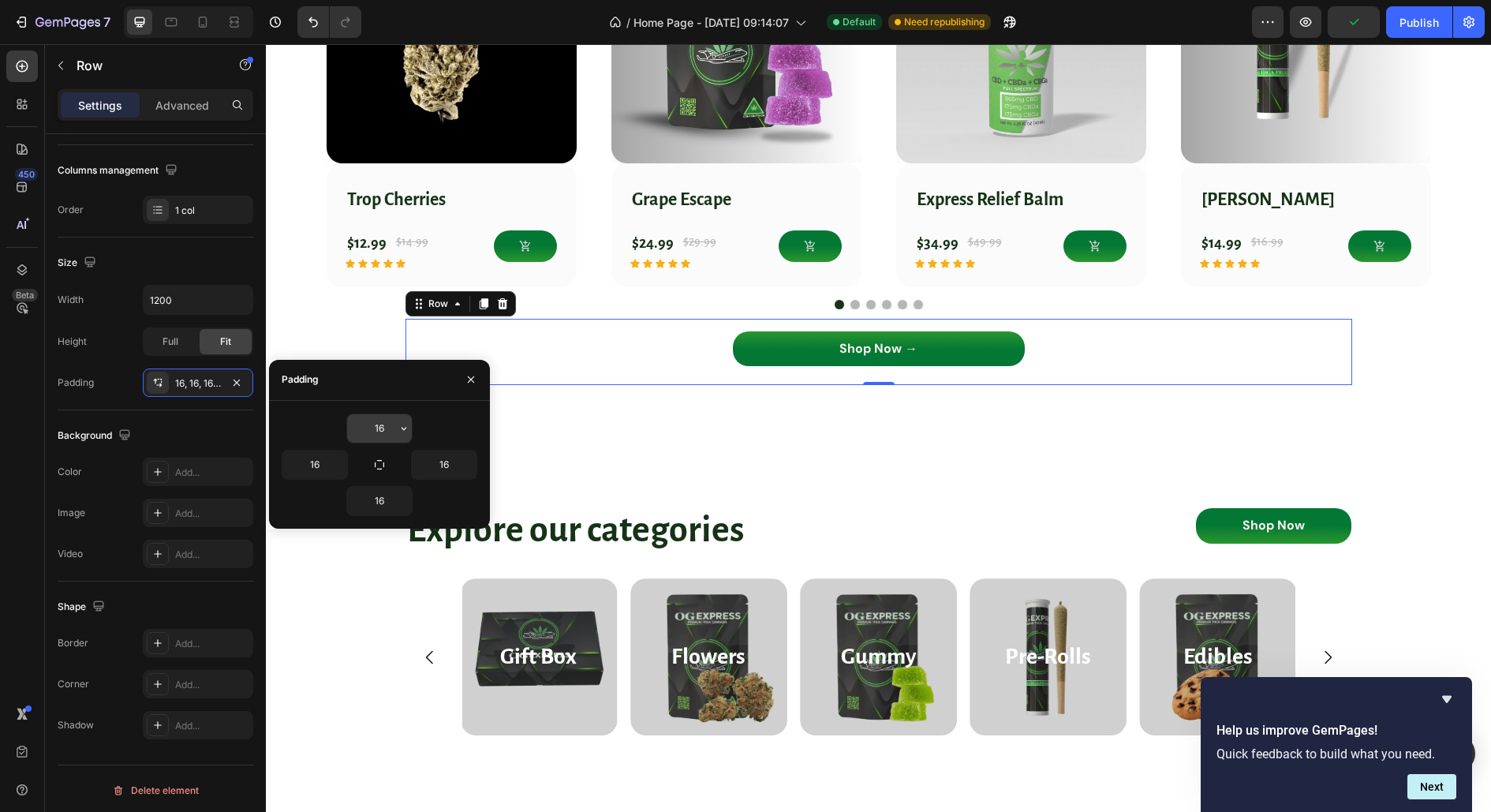
click at [380, 427] on input "16" at bounding box center [379, 429] width 65 height 29
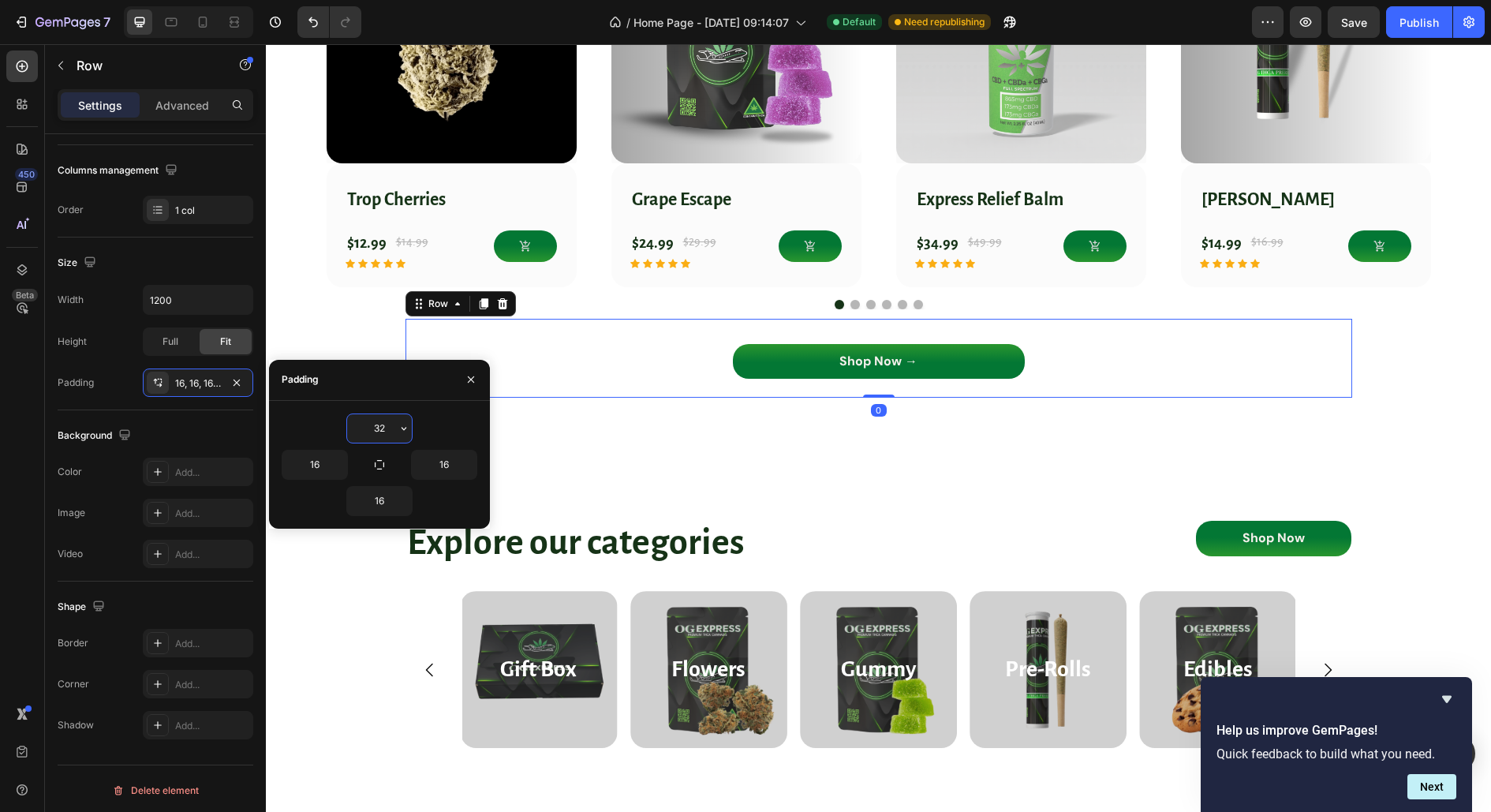
type input "32"
click at [1457, 354] on div "New Arrivals Heading Row (P) Images 13% off Product Badge Row Trop Cherries (P)…" at bounding box center [878, 118] width 1202 height 559
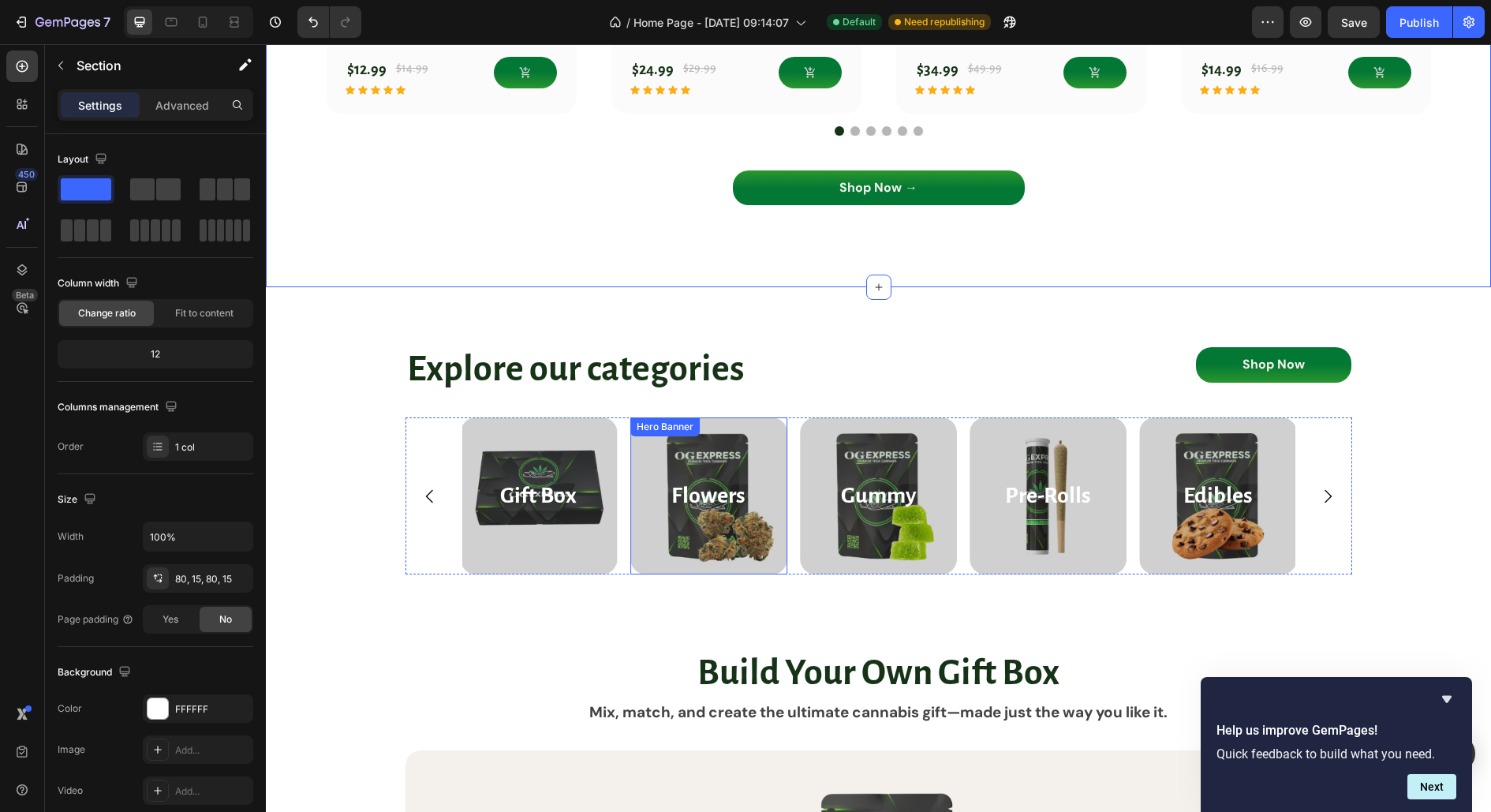
scroll to position [1862, 0]
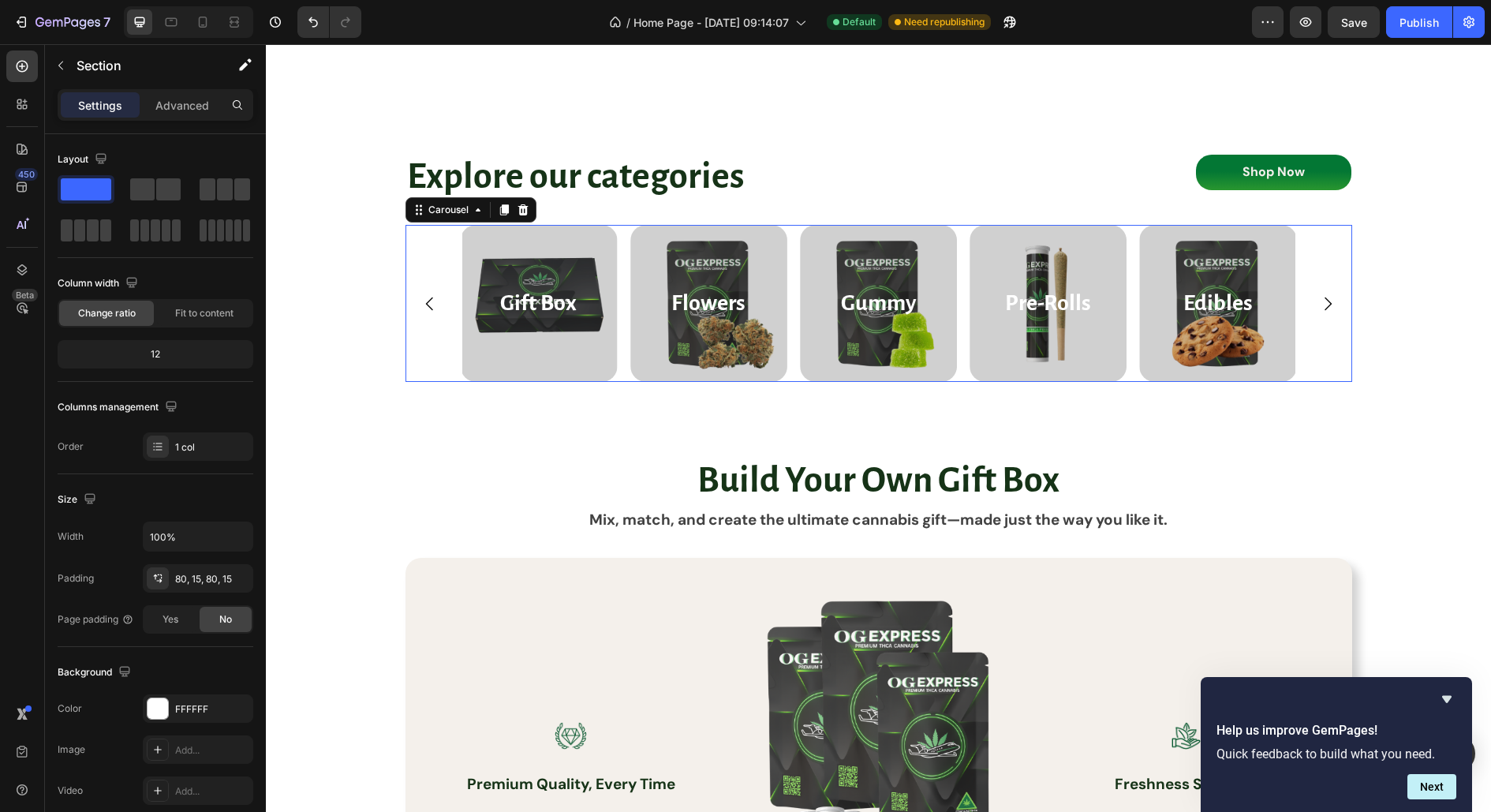
click at [423, 262] on div "Flowers Heading Hero Banner Gummy Heading Hero Banner Pre-Rolls Heading Hero Ba…" at bounding box center [879, 303] width 947 height 157
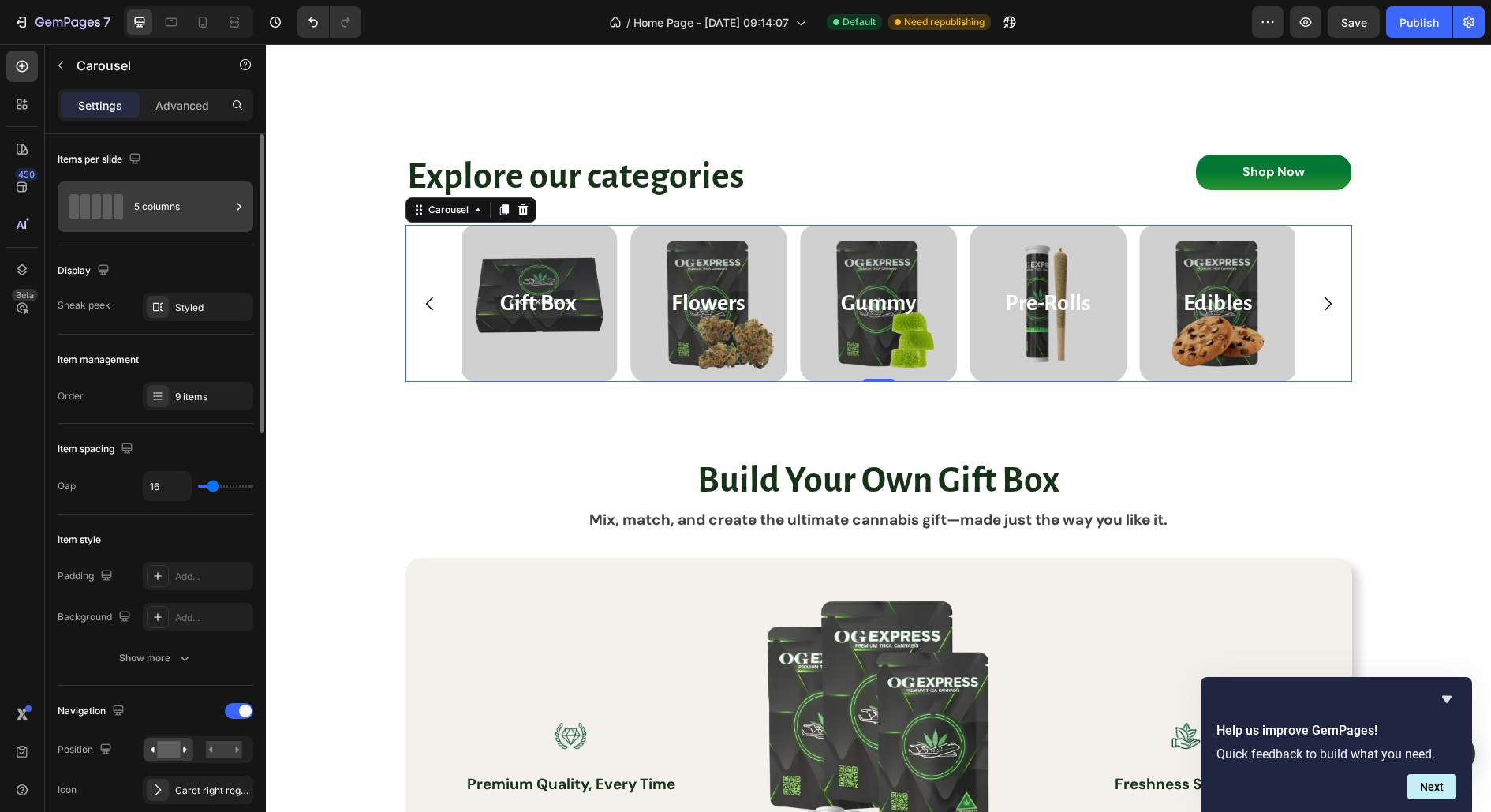
click at [164, 206] on div "5 columns" at bounding box center [182, 206] width 96 height 36
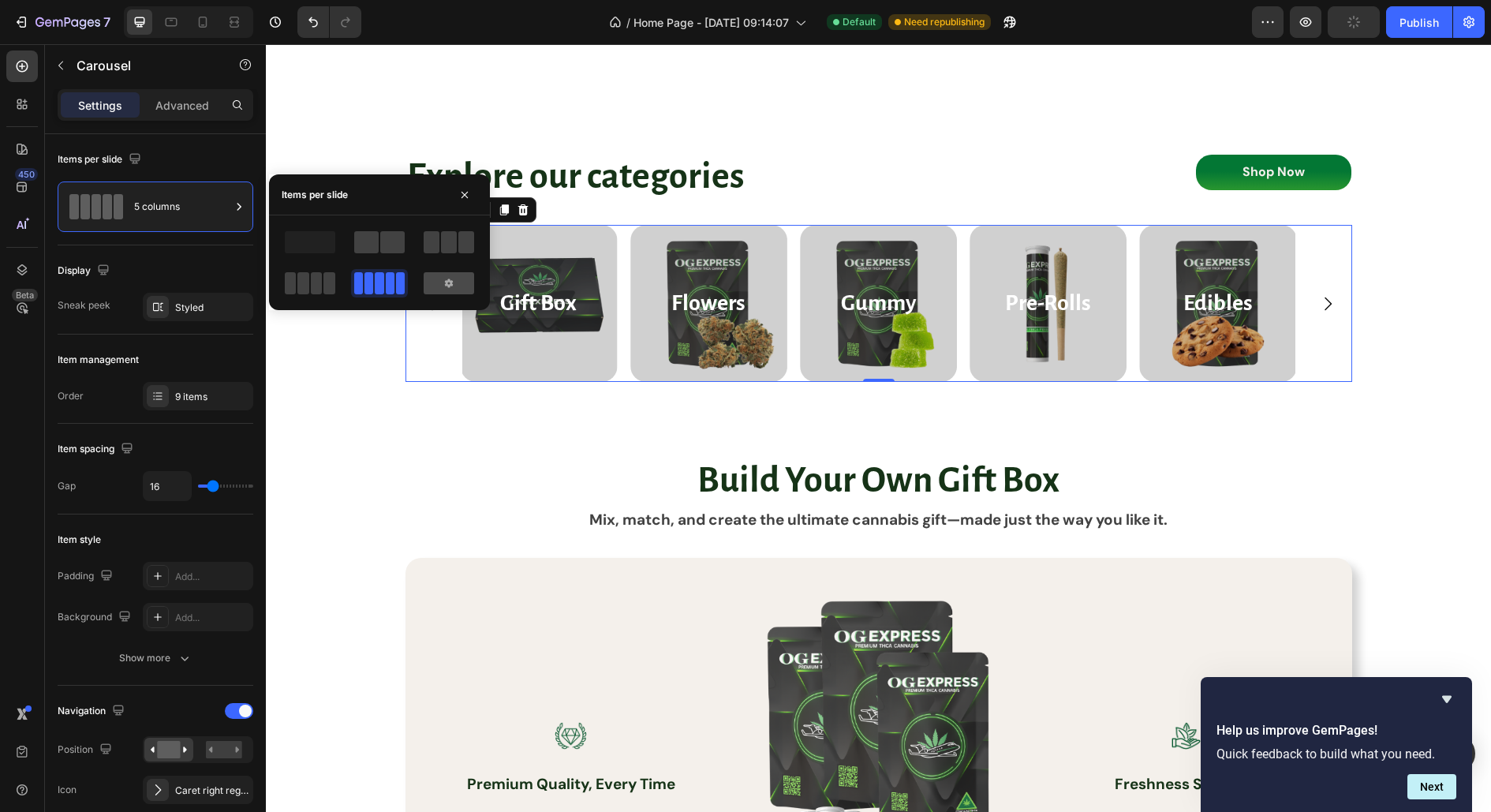
click at [454, 284] on icon at bounding box center [448, 282] width 13 height 13
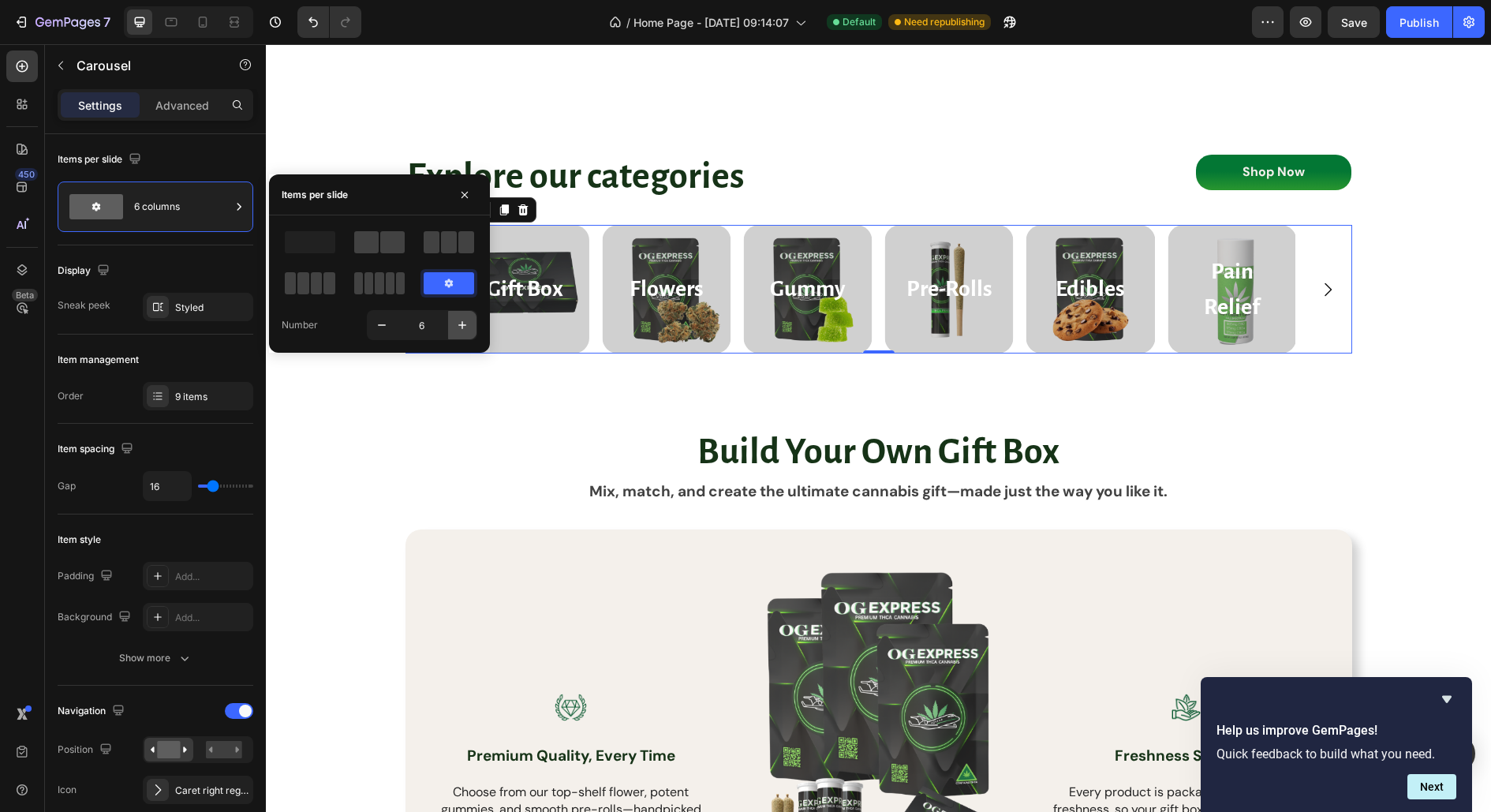
click at [463, 323] on icon "button" at bounding box center [462, 324] width 8 height 8
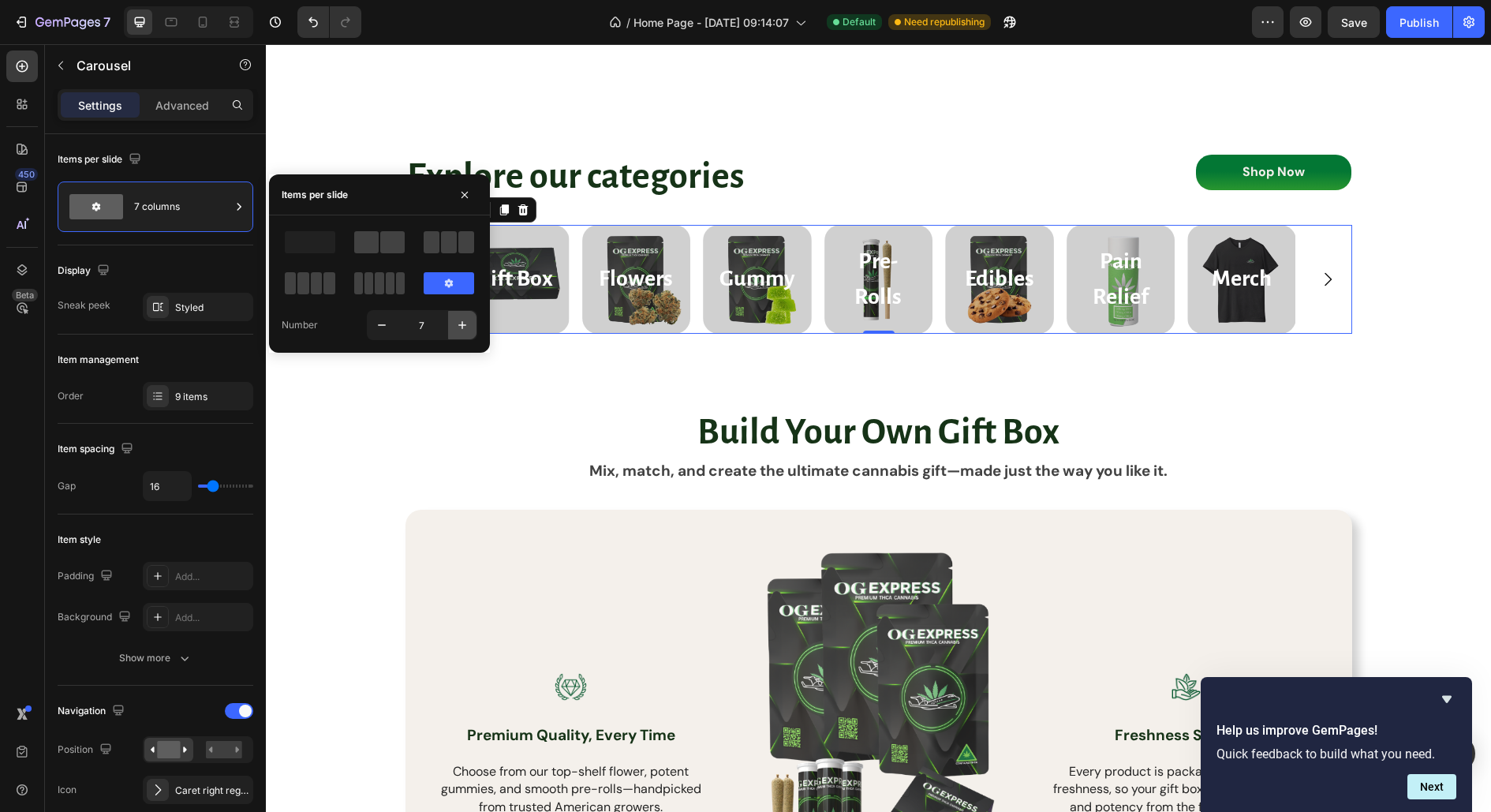
click at [463, 326] on icon "button" at bounding box center [462, 324] width 8 height 8
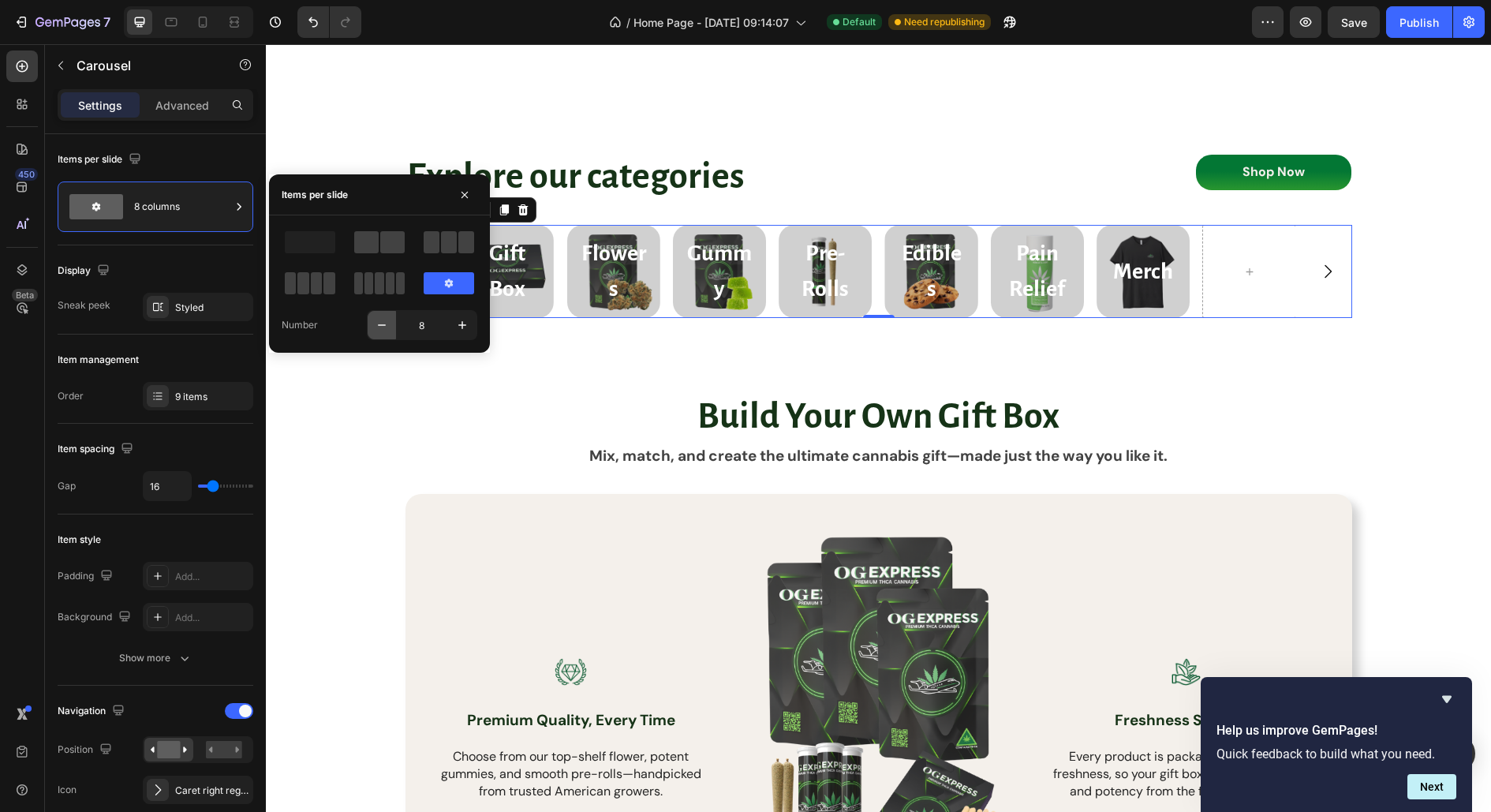
click at [383, 327] on icon "button" at bounding box center [382, 324] width 16 height 16
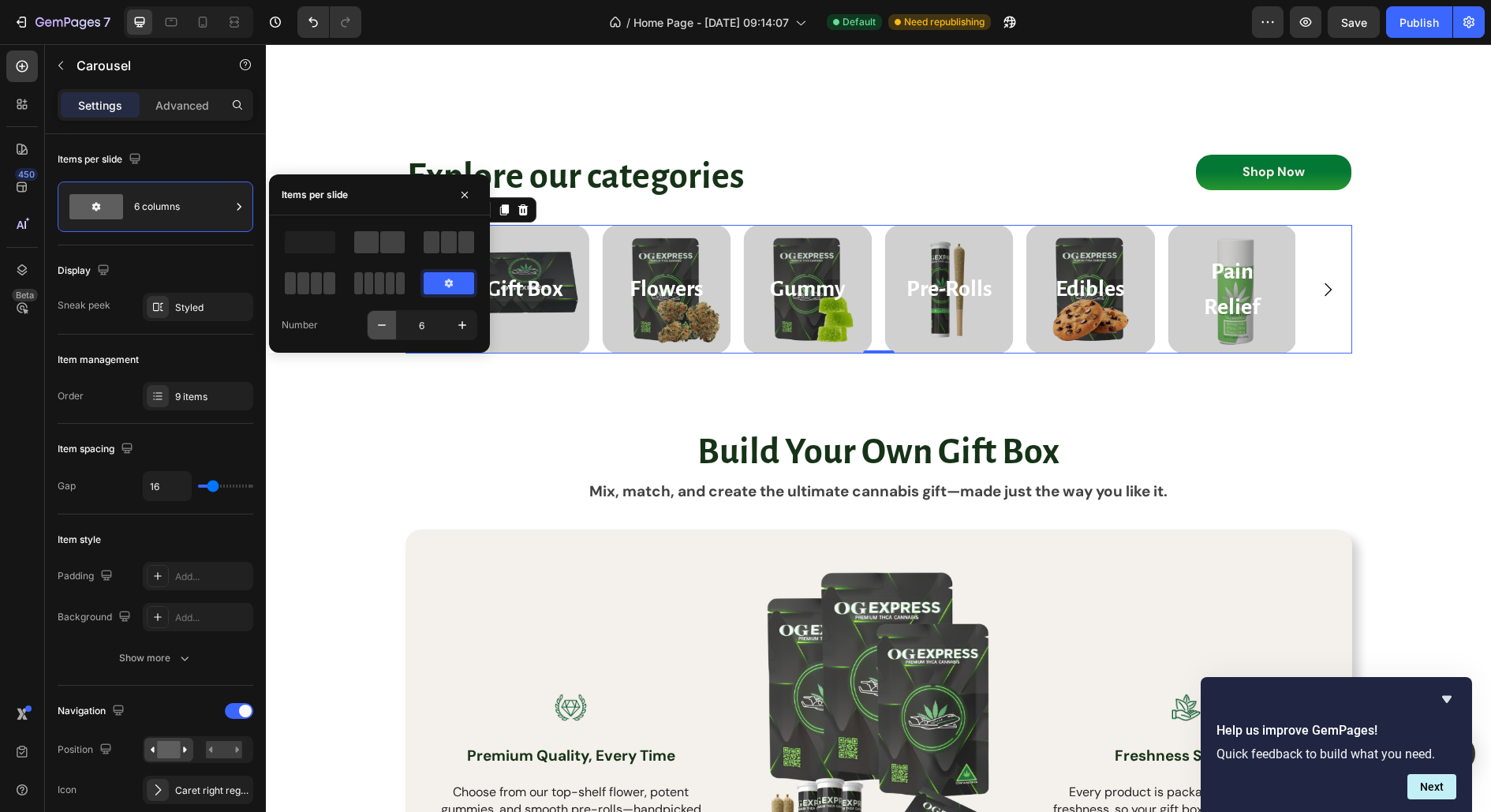
click at [383, 327] on icon "button" at bounding box center [382, 324] width 16 height 16
type input "5"
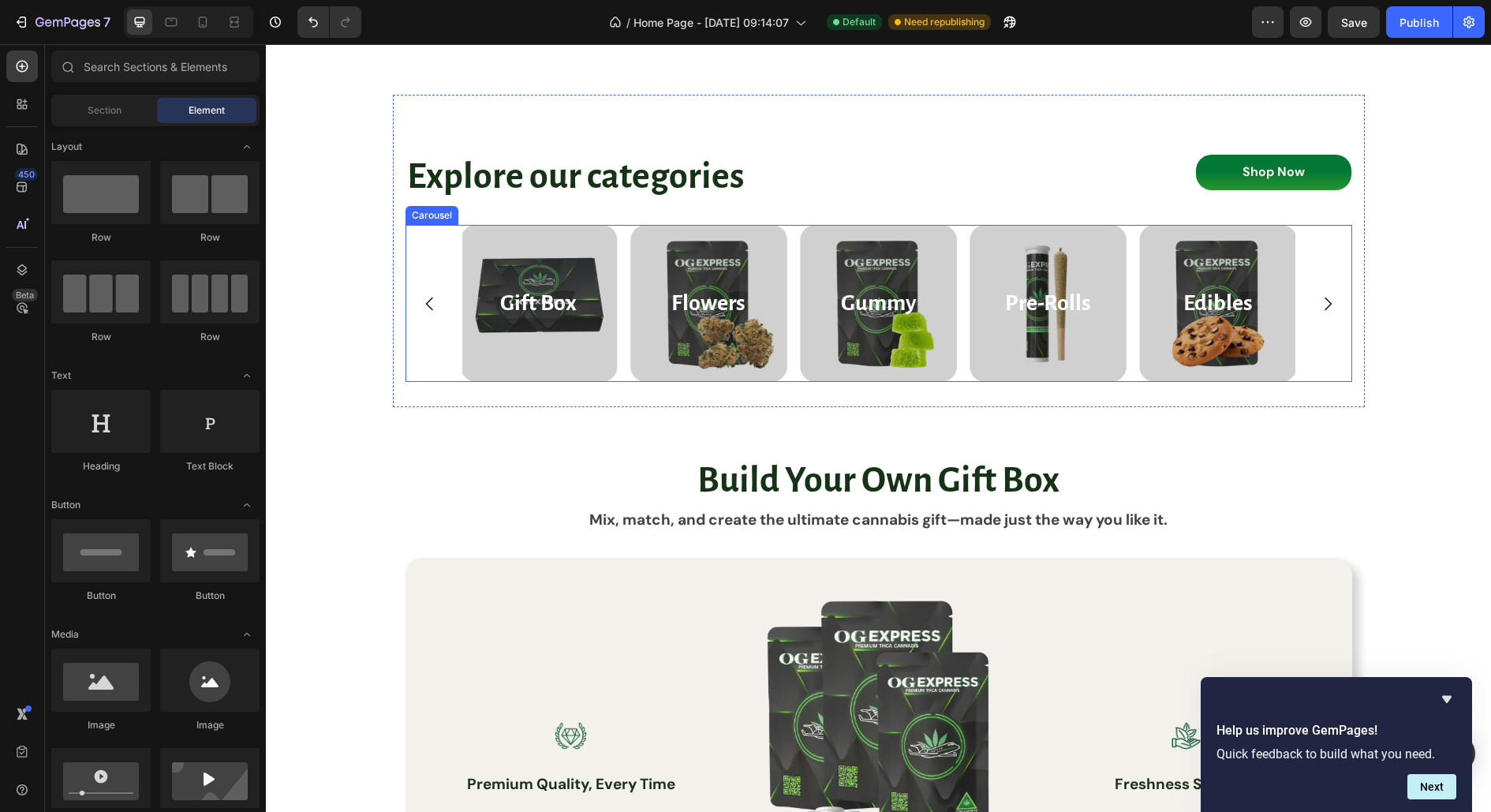
click at [420, 249] on div "Flowers Heading Hero Banner Gummy Heading Hero Banner Pre-Rolls Heading Hero Ba…" at bounding box center [879, 303] width 947 height 157
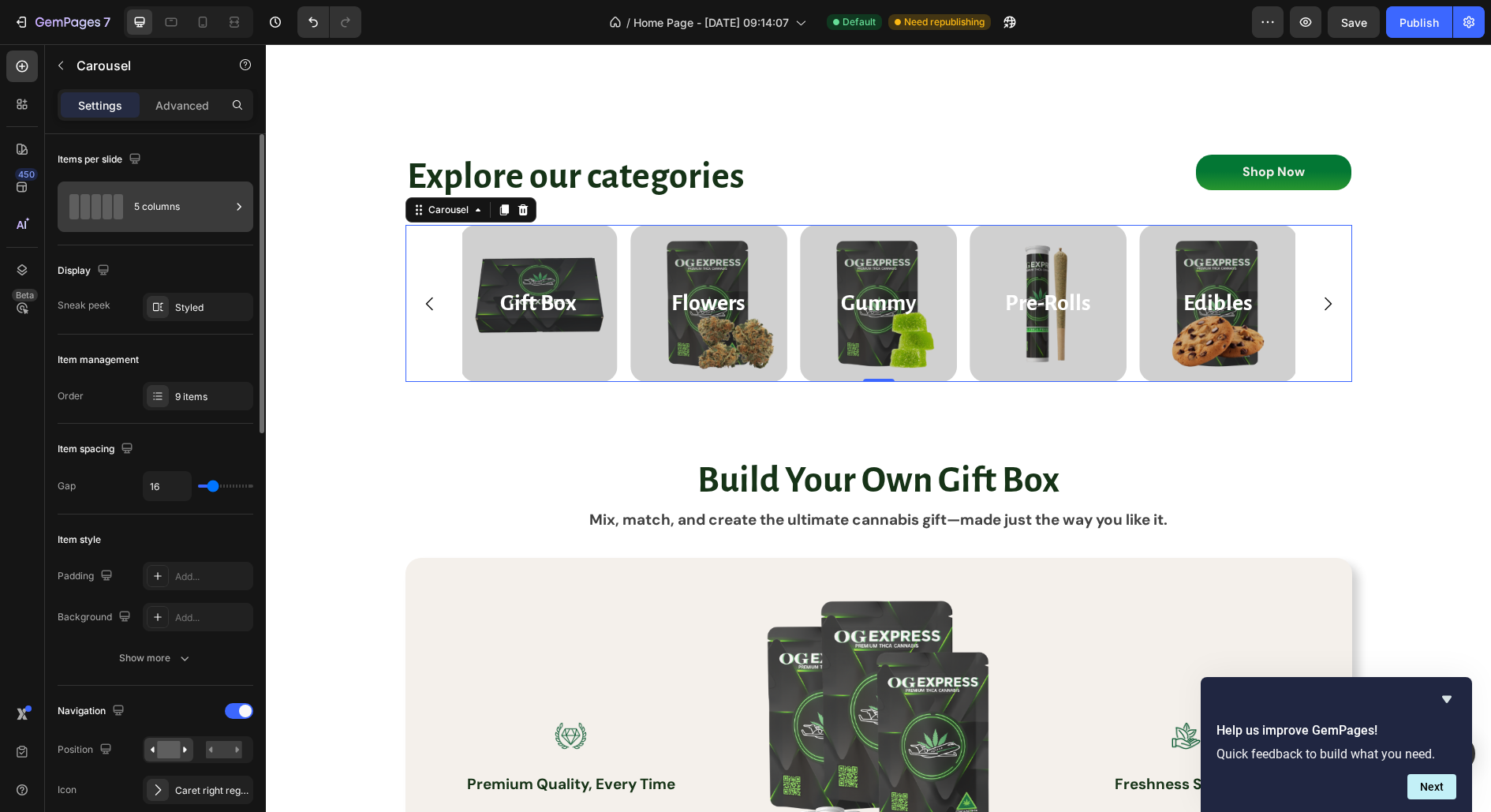
click at [167, 212] on div "5 columns" at bounding box center [182, 206] width 96 height 36
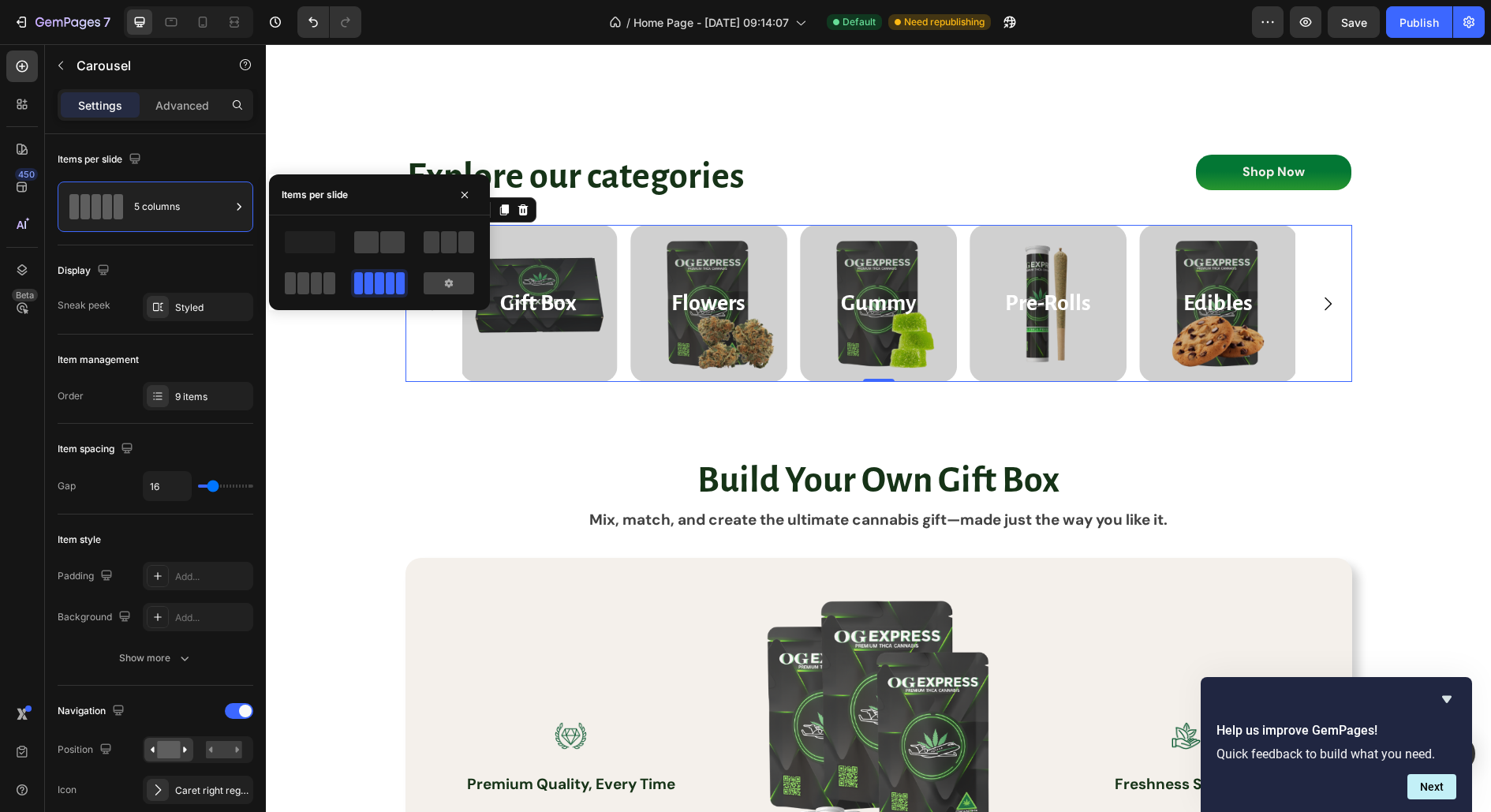
click at [319, 287] on span at bounding box center [317, 283] width 12 height 22
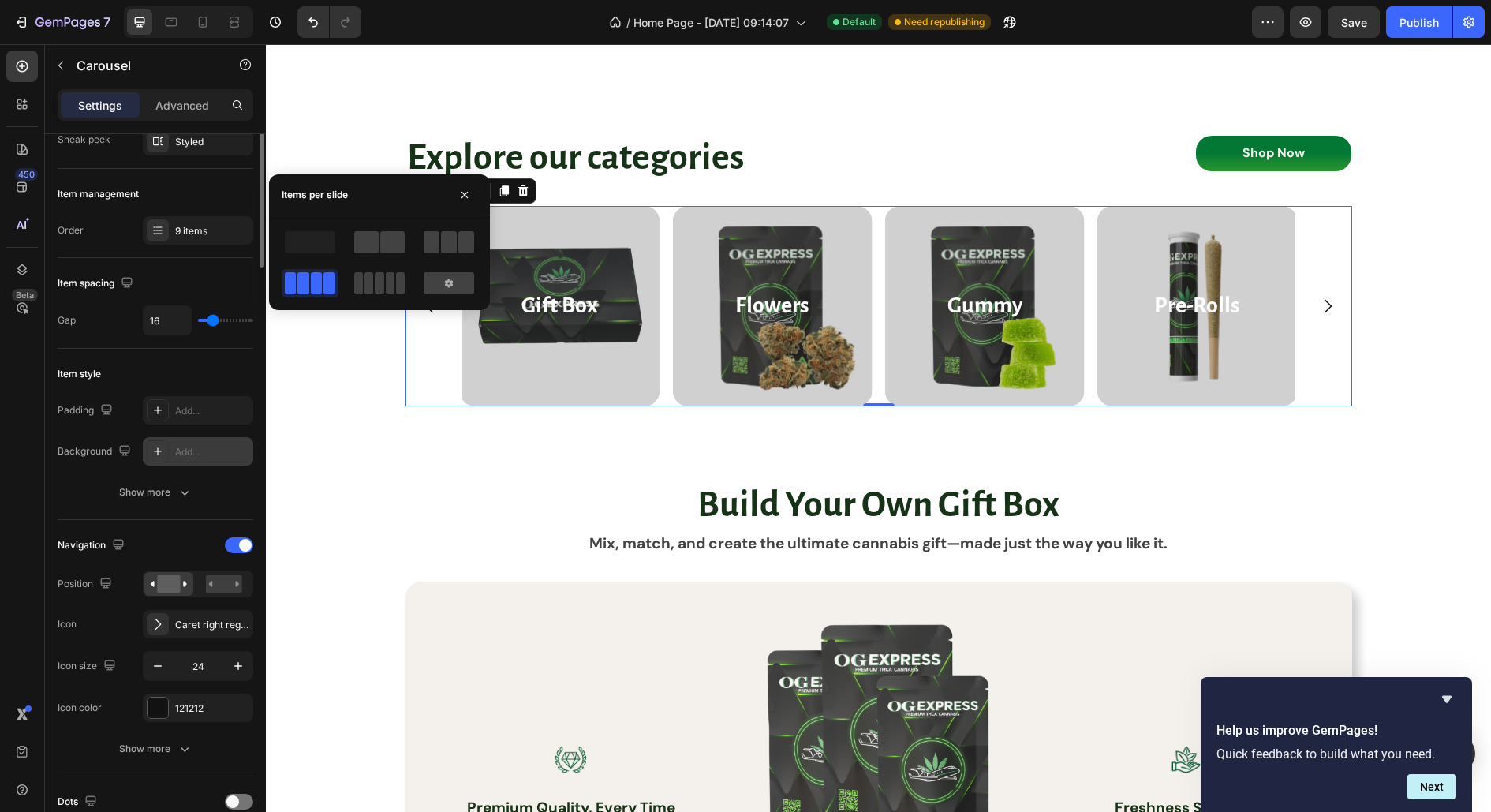
scroll to position [0, 0]
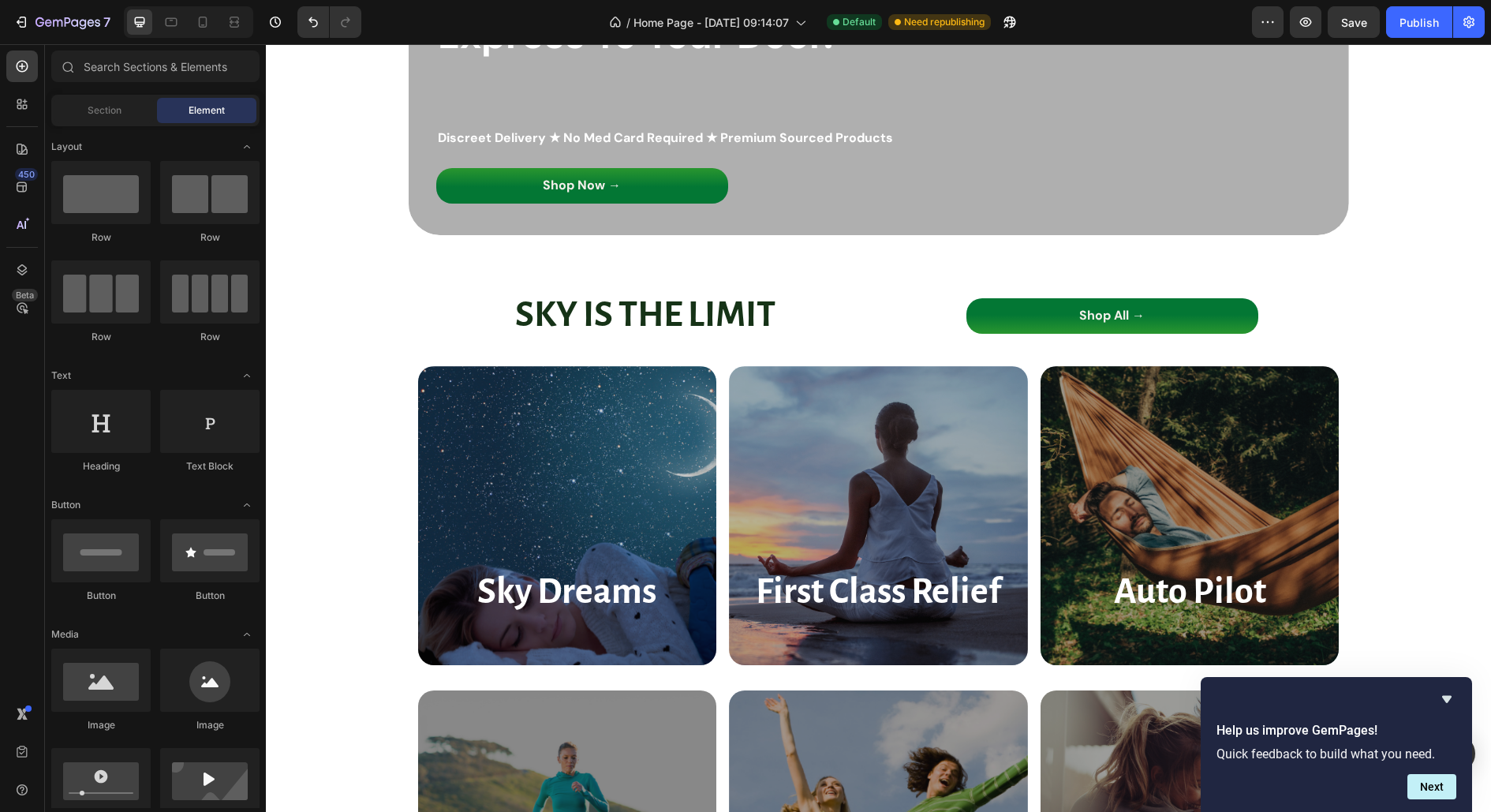
scroll to position [208, 0]
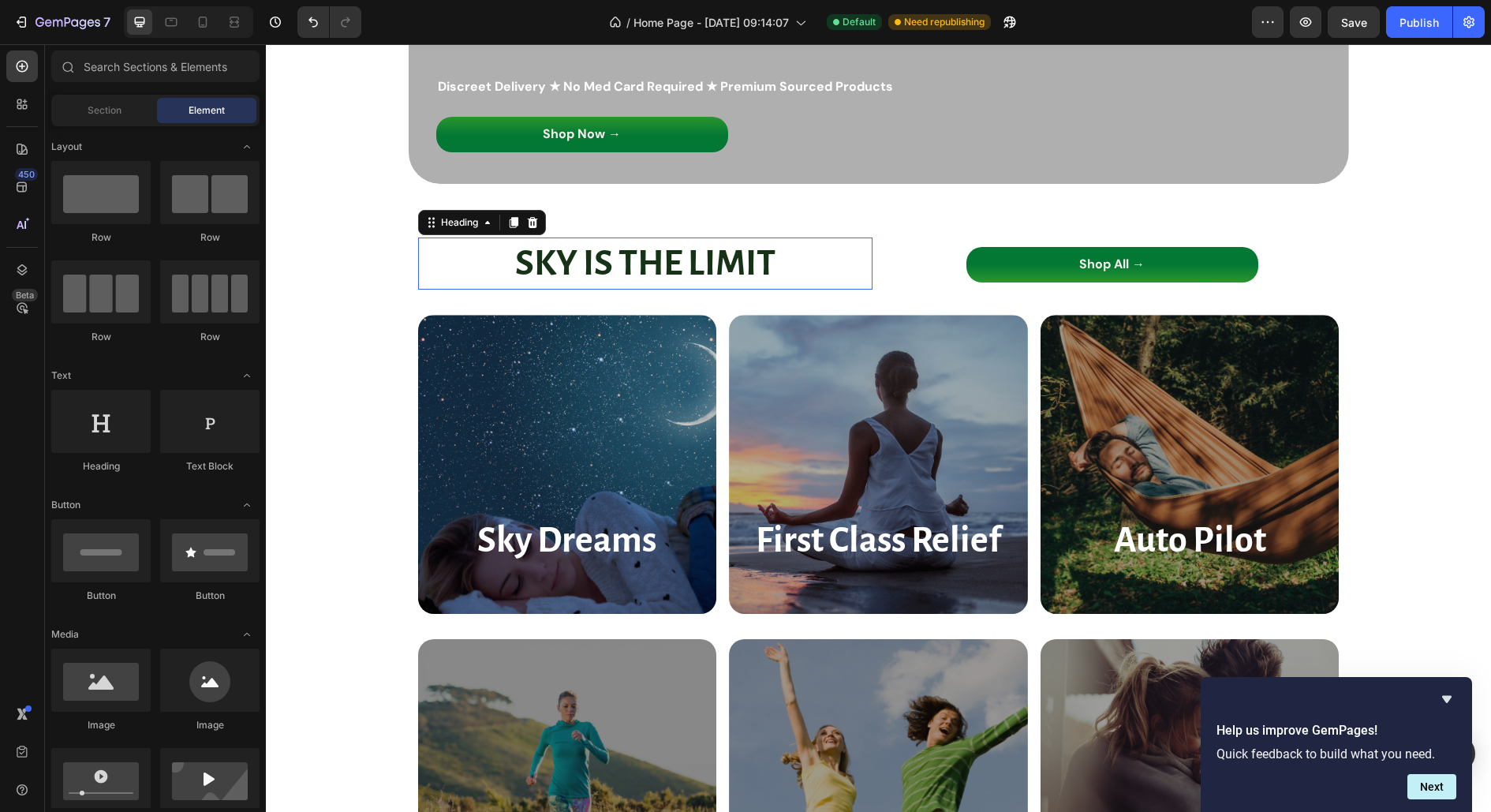
click at [664, 268] on strong "SKY IS THE LIMIT" at bounding box center [646, 263] width 261 height 38
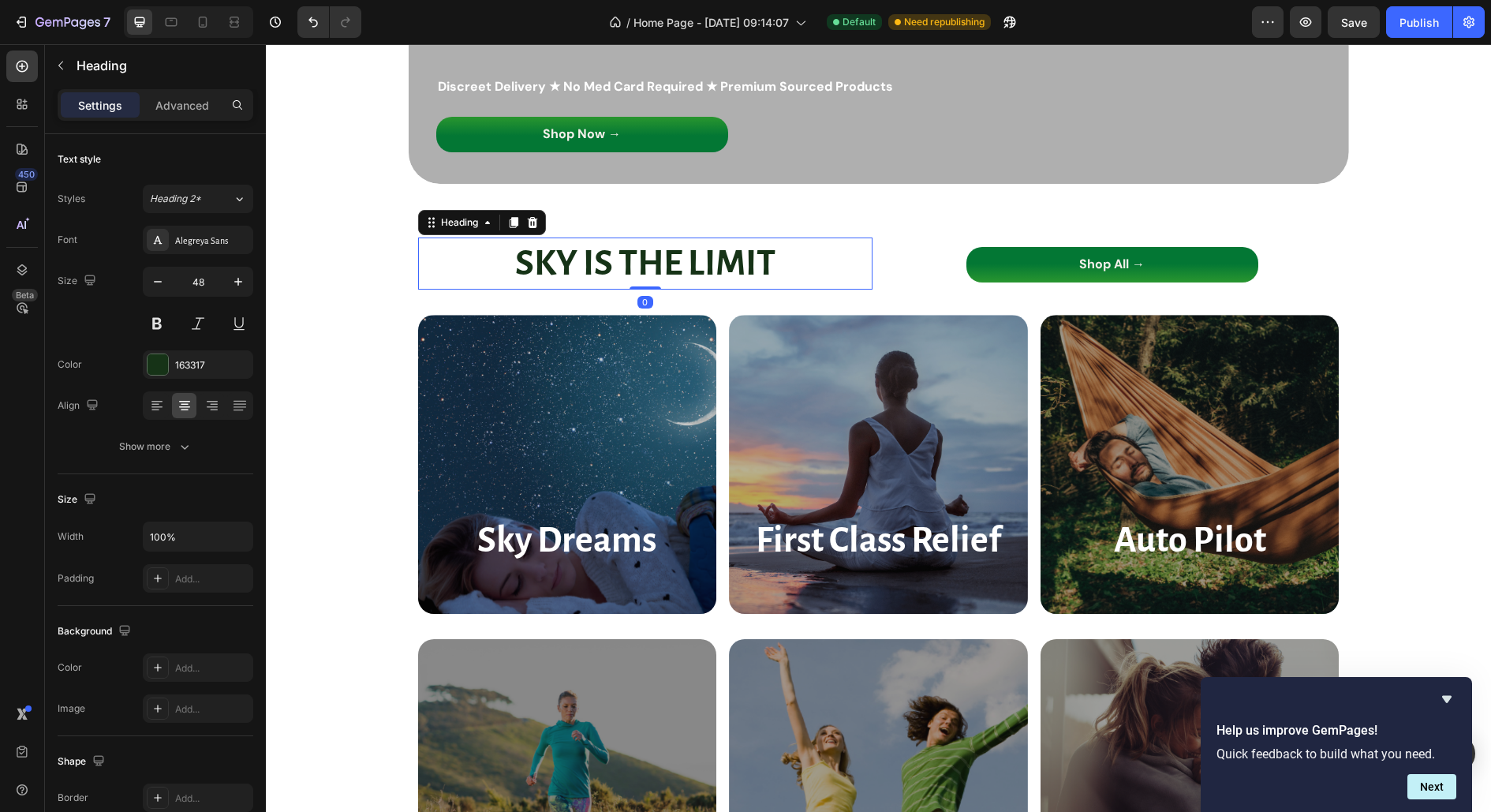
click at [589, 259] on strong "SKY IS THE LIMIT" at bounding box center [646, 263] width 261 height 38
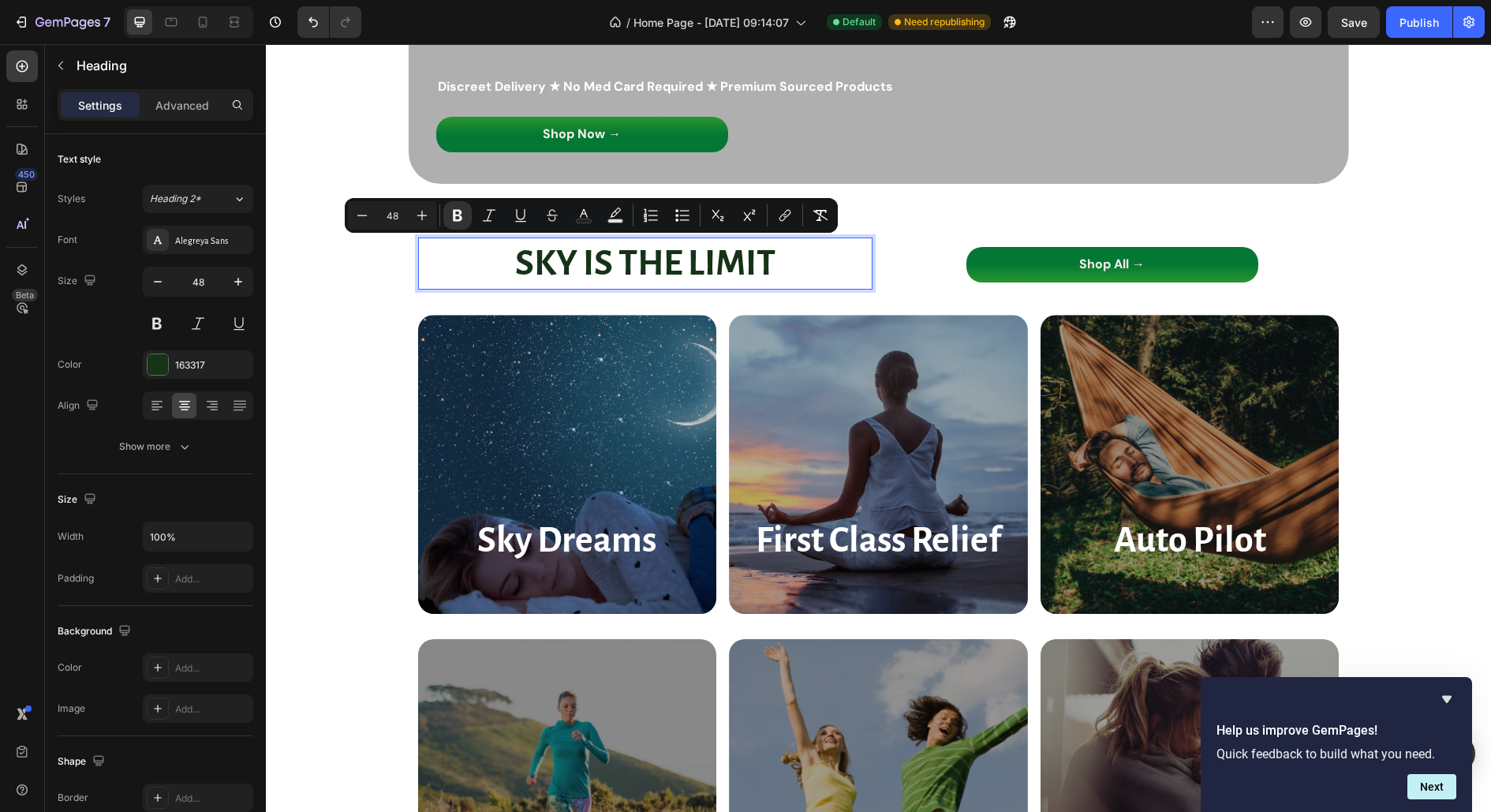
click at [673, 259] on strong "SKY IS THE LIMIT" at bounding box center [646, 263] width 261 height 38
drag, startPoint x: 690, startPoint y: 266, endPoint x: 411, endPoint y: 270, distance: 279.0
click at [418, 270] on h2 "SKY IS THE LIMIT" at bounding box center [645, 263] width 454 height 52
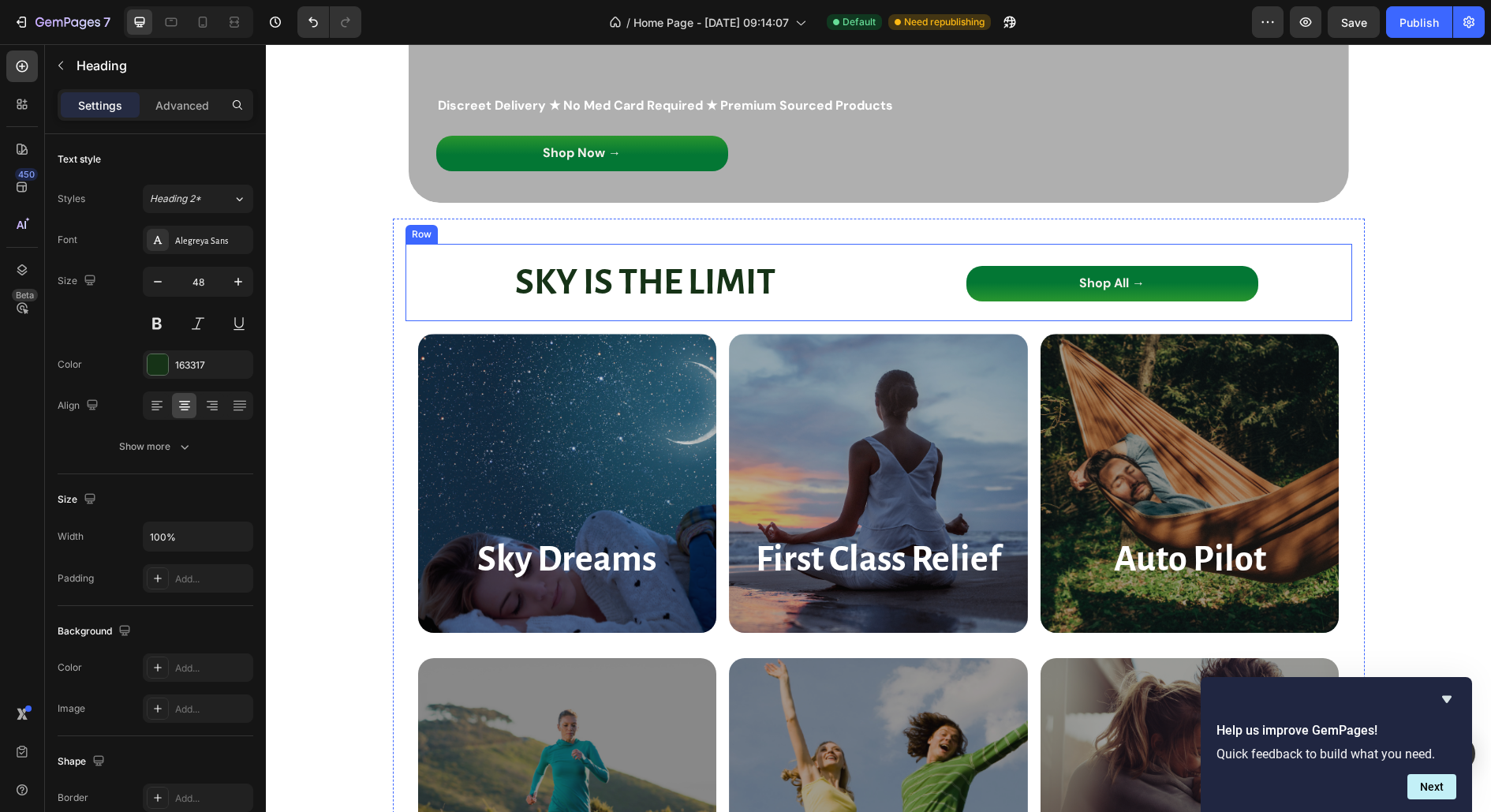
scroll to position [207, 0]
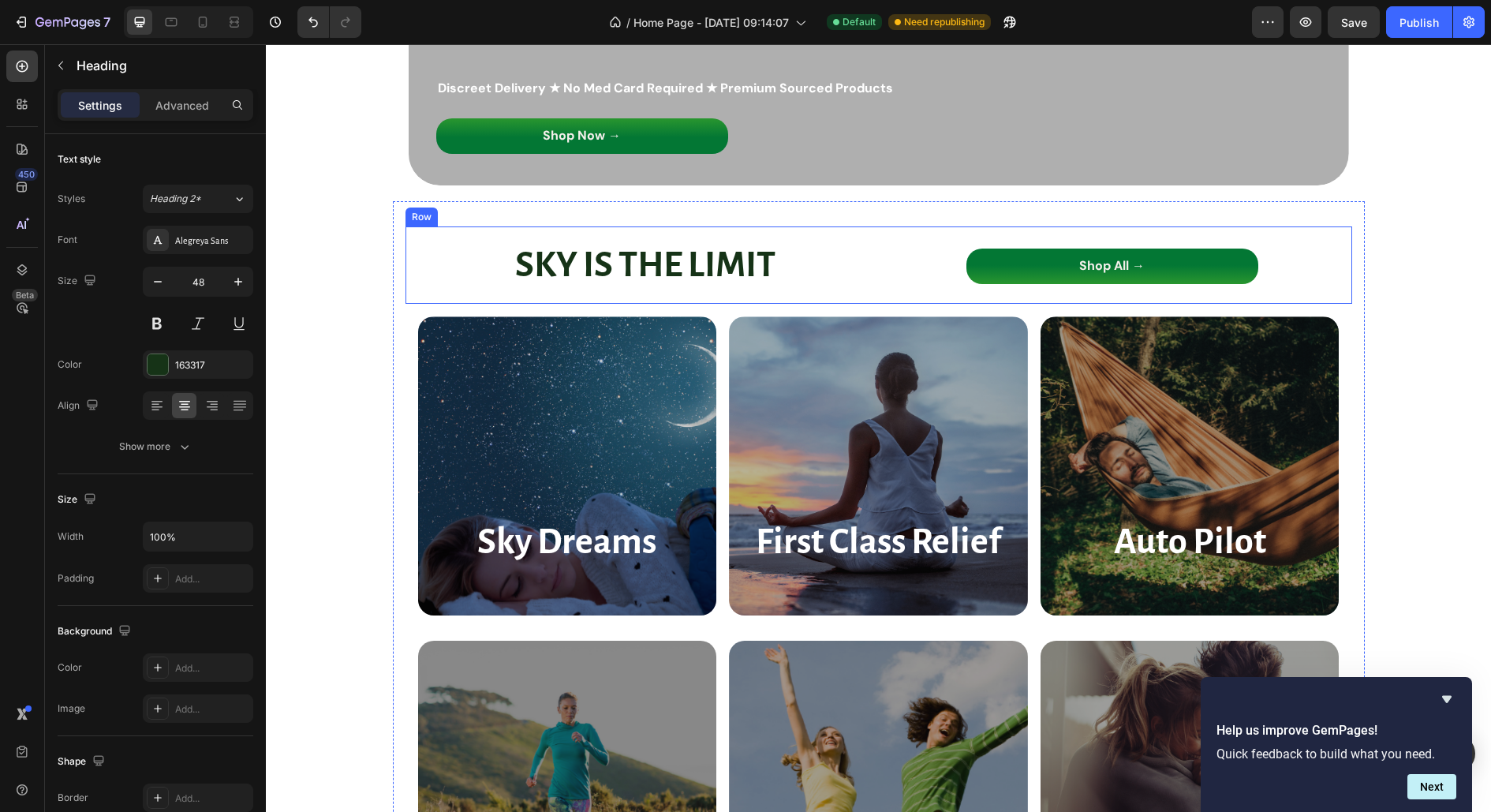
click at [860, 229] on div "SKY IS THE LIMIT Heading Shop All → Button Row" at bounding box center [879, 265] width 947 height 77
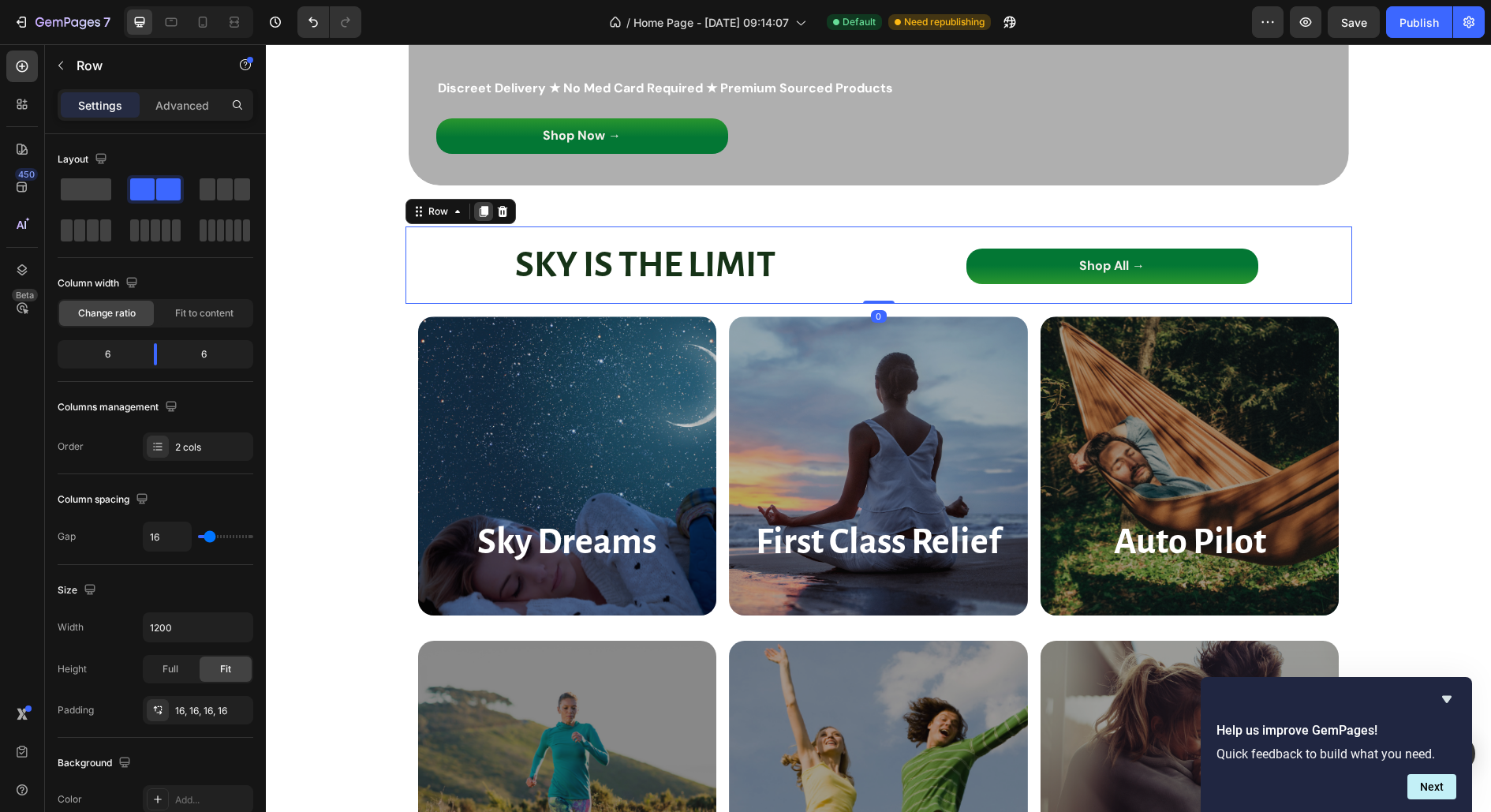
click at [479, 213] on icon at bounding box center [484, 211] width 8 height 11
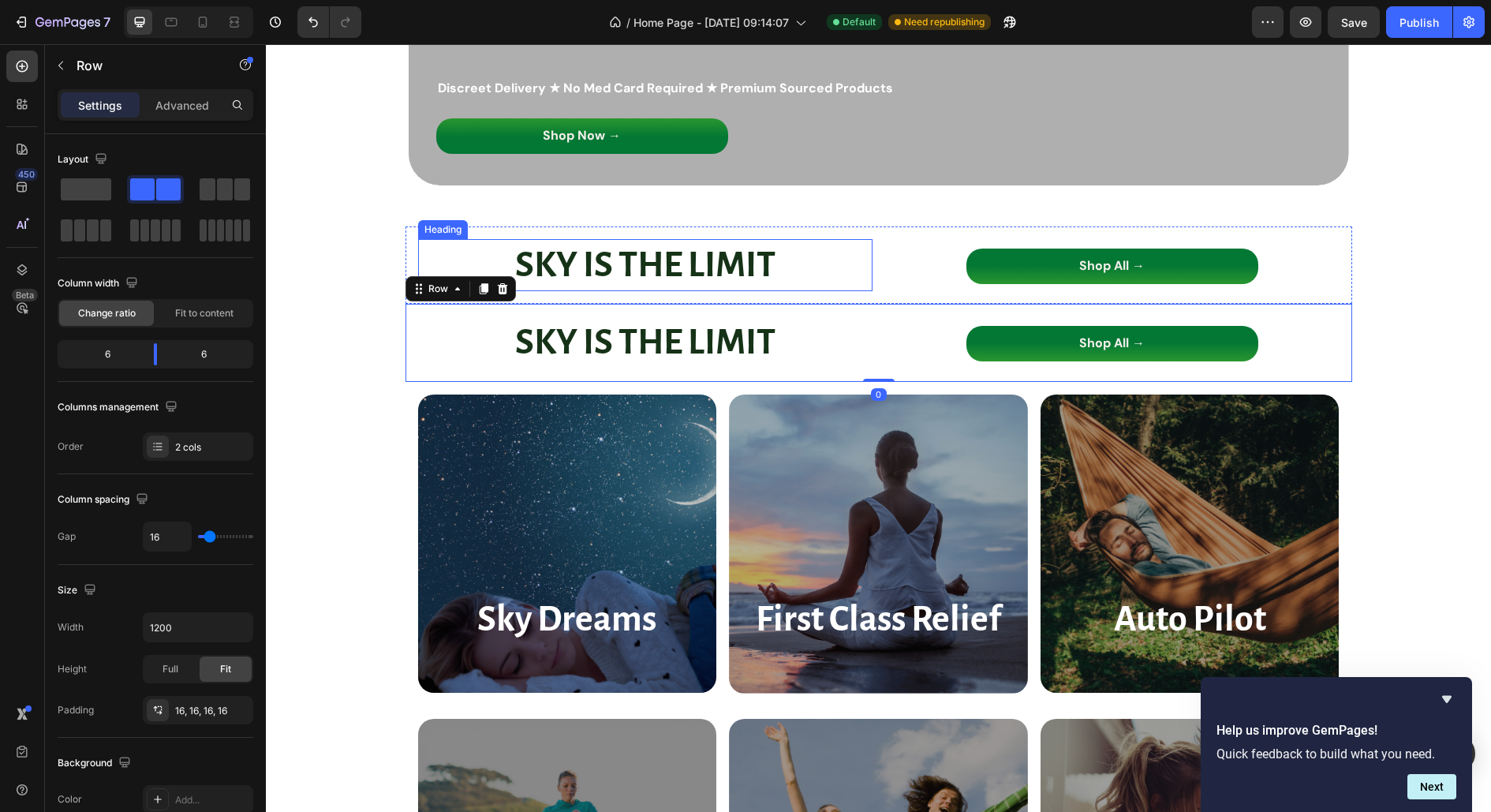
click at [593, 263] on strong "SKY IS THE LIMIT" at bounding box center [646, 265] width 261 height 38
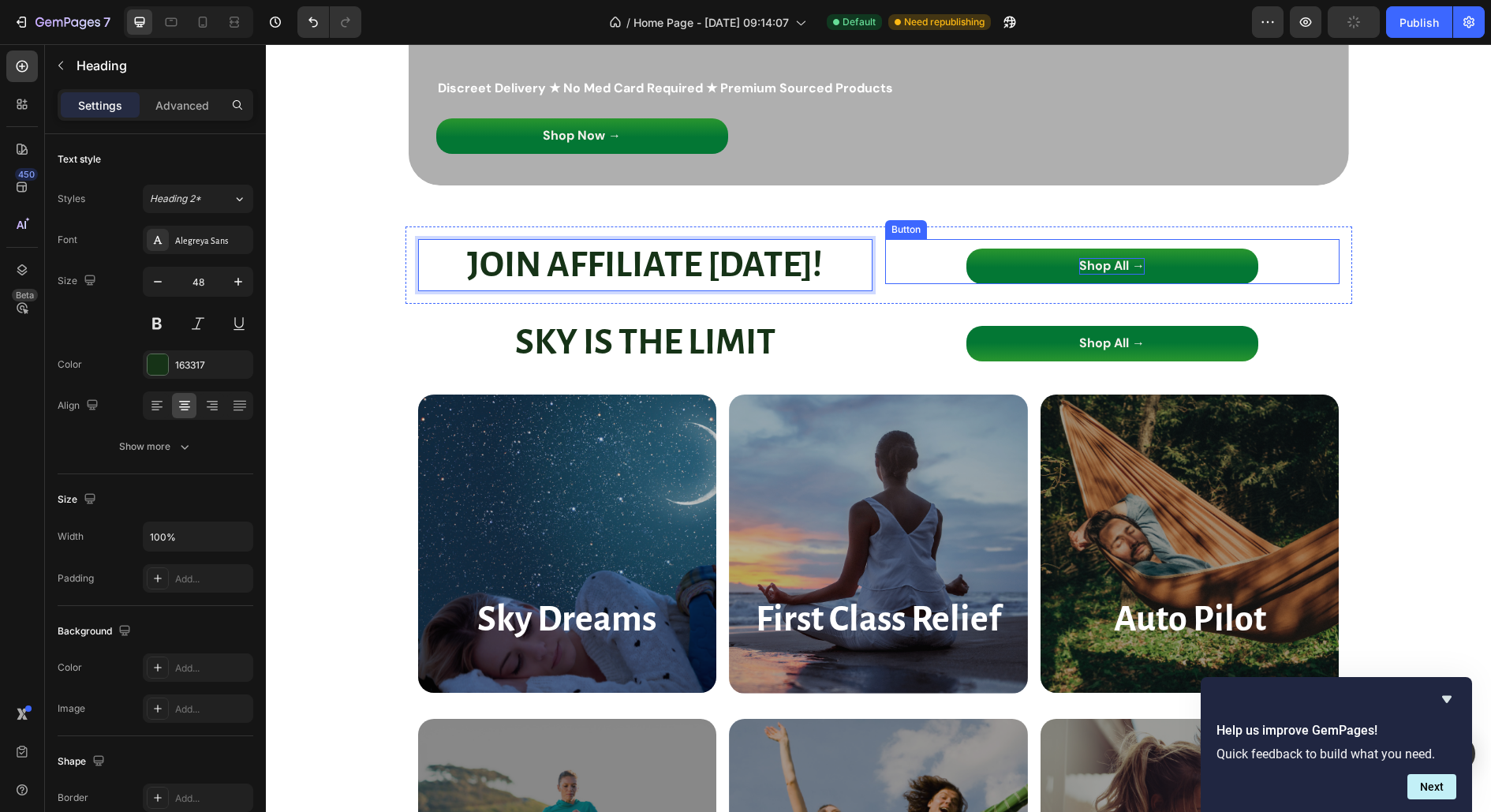
click at [1102, 261] on p "Shop All →" at bounding box center [1113, 266] width 66 height 17
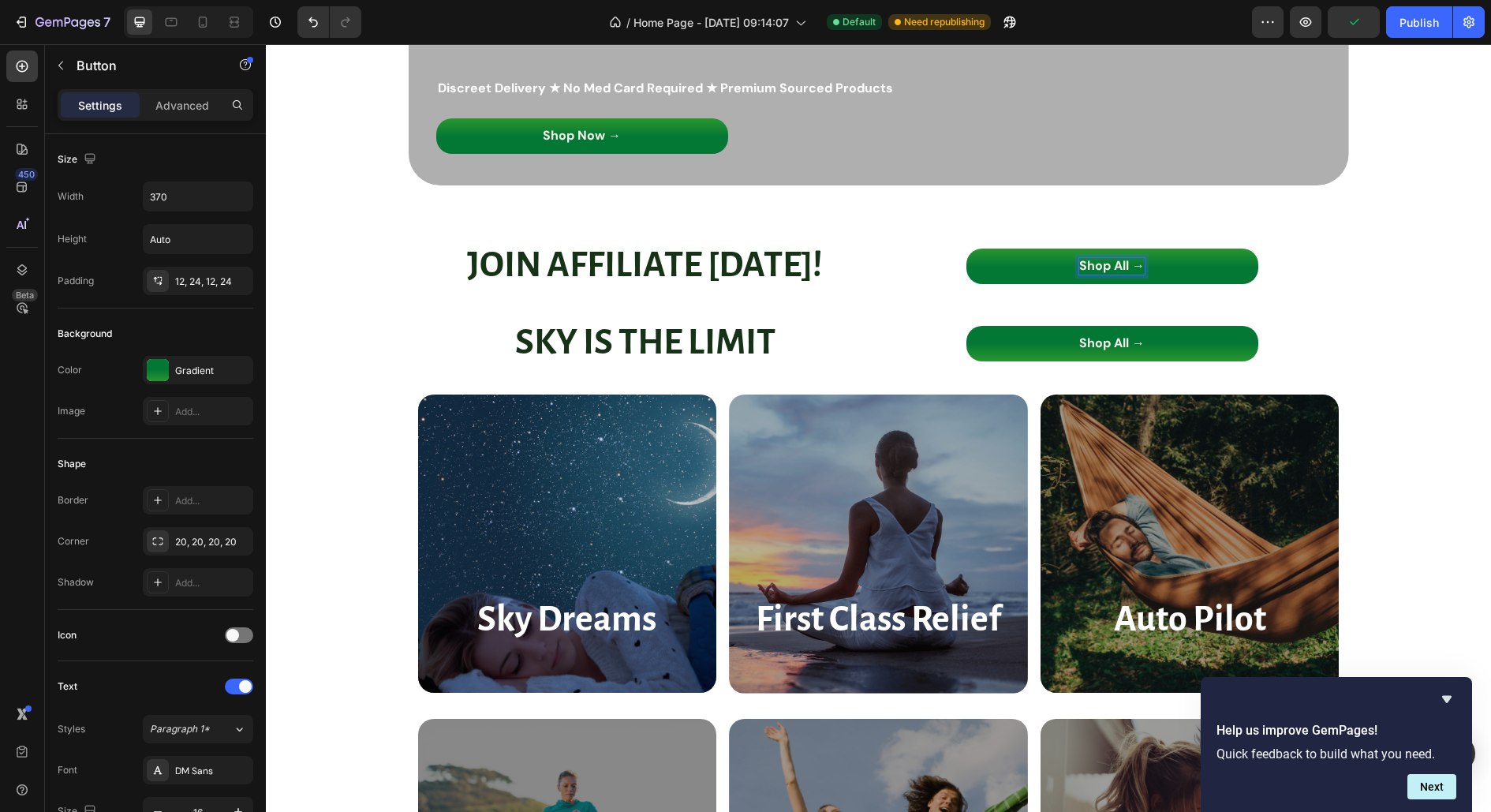
click at [1124, 265] on p "Shop All →" at bounding box center [1113, 266] width 66 height 17
click at [1113, 269] on p "Shop All →" at bounding box center [1113, 266] width 66 height 17
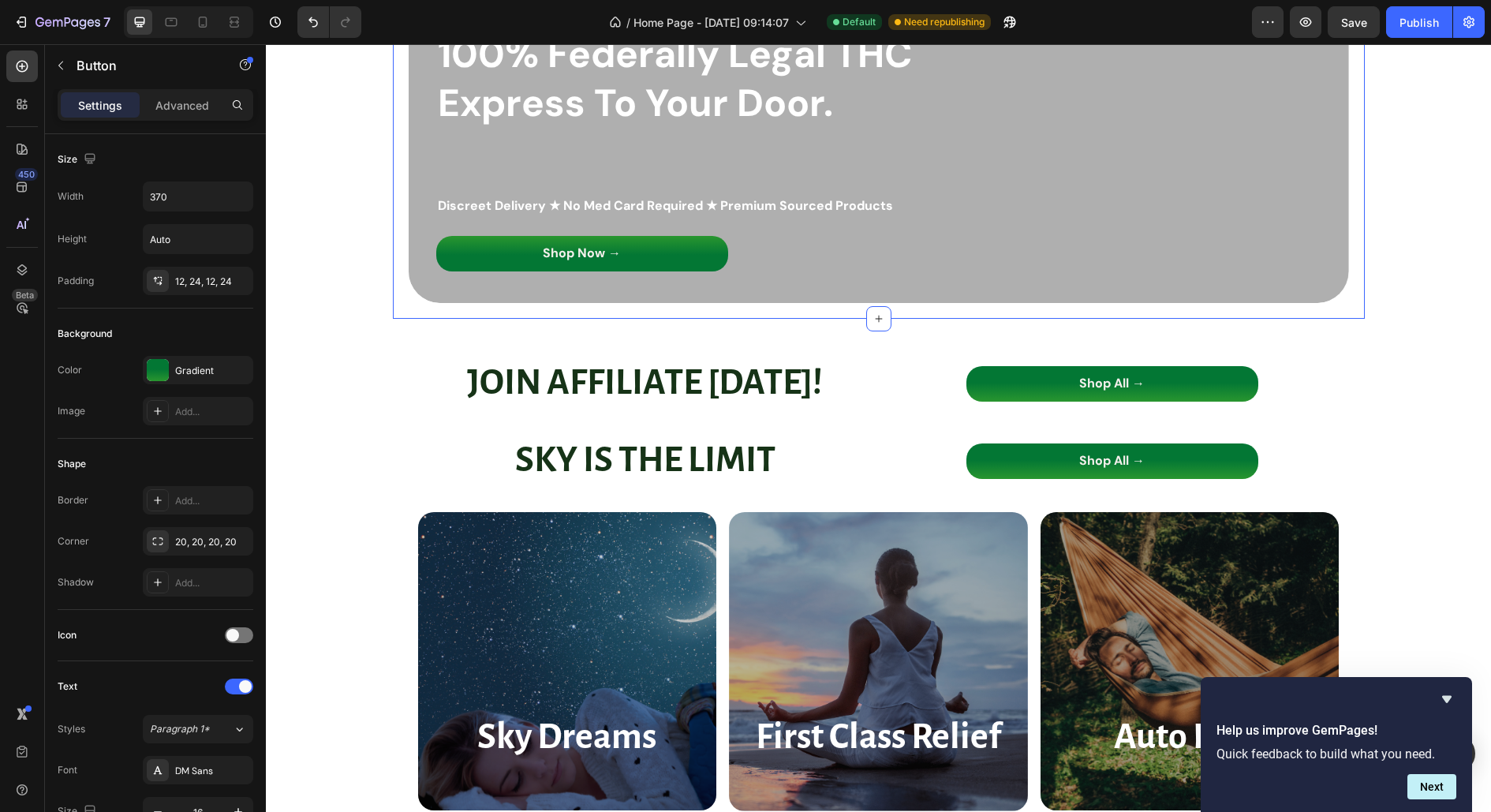
scroll to position [96, 0]
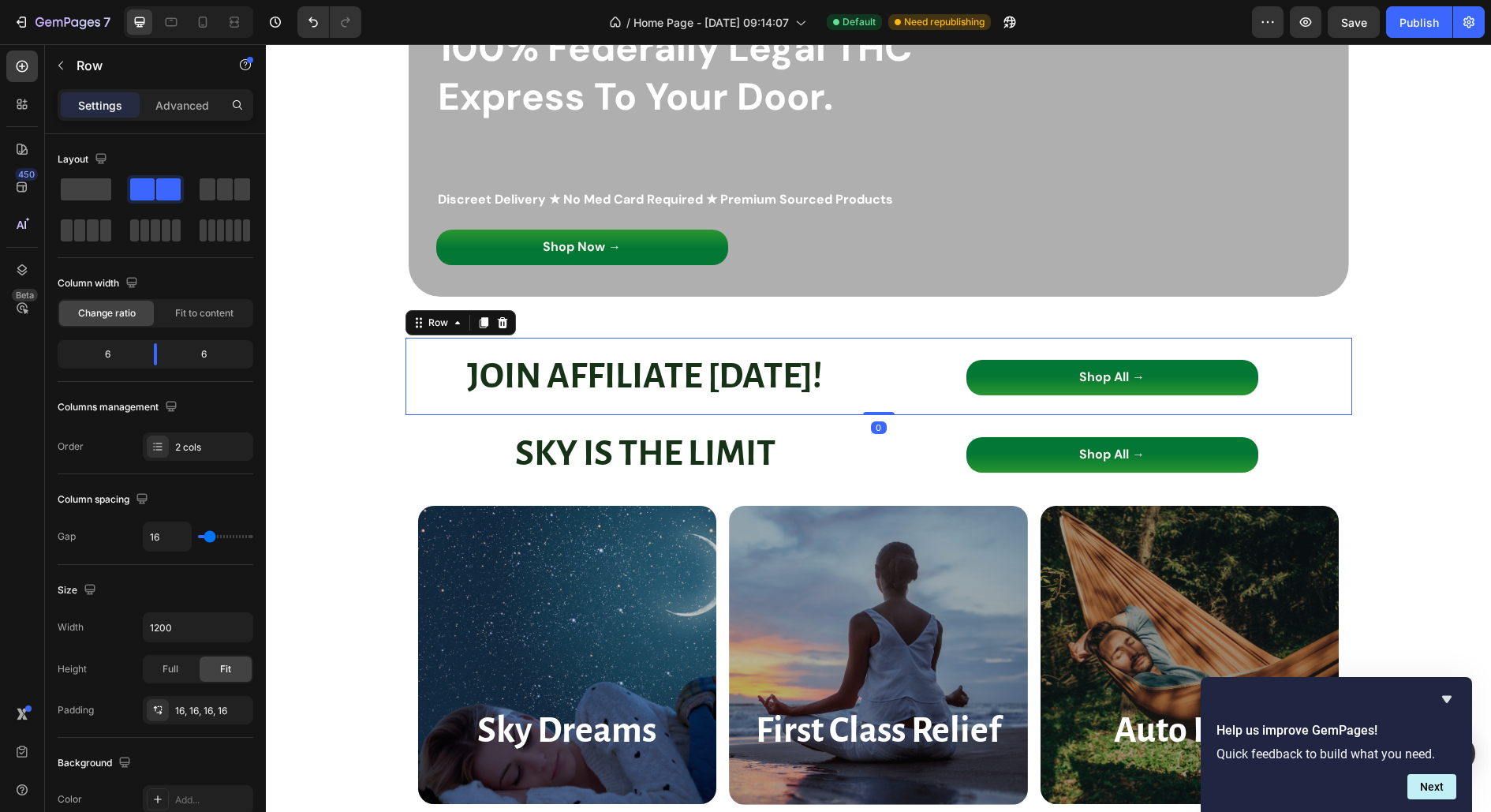
click at [880, 407] on div "JOIN AFFILIATE [DATE]! Heading Shop All → Button Row 0" at bounding box center [879, 377] width 947 height 77
click at [497, 324] on icon at bounding box center [502, 322] width 10 height 11
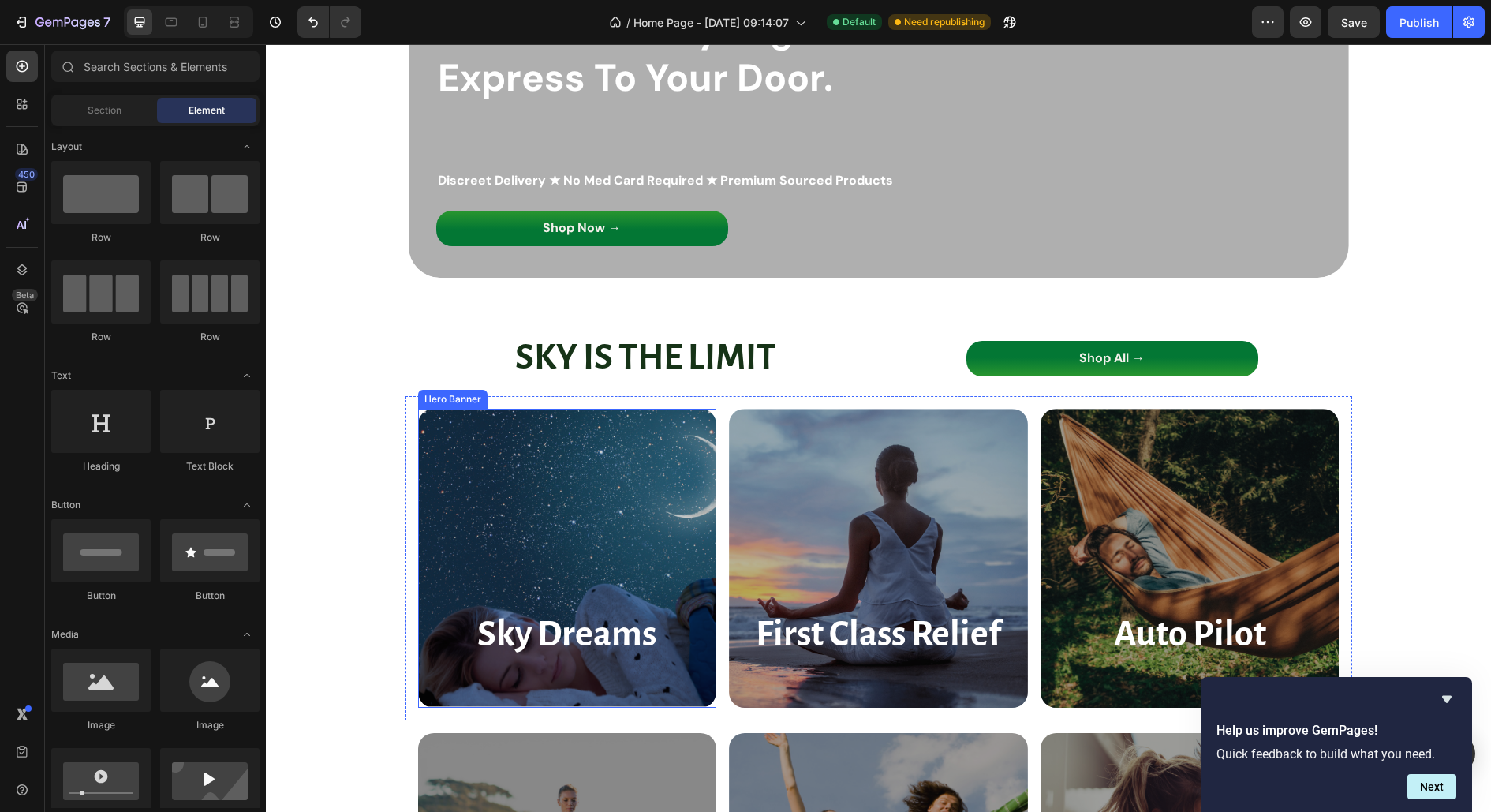
scroll to position [0, 0]
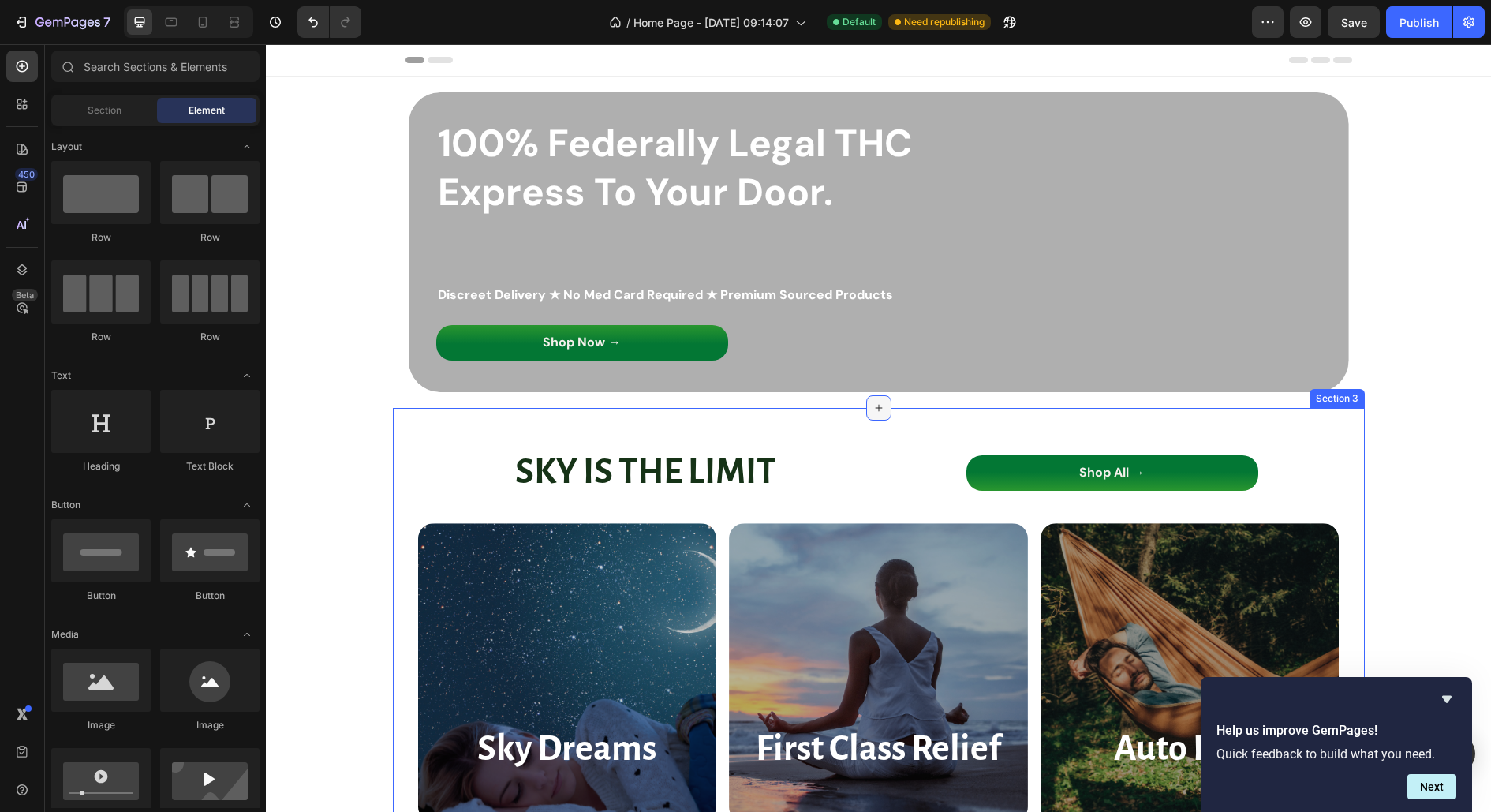
click at [876, 402] on icon at bounding box center [879, 408] width 13 height 13
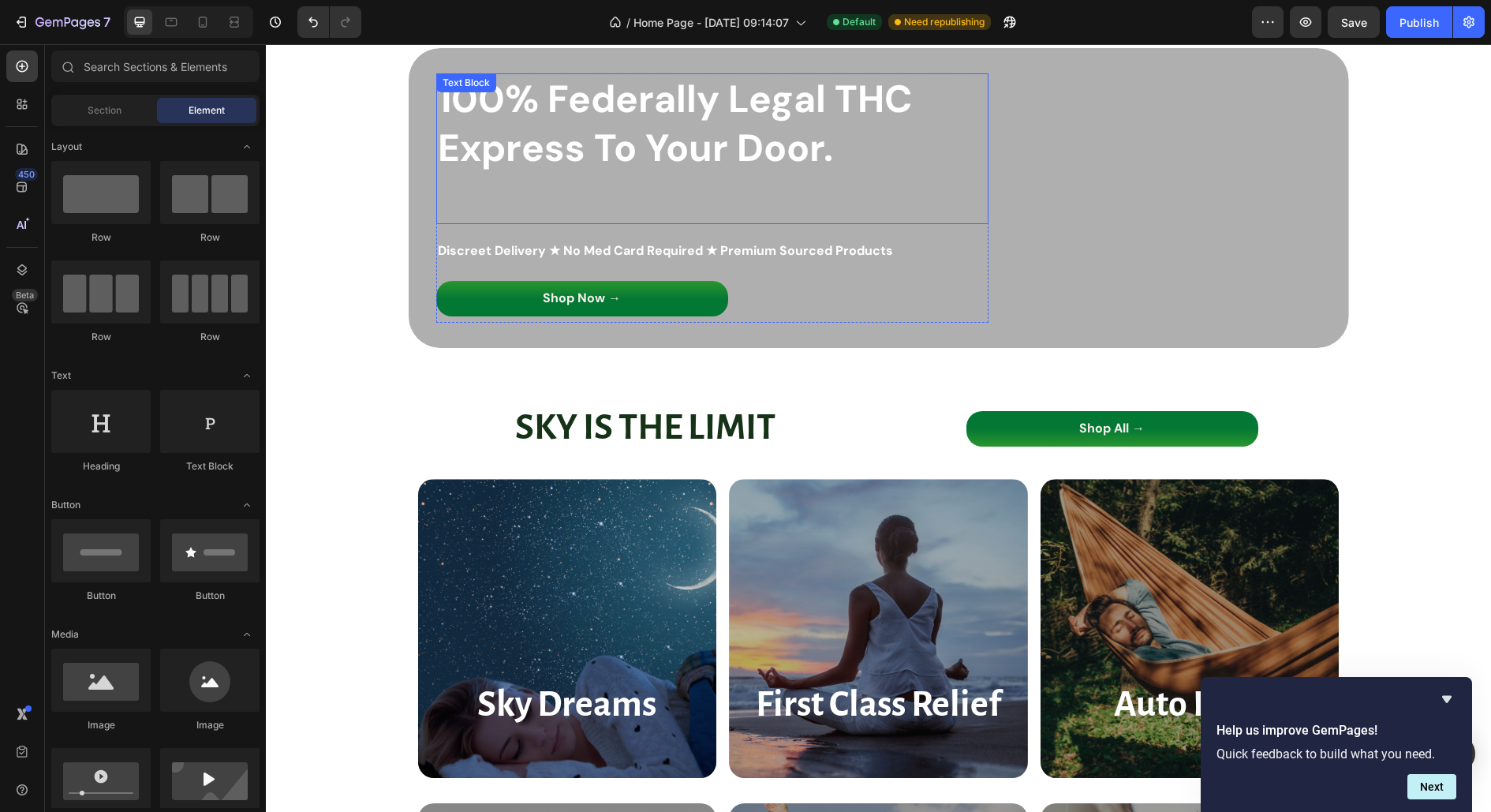
scroll to position [42, 0]
